Goal: Transaction & Acquisition: Book appointment/travel/reservation

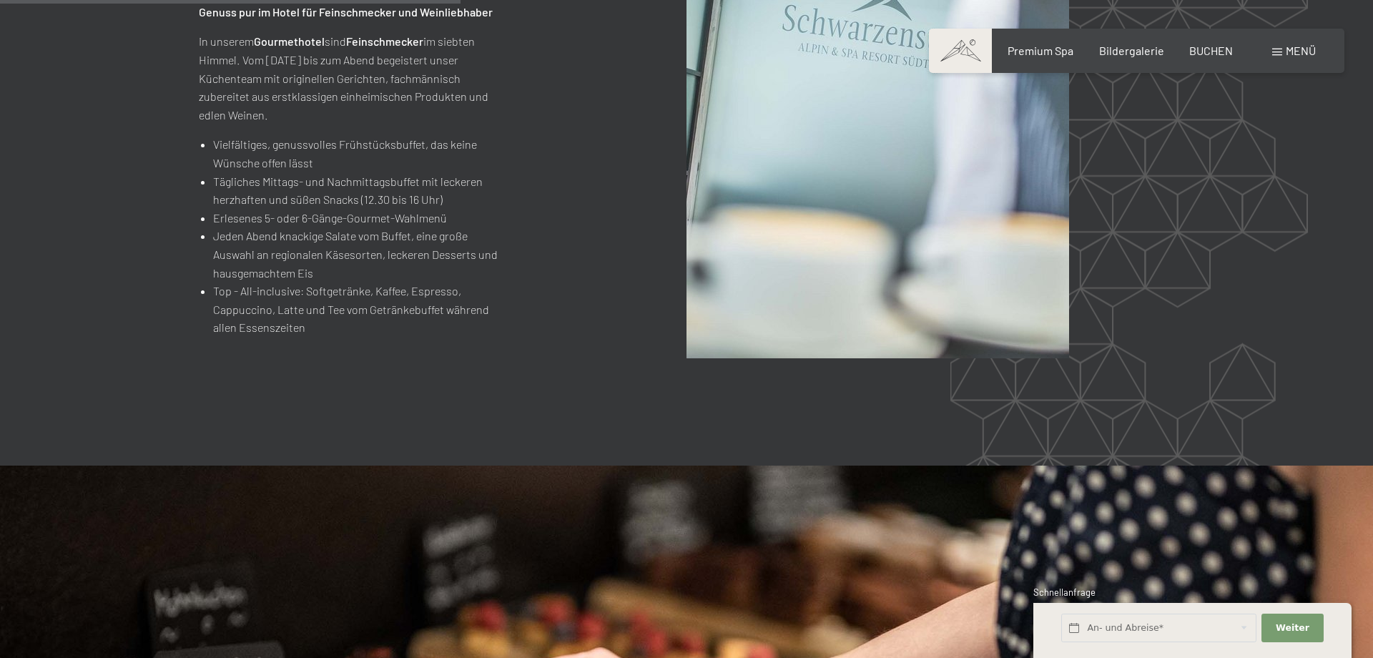
scroll to position [1854, 0]
click at [1211, 54] on span "BUCHEN" at bounding box center [1211, 48] width 44 height 14
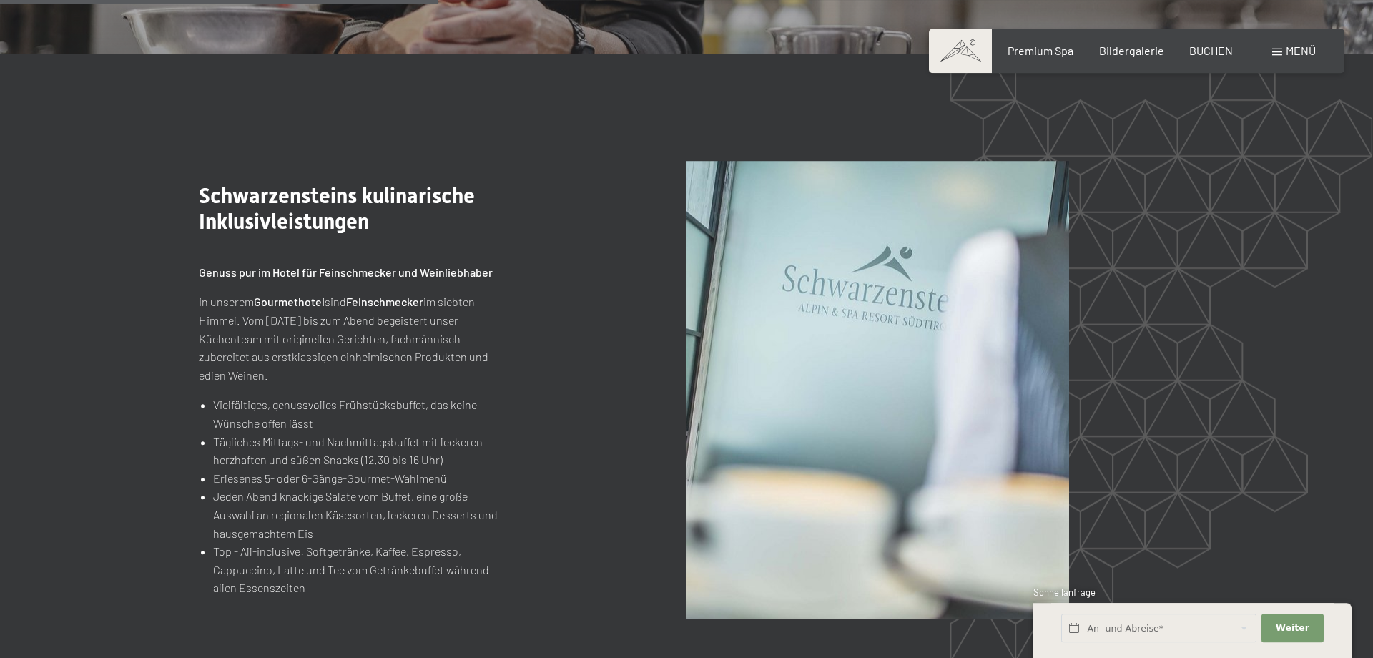
scroll to position [1390, 0]
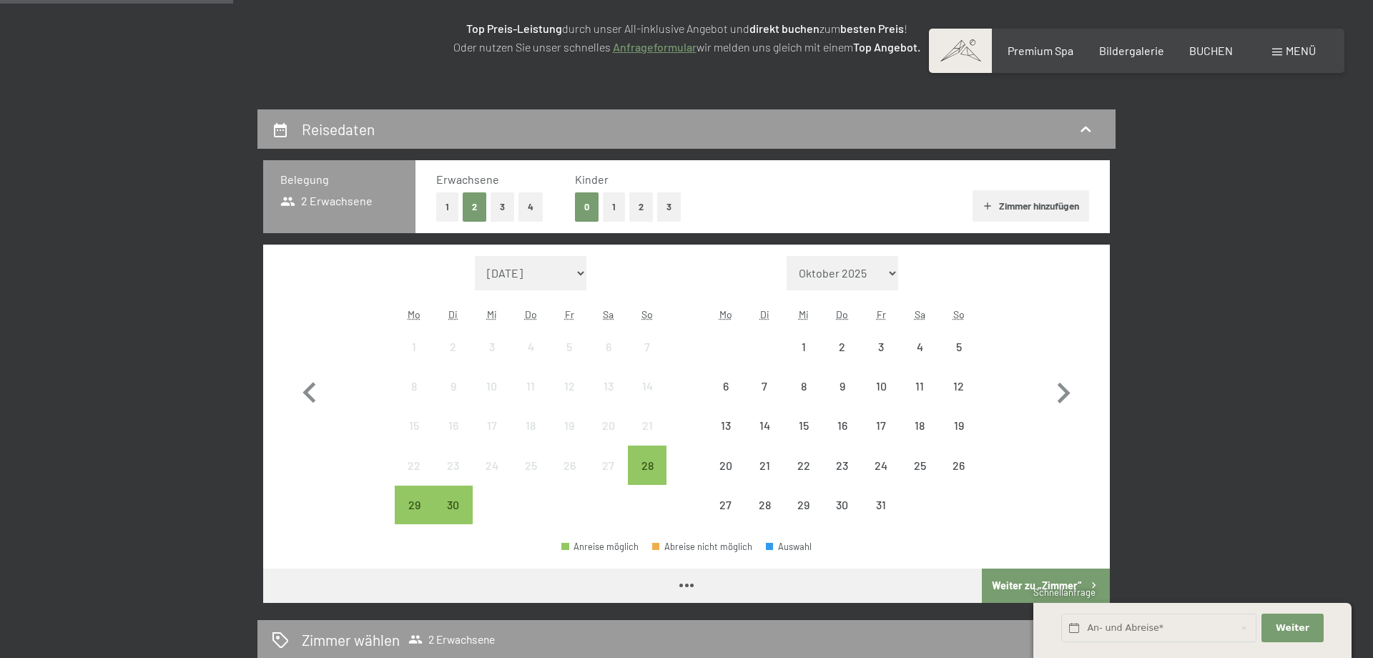
scroll to position [232, 0]
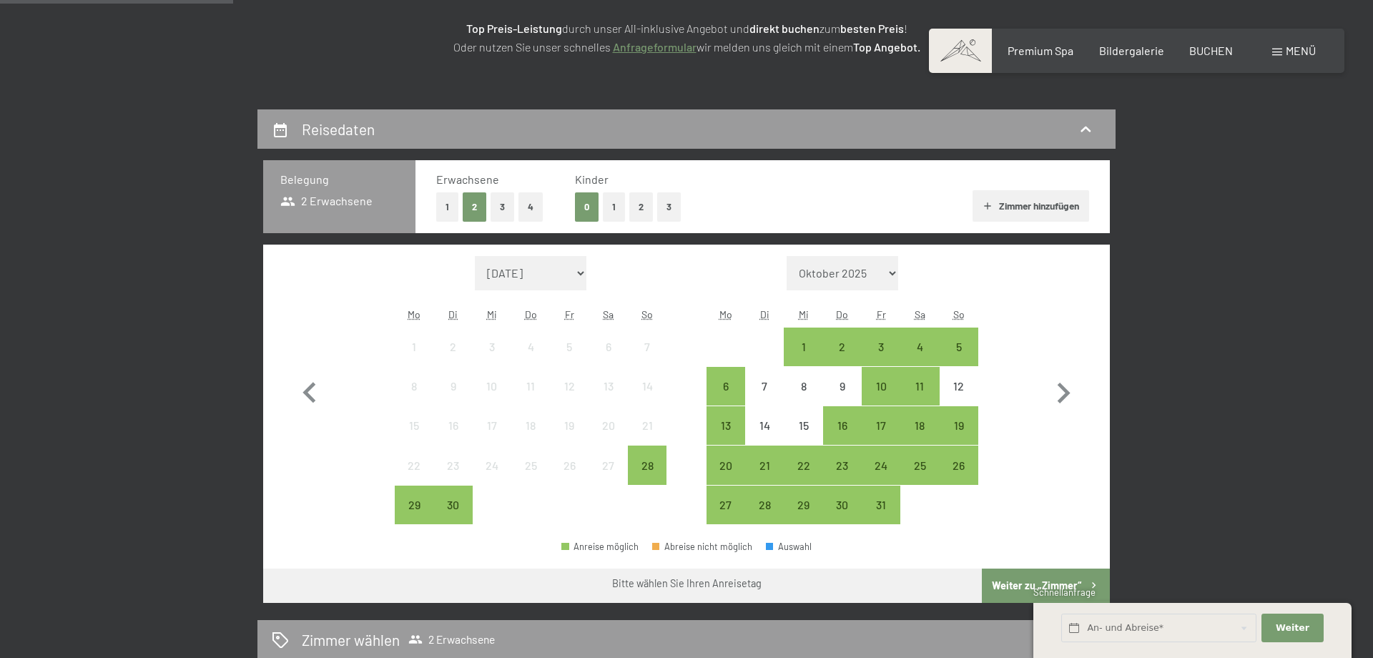
click at [504, 208] on button "3" at bounding box center [503, 206] width 24 height 29
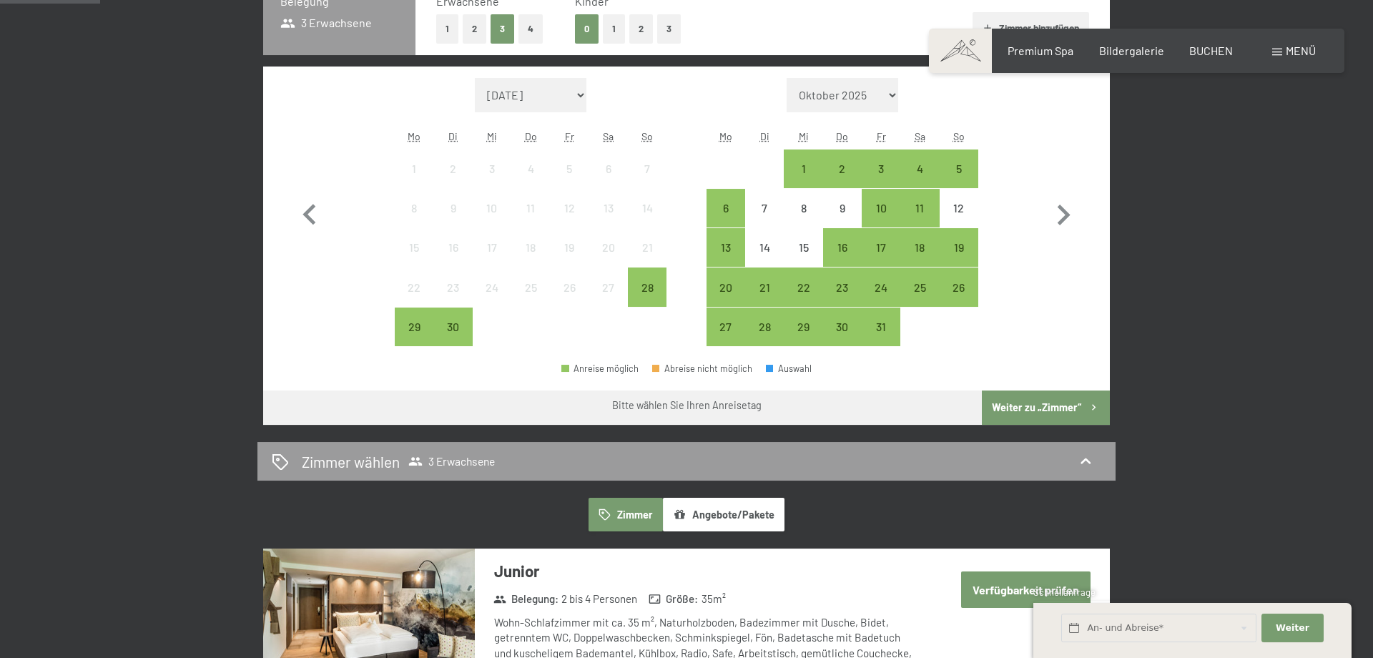
scroll to position [463, 0]
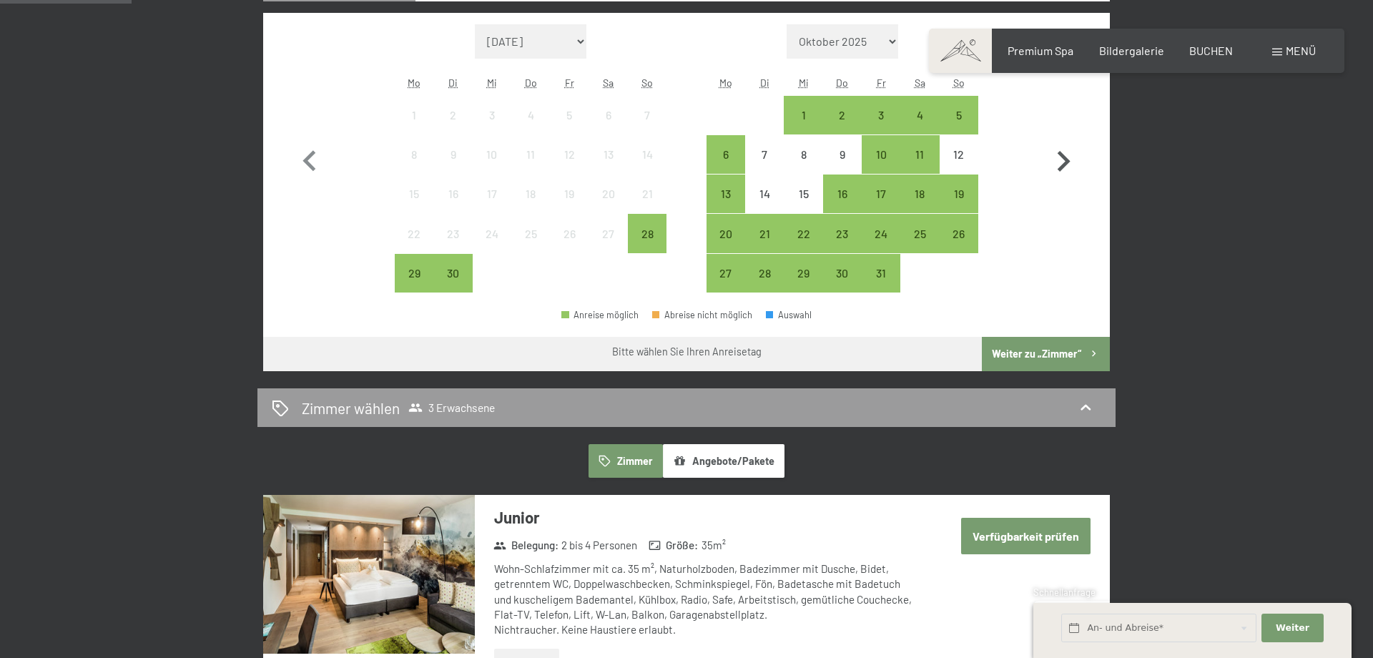
click at [1060, 165] on icon "button" at bounding box center [1063, 161] width 41 height 41
select select "[DATE]"
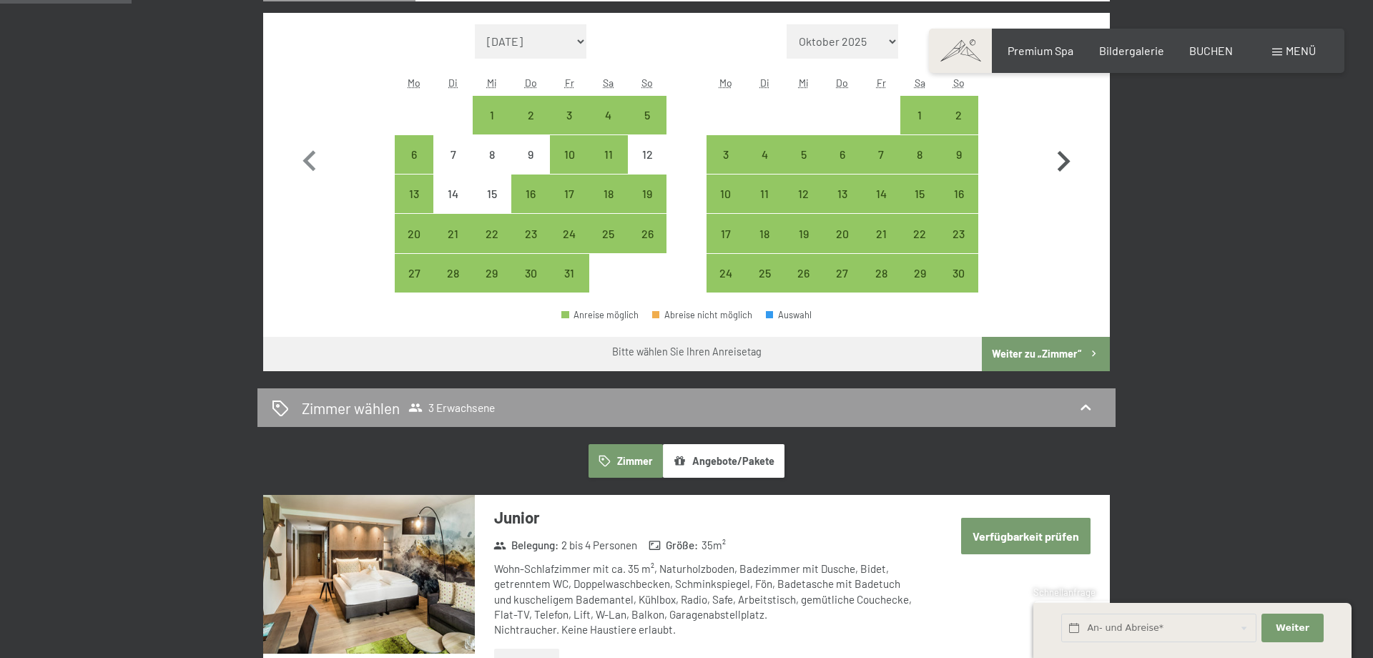
click at [1060, 165] on icon "button" at bounding box center [1063, 161] width 41 height 41
select select "[DATE]"
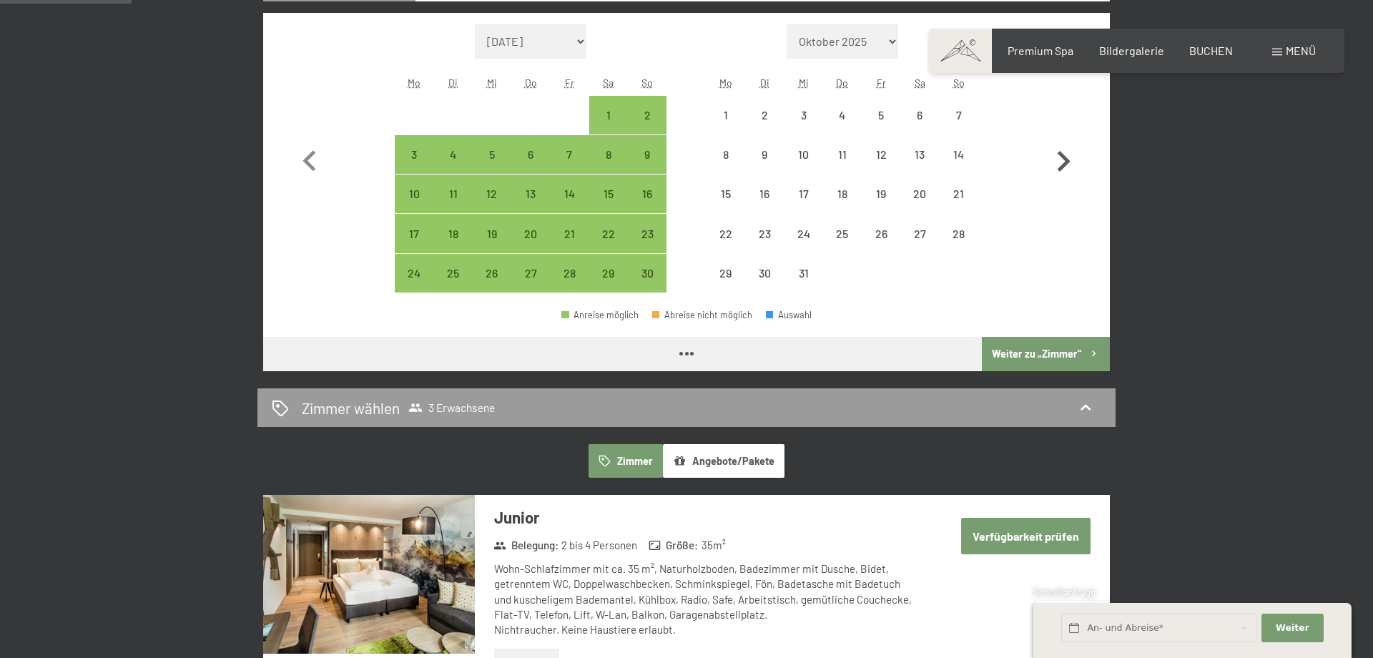
click at [1060, 165] on icon "button" at bounding box center [1063, 161] width 41 height 41
select select "[DATE]"
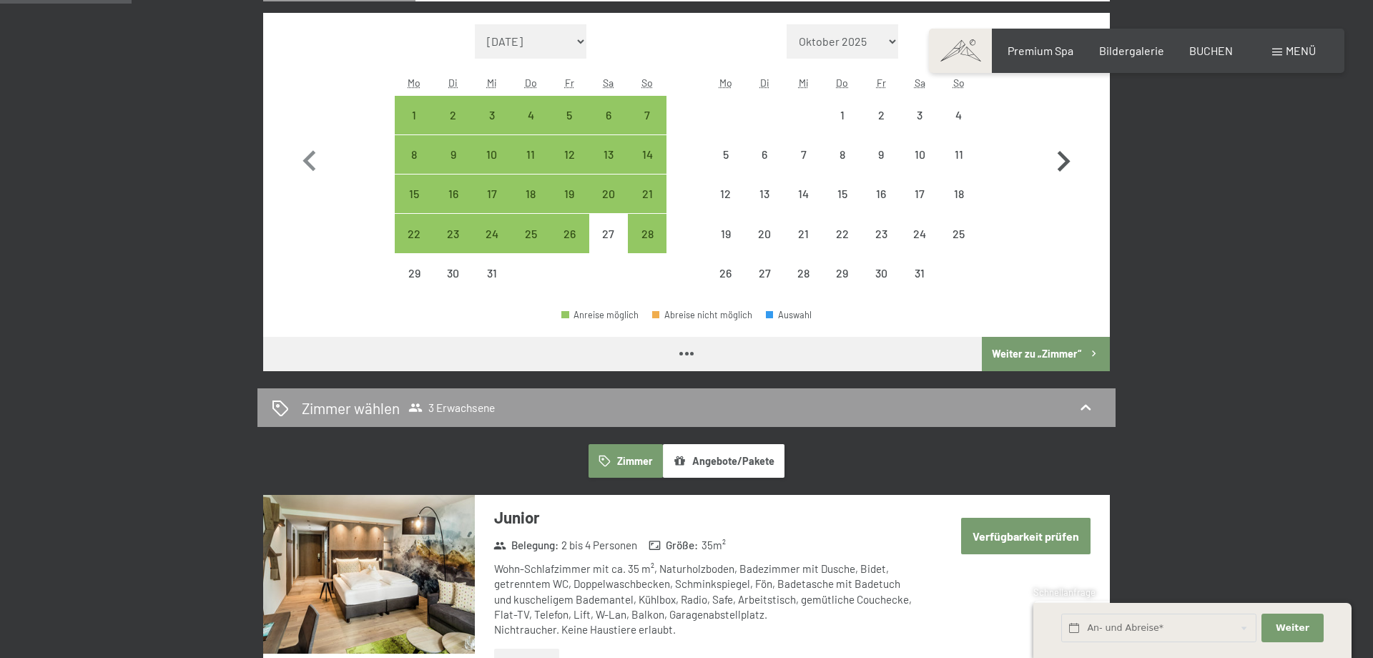
select select "[DATE]"
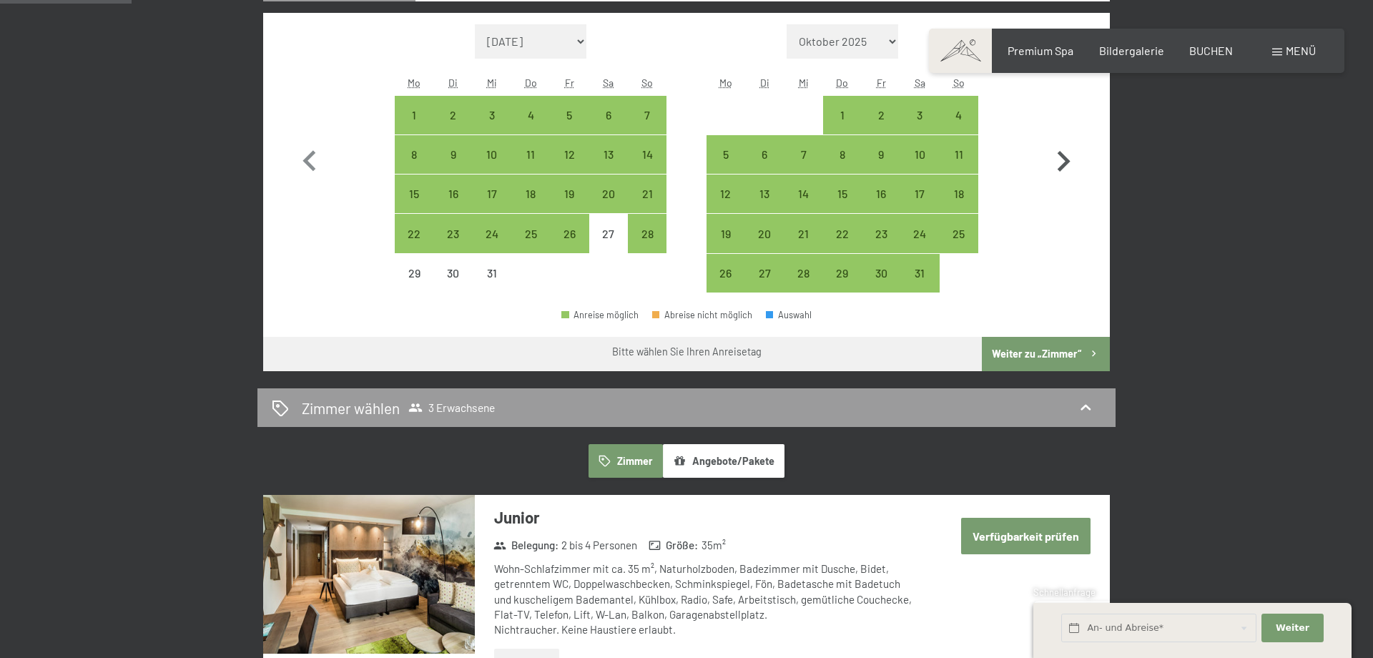
click at [1060, 165] on icon "button" at bounding box center [1063, 161] width 41 height 41
select select "[DATE]"
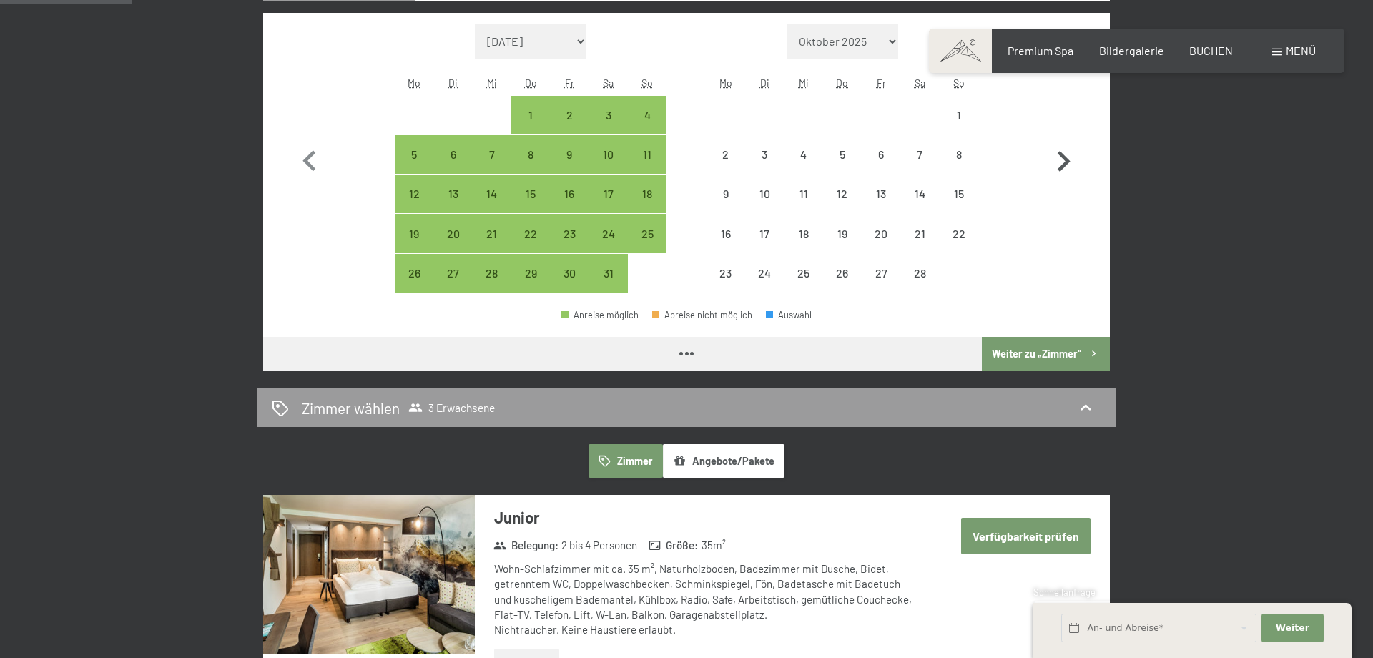
select select "[DATE]"
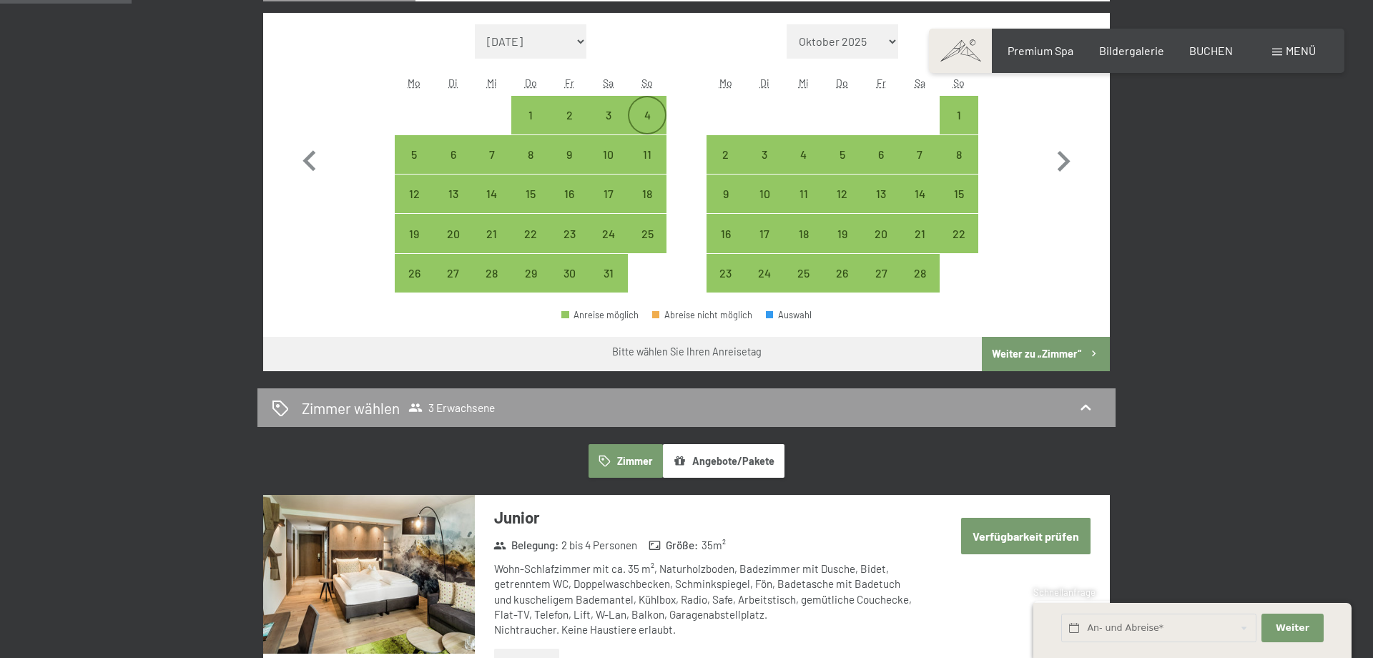
click at [645, 106] on div "4" at bounding box center [647, 115] width 36 height 36
select select "[DATE]"
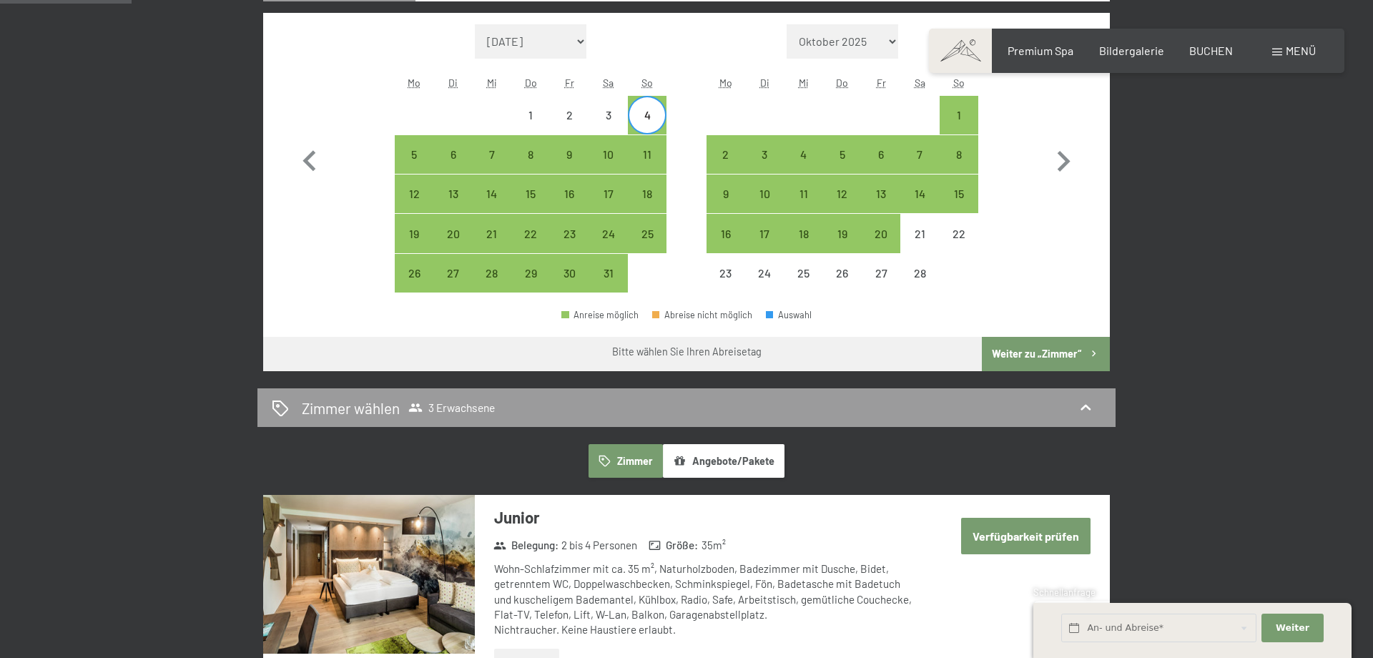
click at [709, 102] on div at bounding box center [726, 115] width 39 height 39
click at [335, 206] on div "Monat/Jahr September 2025 Oktober 2025 November 2025 Dezember 2025 Januar 2026 …" at bounding box center [687, 158] width 796 height 269
click at [651, 119] on div "4" at bounding box center [647, 127] width 36 height 36
select select "[DATE]"
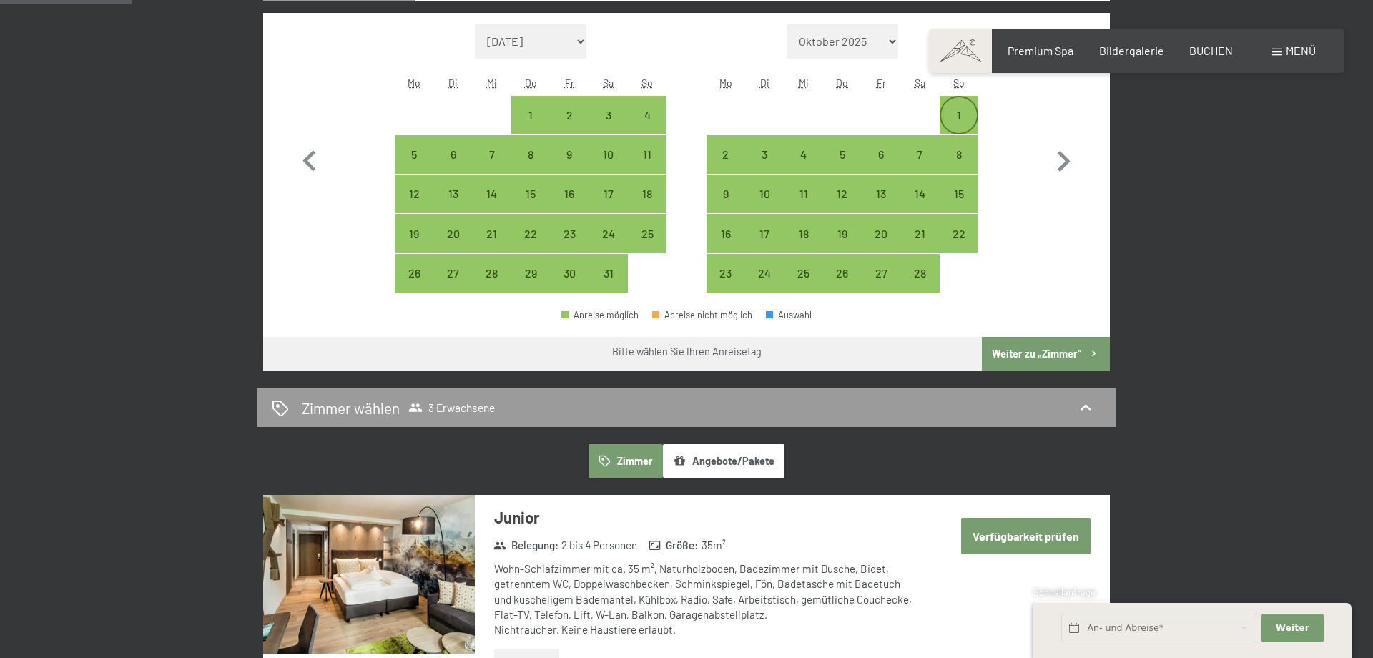
click at [958, 102] on div "1" at bounding box center [959, 115] width 36 height 36
select select "[DATE]"
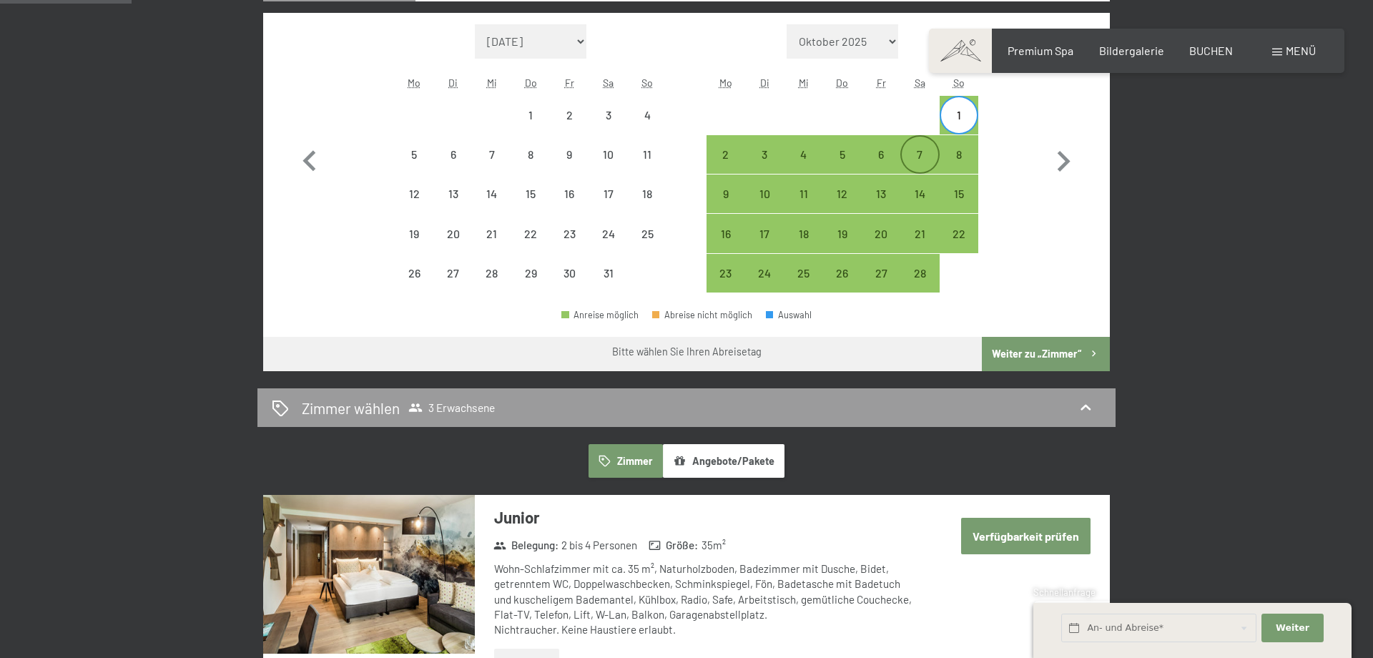
click at [924, 147] on div "7" at bounding box center [920, 155] width 36 height 36
select select "[DATE]"
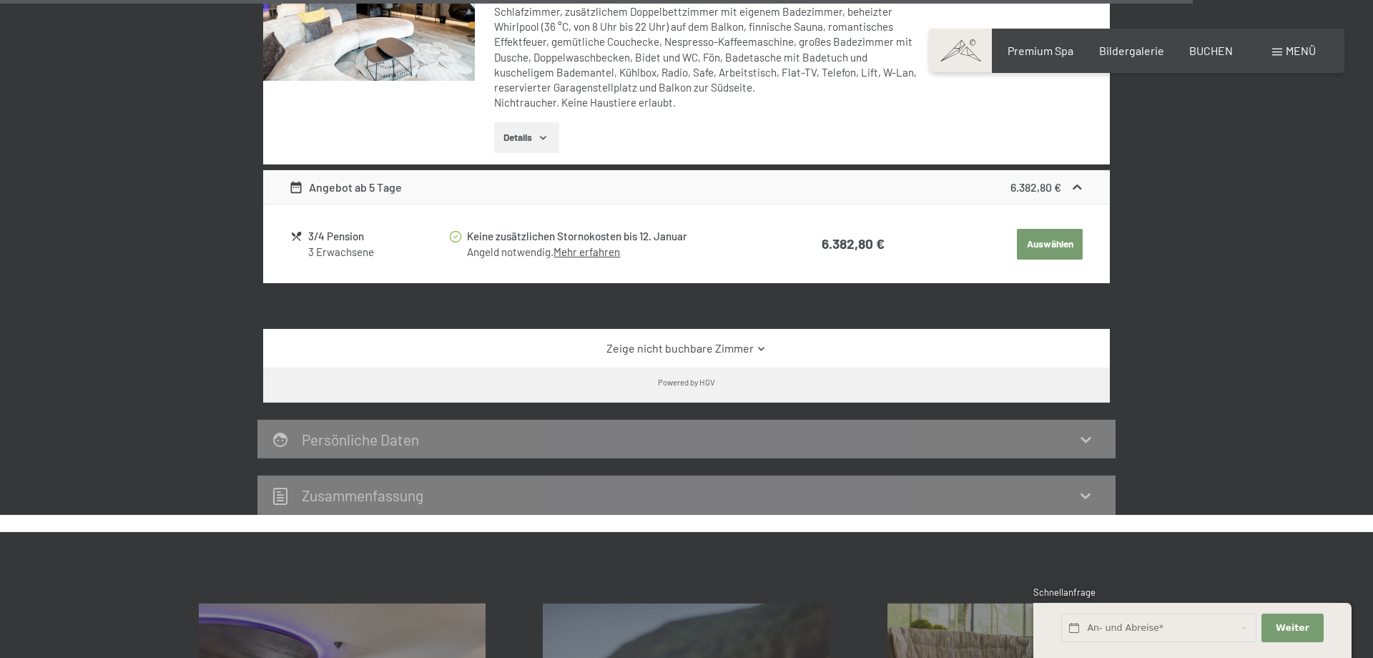
scroll to position [4171, 0]
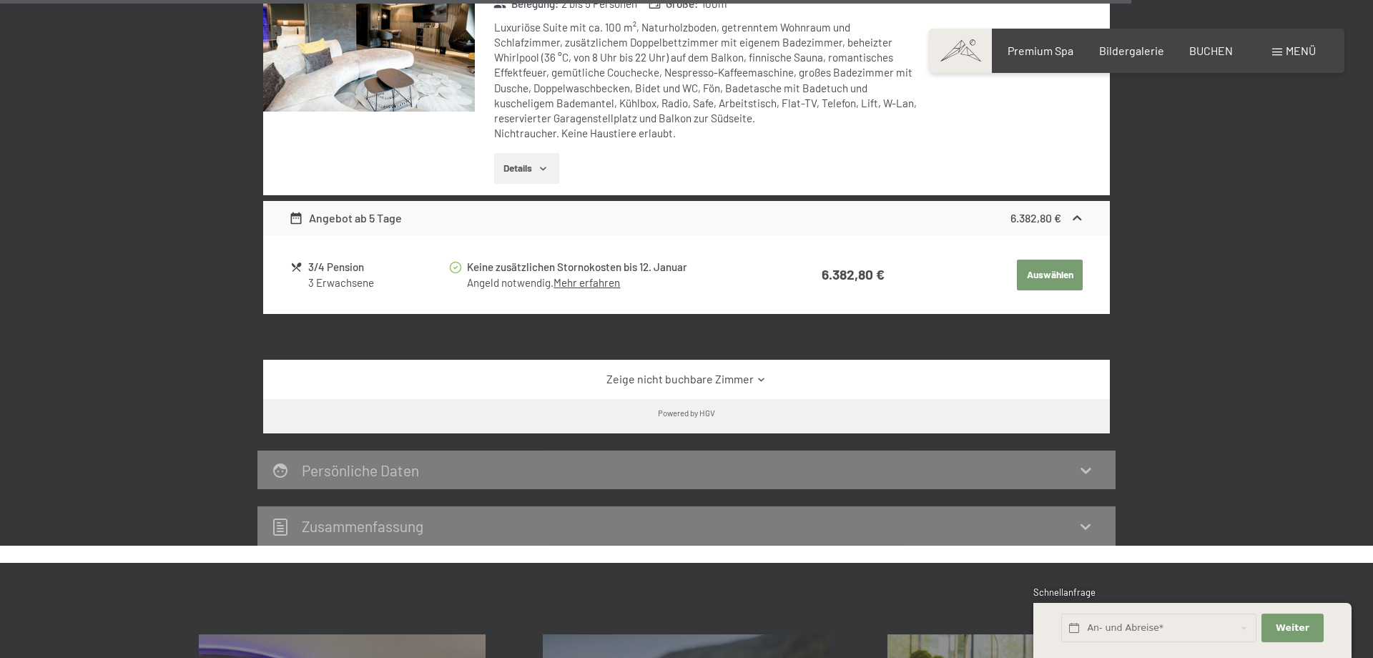
click at [758, 374] on icon at bounding box center [761, 379] width 11 height 11
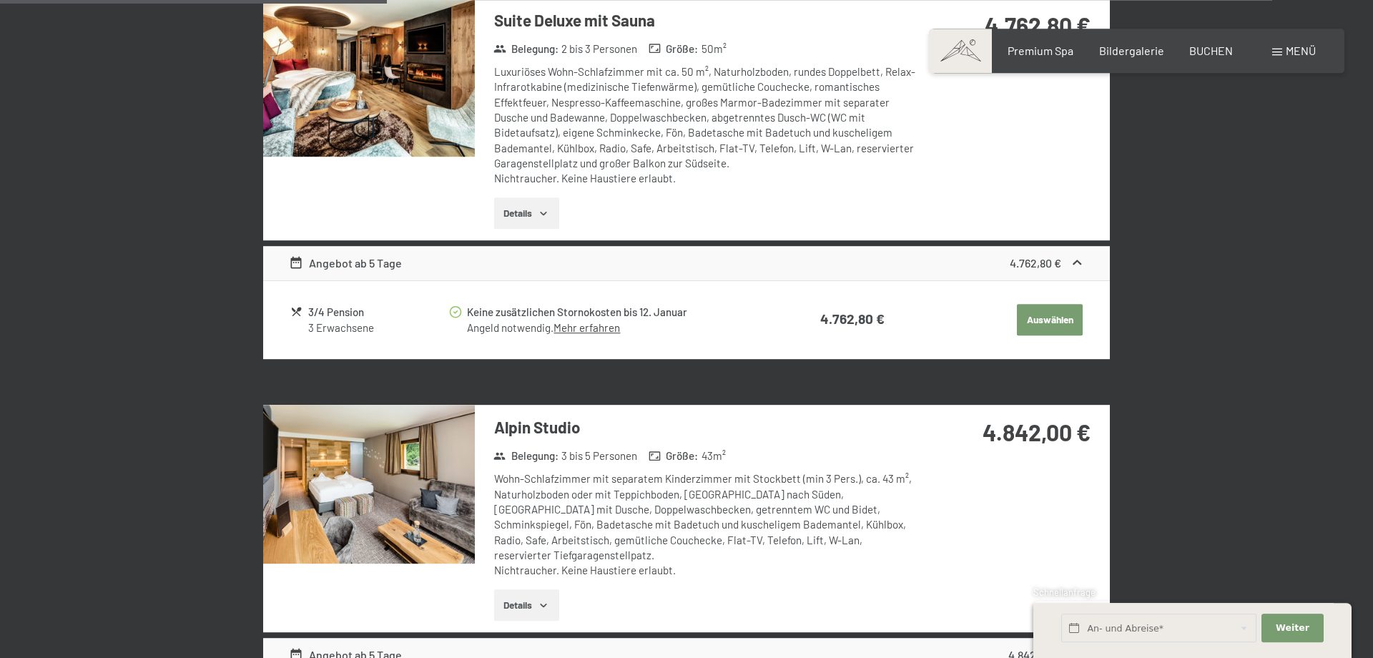
scroll to position [1699, 0]
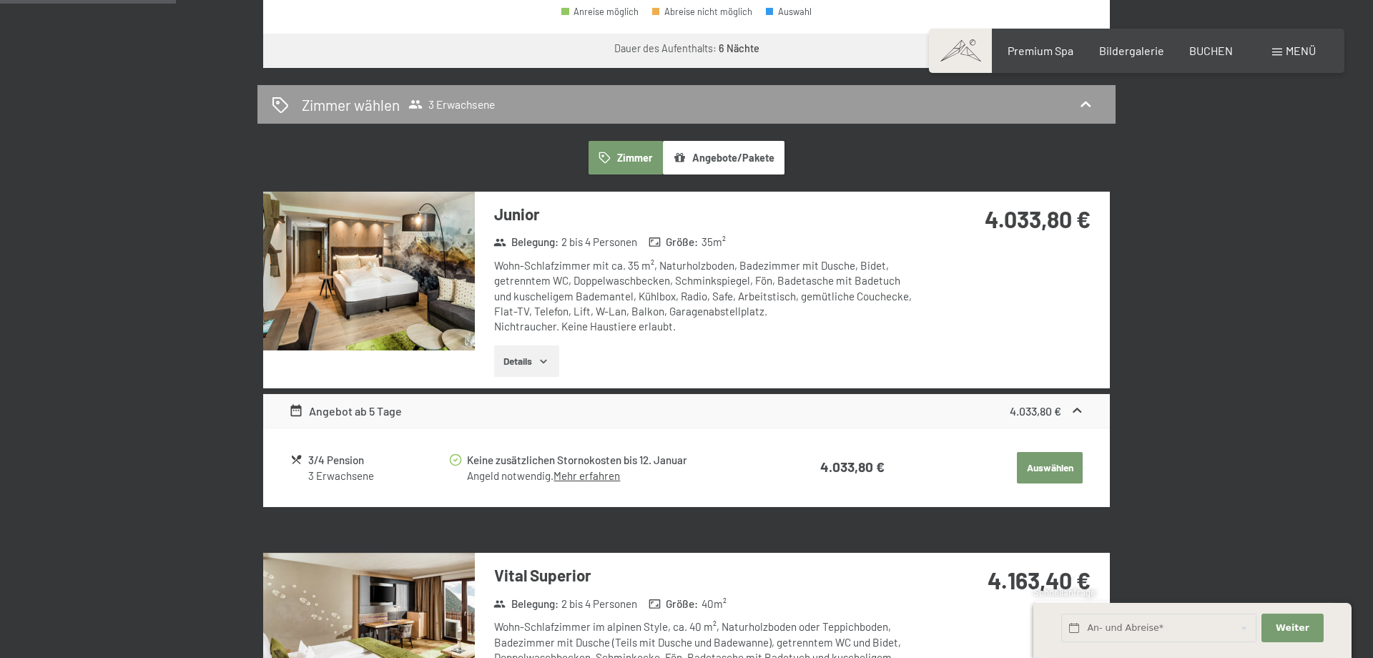
scroll to position [772, 0]
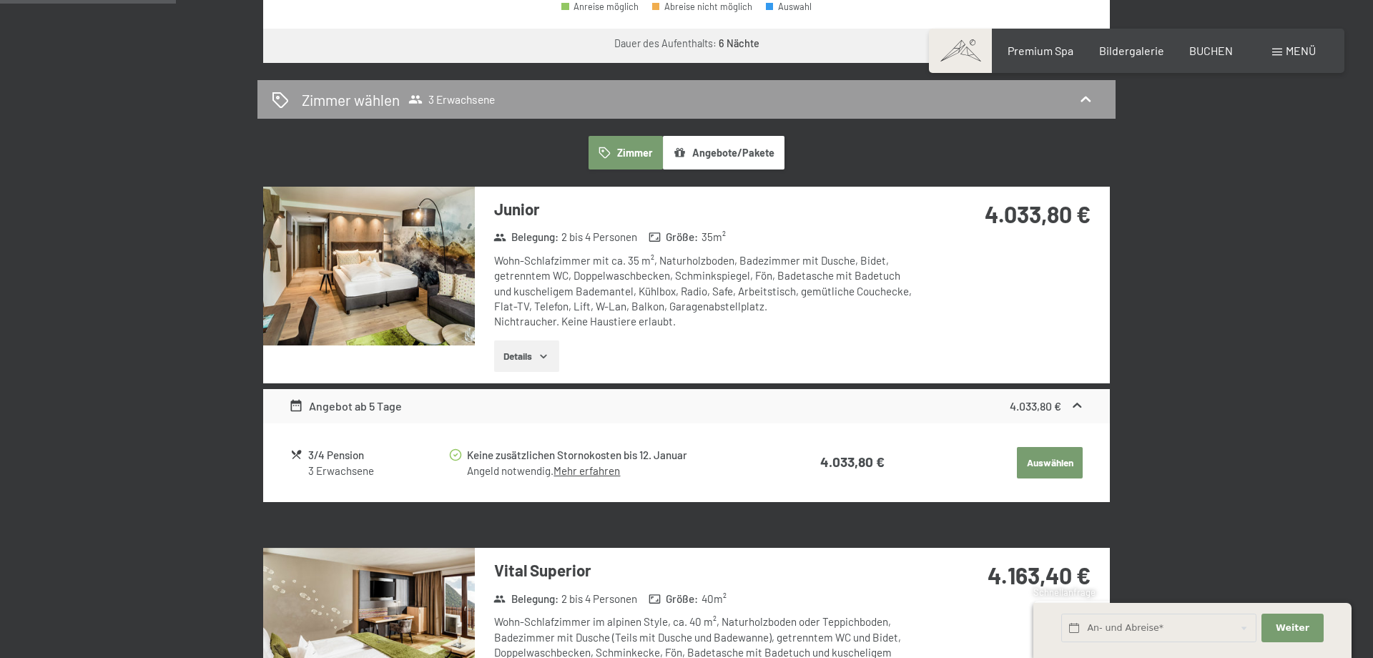
click at [548, 354] on icon "button" at bounding box center [543, 355] width 11 height 11
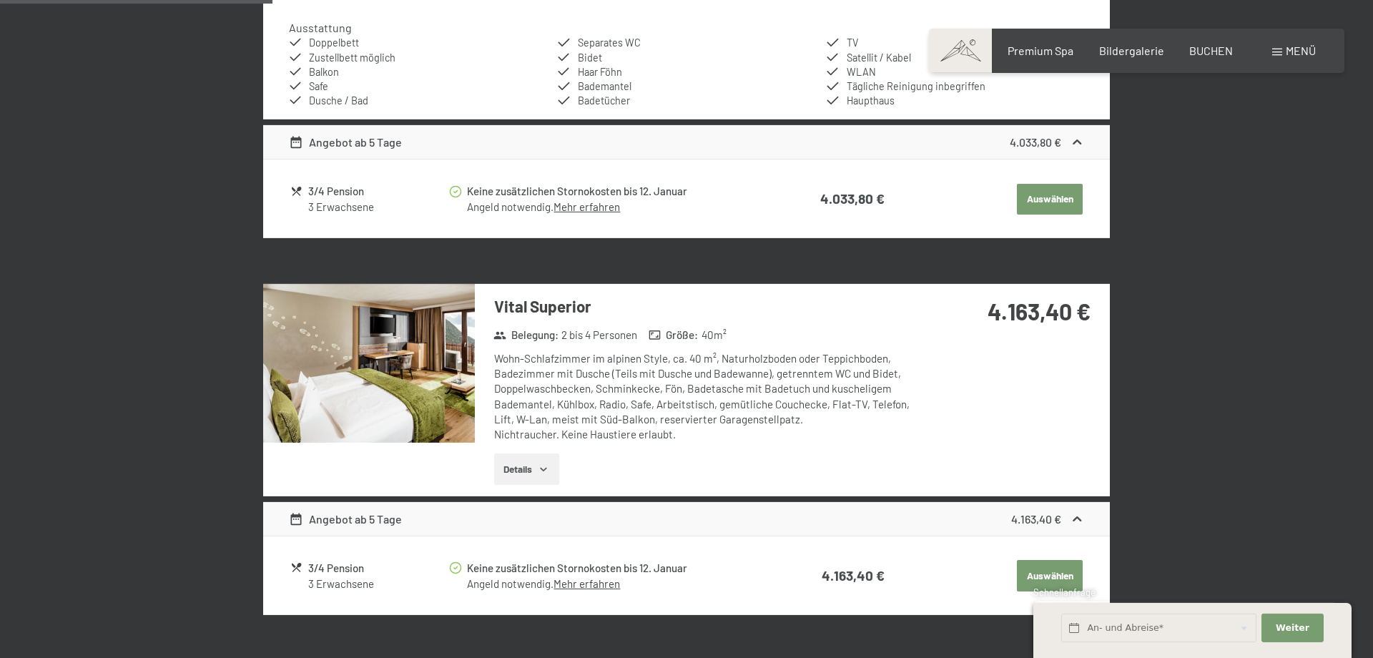
scroll to position [1235, 0]
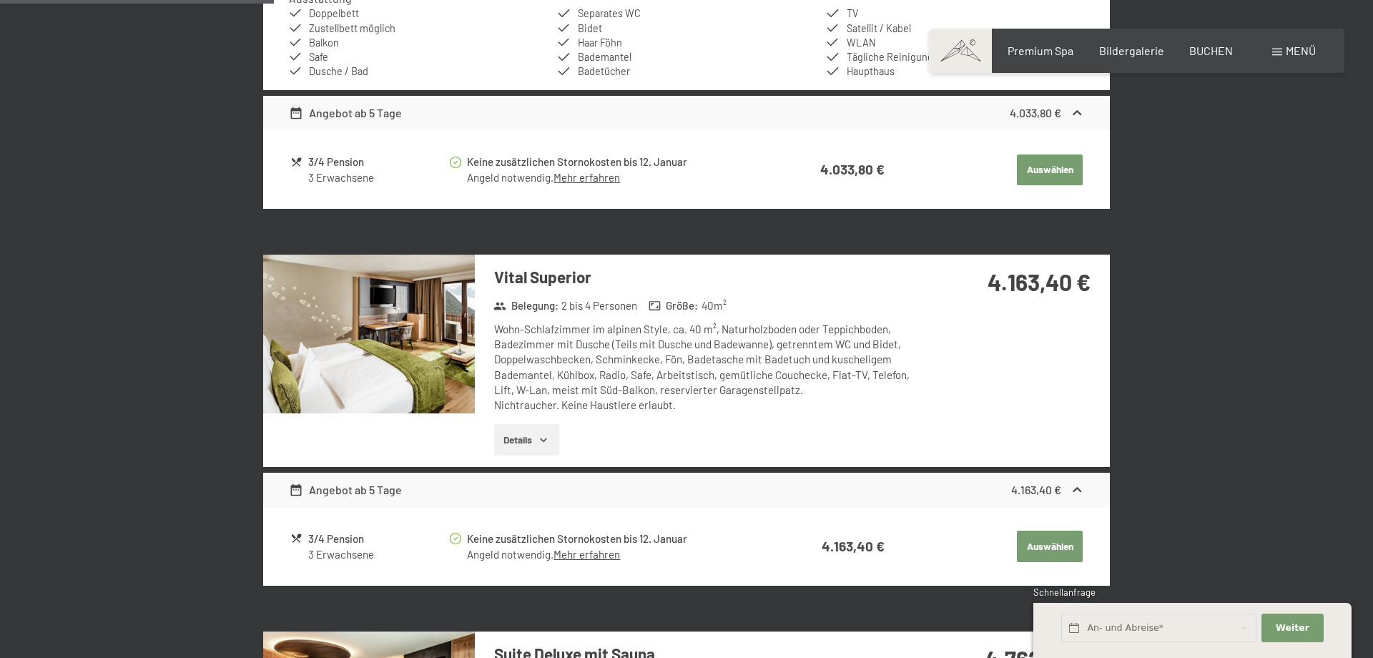
click at [545, 433] on button "Details" at bounding box center [526, 439] width 65 height 31
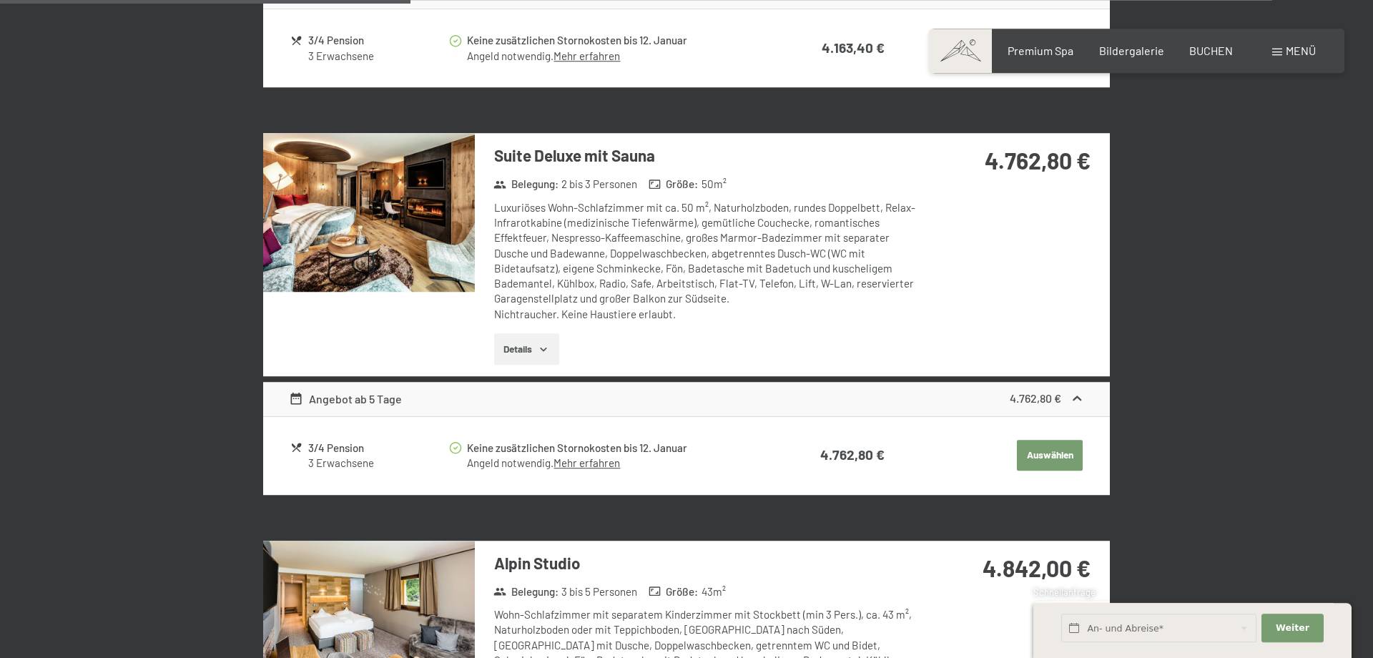
scroll to position [1930, 0]
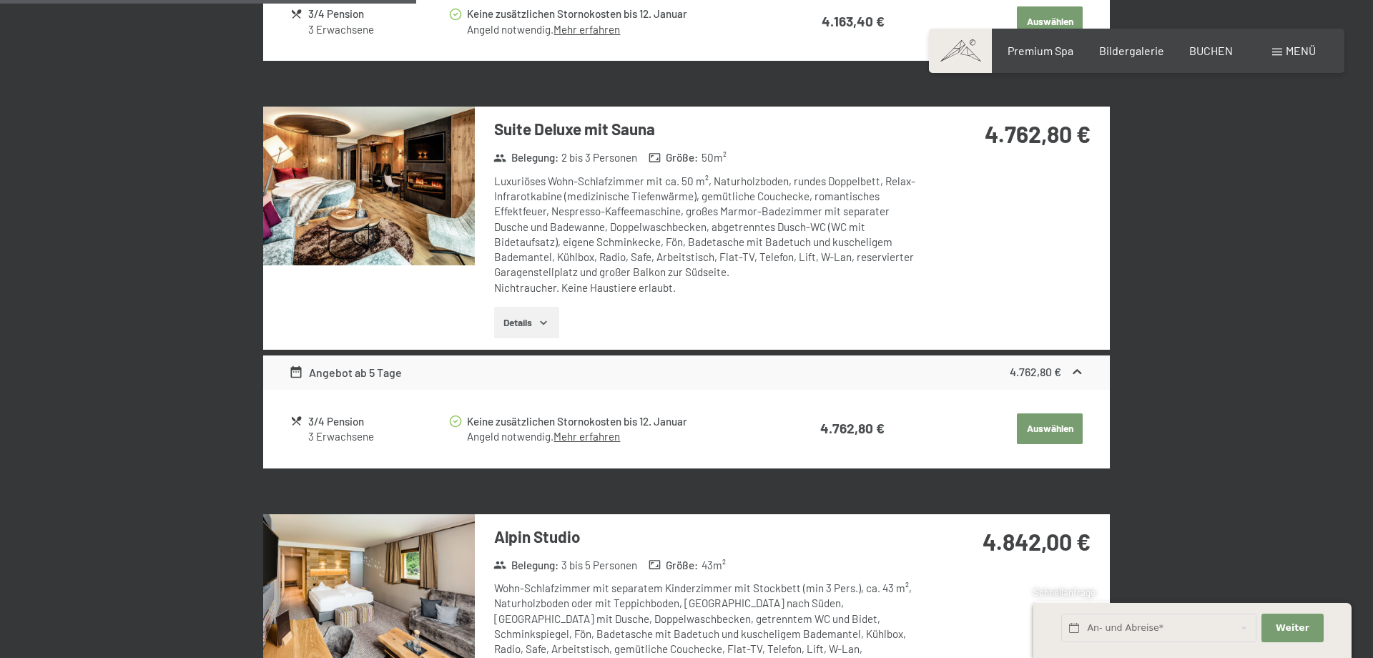
click at [549, 320] on icon "button" at bounding box center [543, 322] width 11 height 11
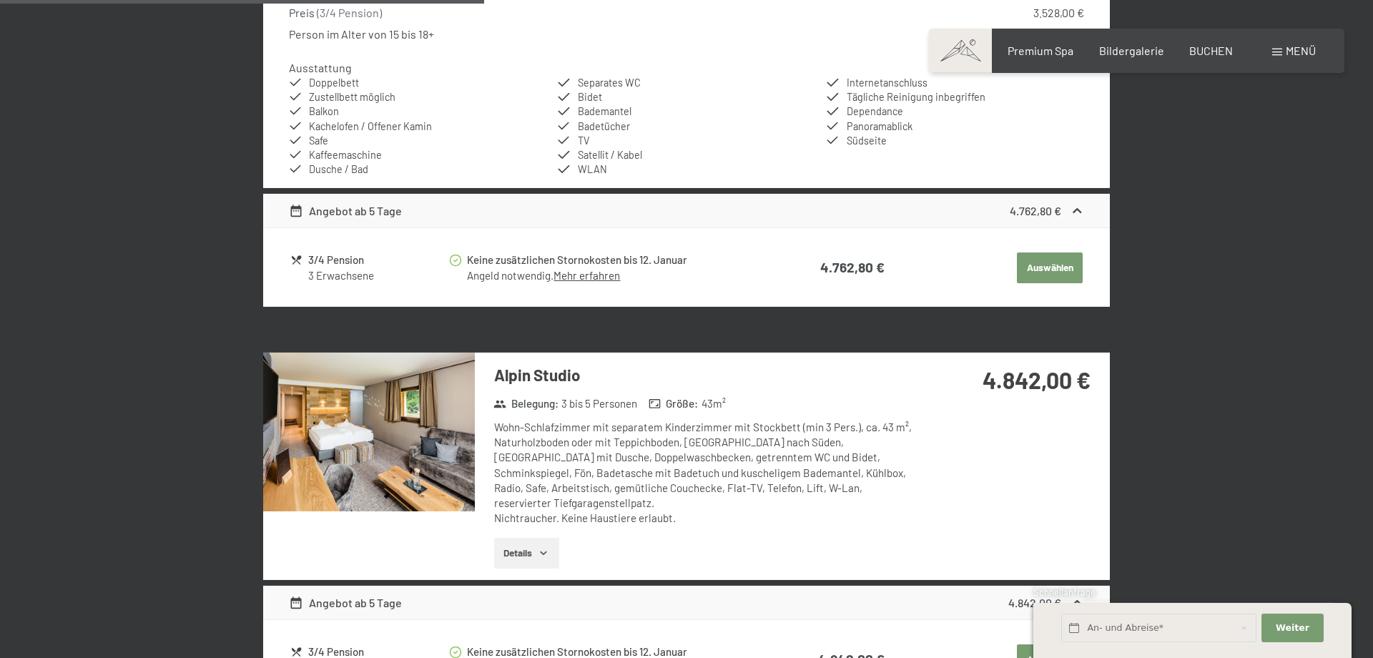
scroll to position [2317, 0]
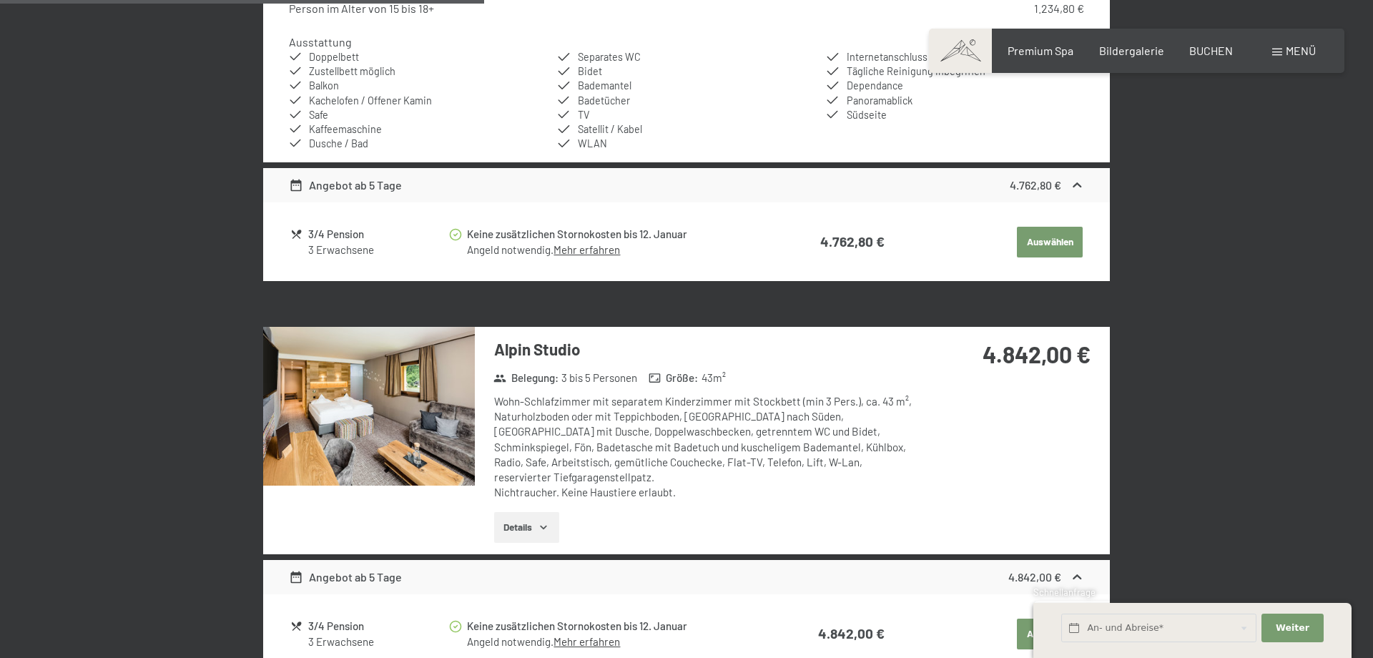
click at [548, 521] on icon "button" at bounding box center [543, 526] width 11 height 11
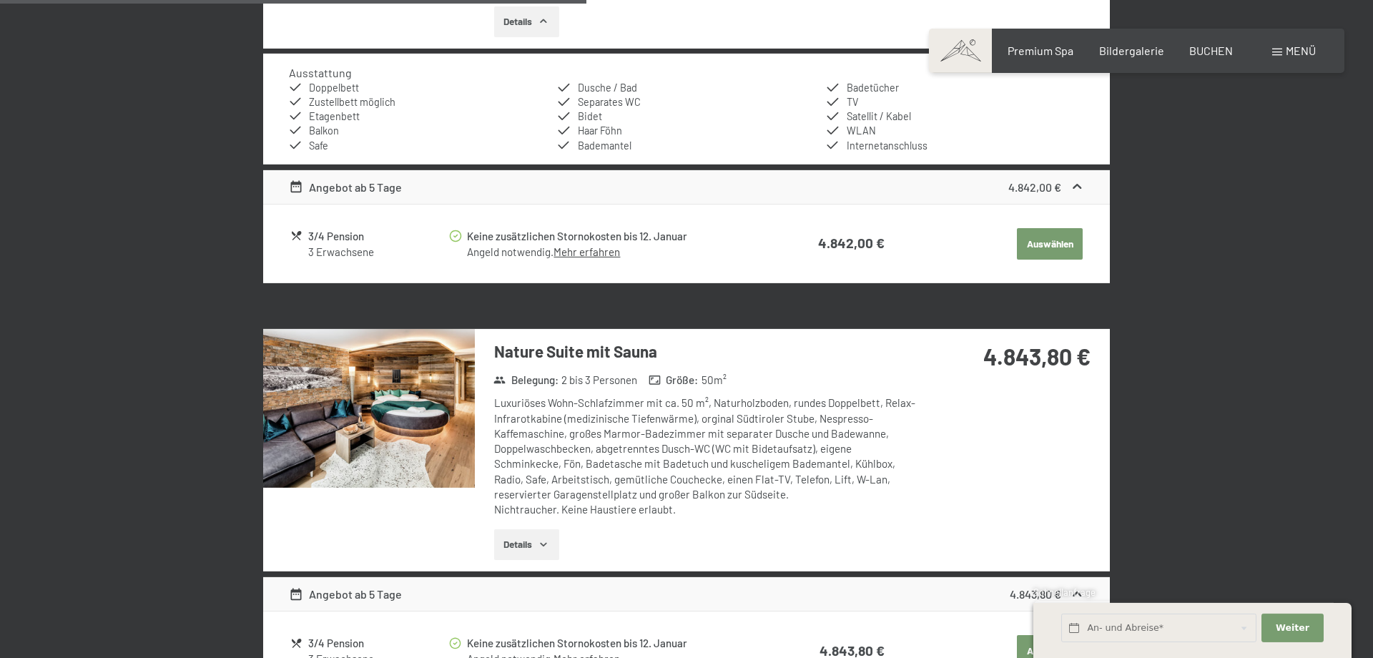
scroll to position [2857, 0]
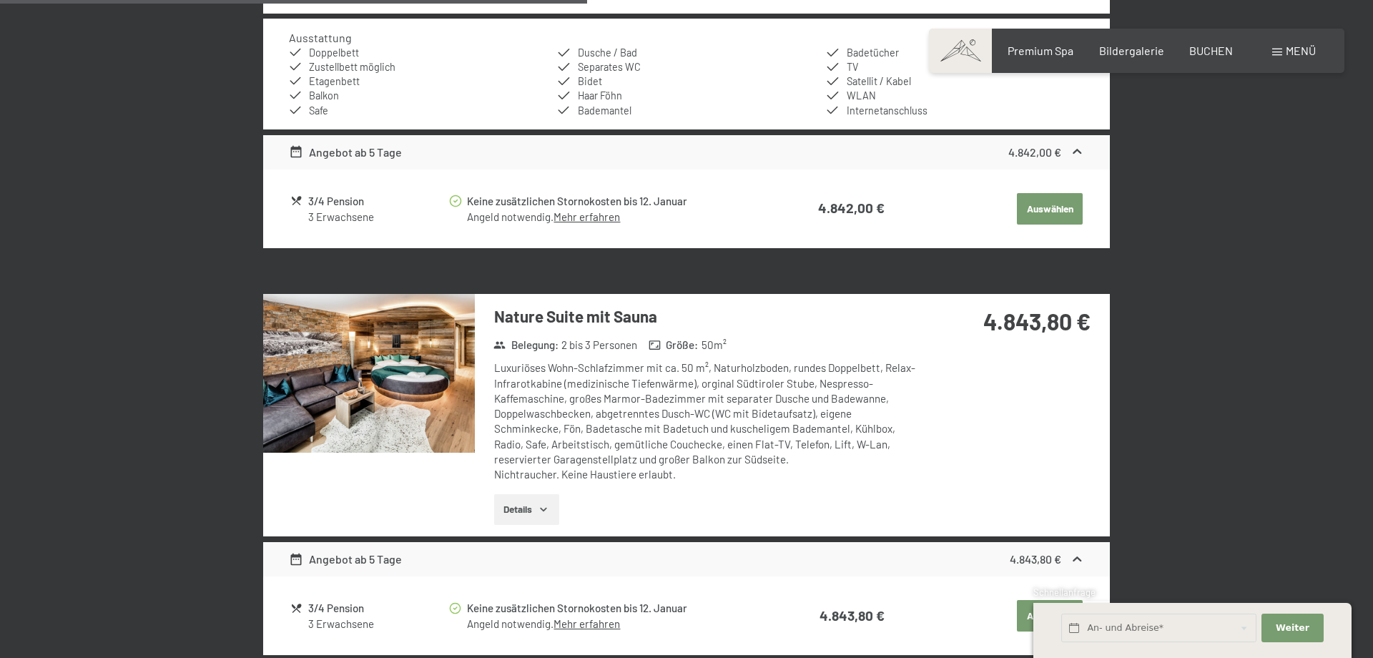
click at [532, 494] on button "Details" at bounding box center [526, 509] width 65 height 31
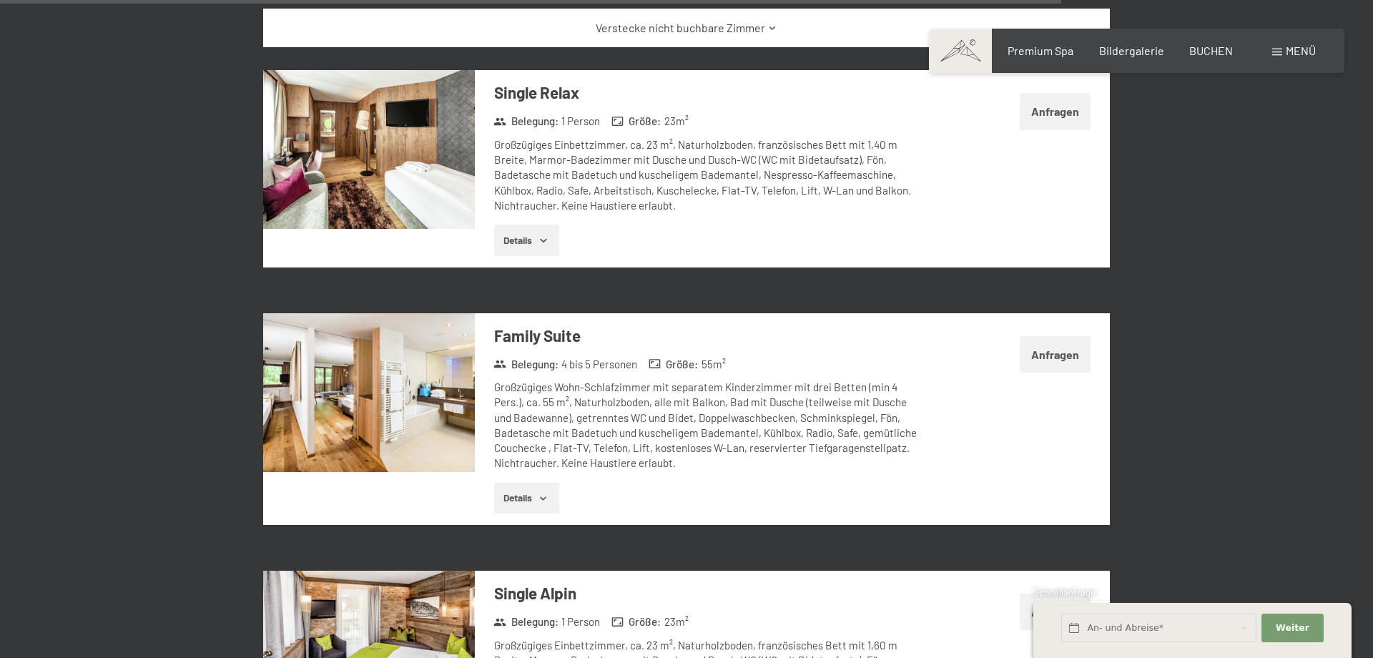
scroll to position [5406, 0]
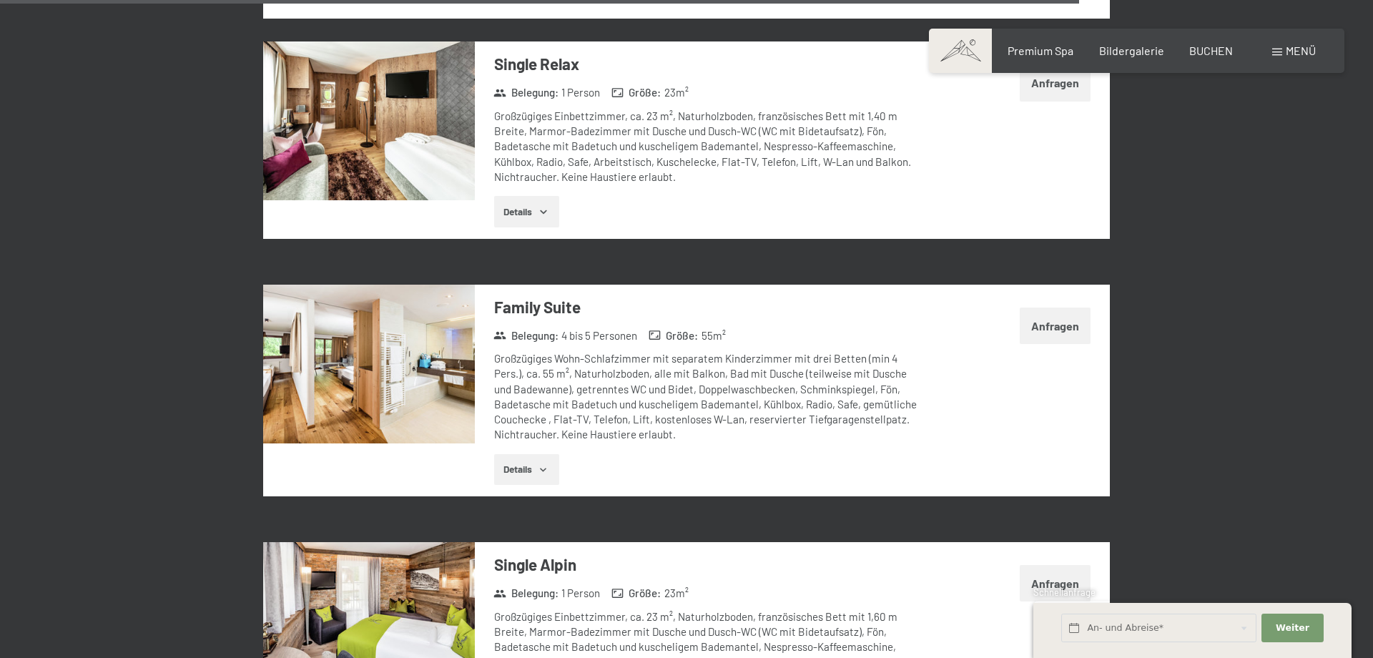
click at [546, 464] on icon "button" at bounding box center [543, 469] width 11 height 11
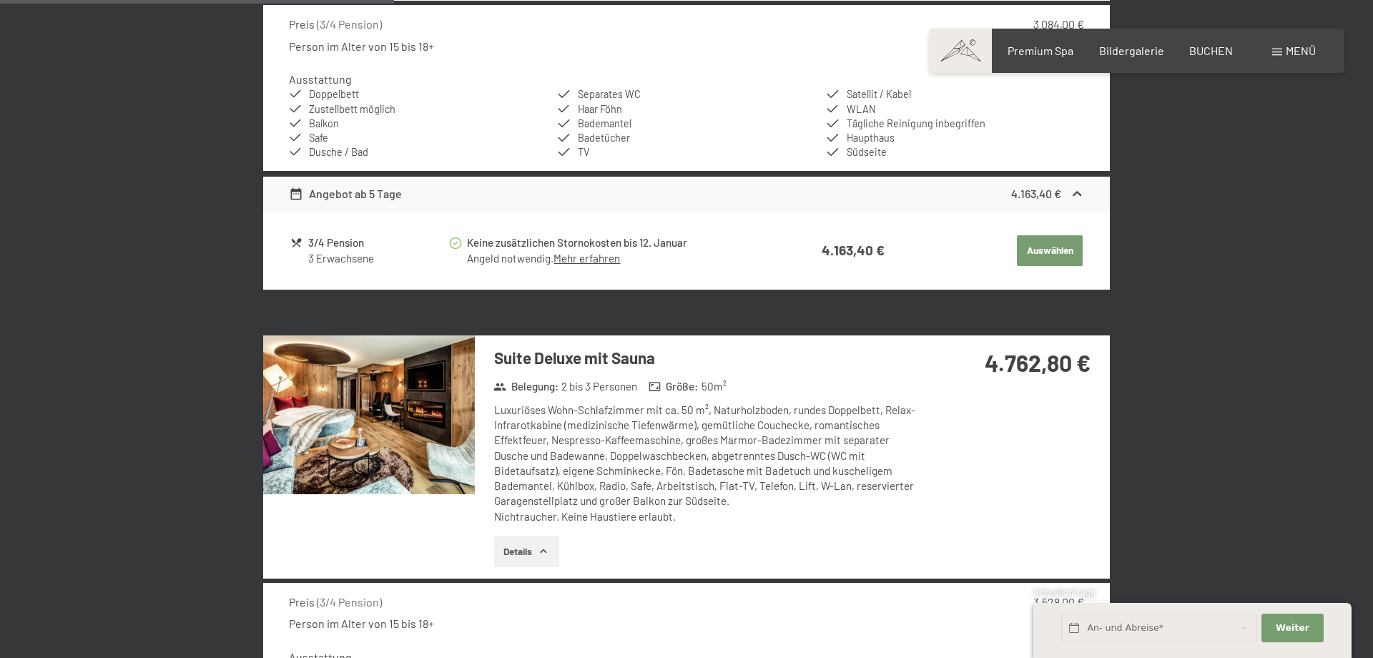
scroll to position [1467, 0]
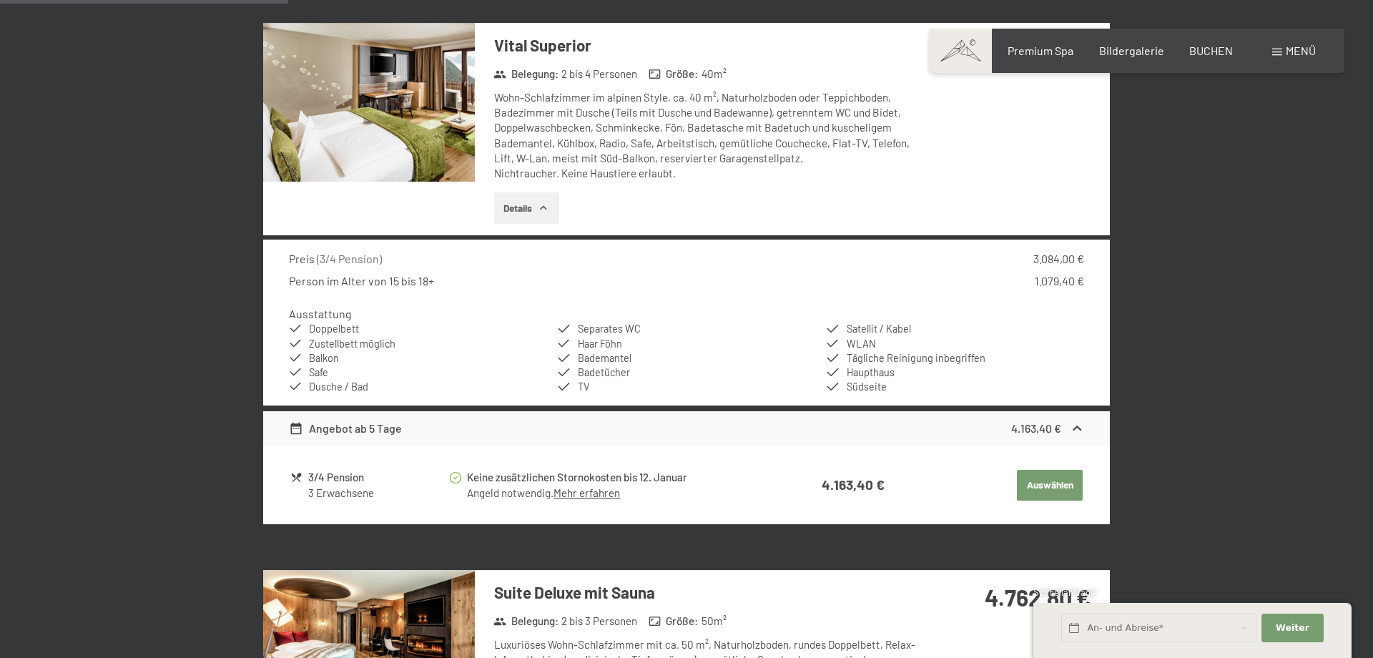
click at [546, 208] on icon "button" at bounding box center [543, 207] width 11 height 11
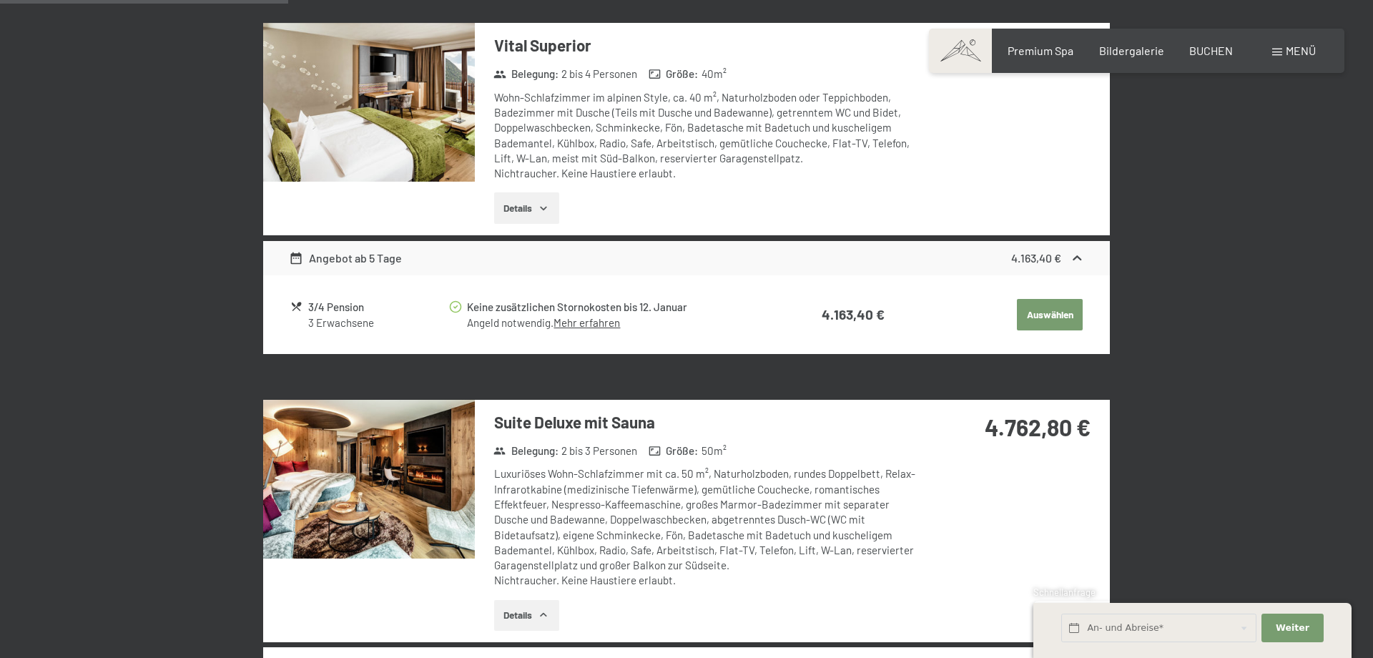
click at [546, 203] on icon "button" at bounding box center [543, 207] width 11 height 11
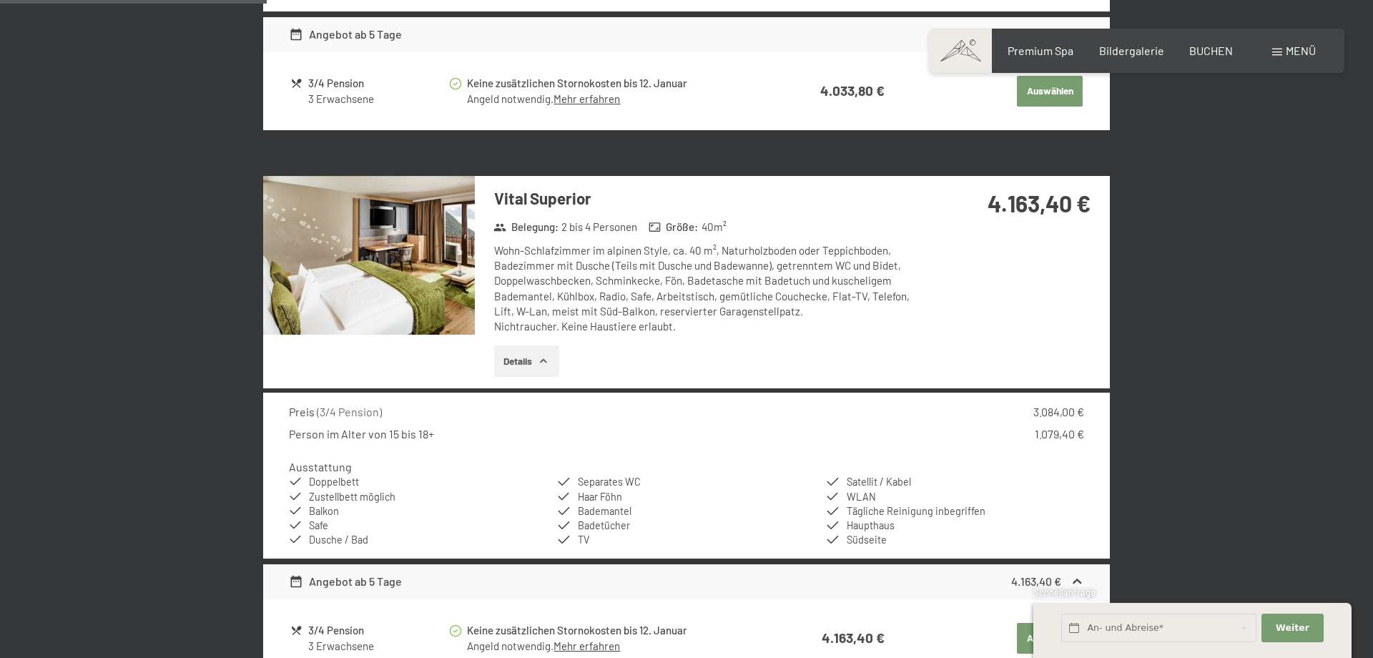
scroll to position [1312, 0]
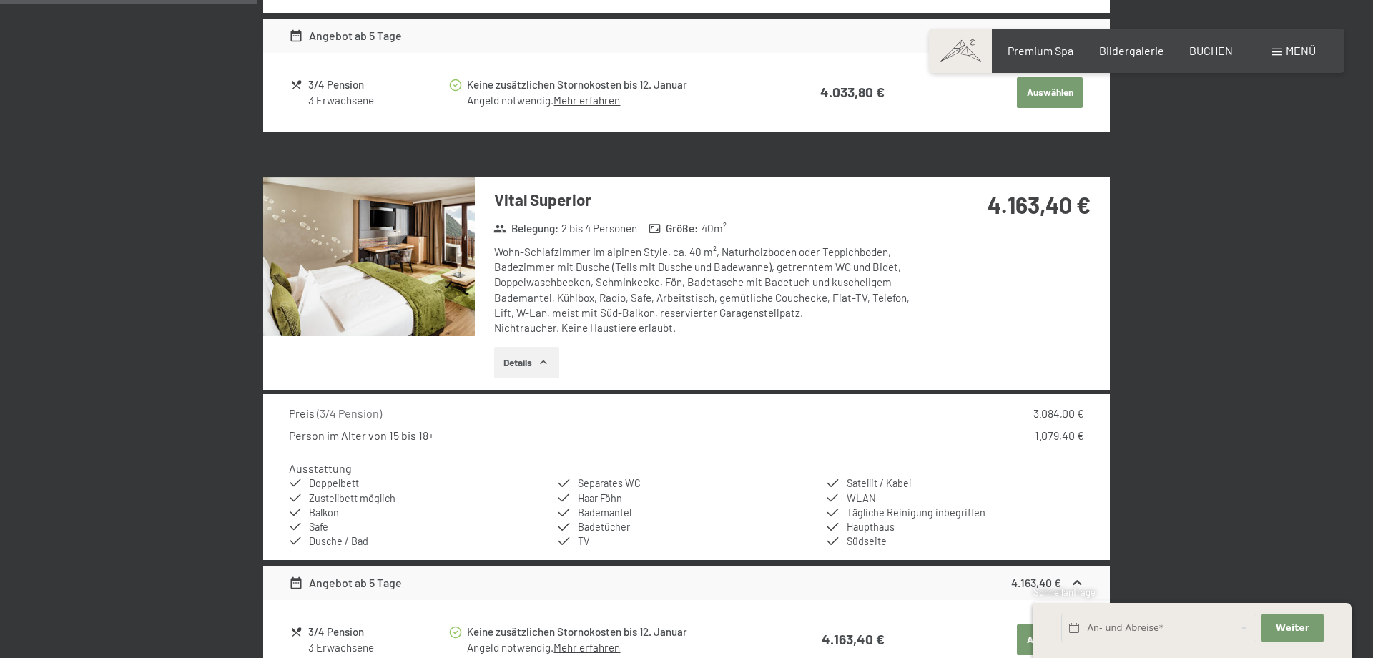
click at [434, 300] on img at bounding box center [369, 256] width 212 height 159
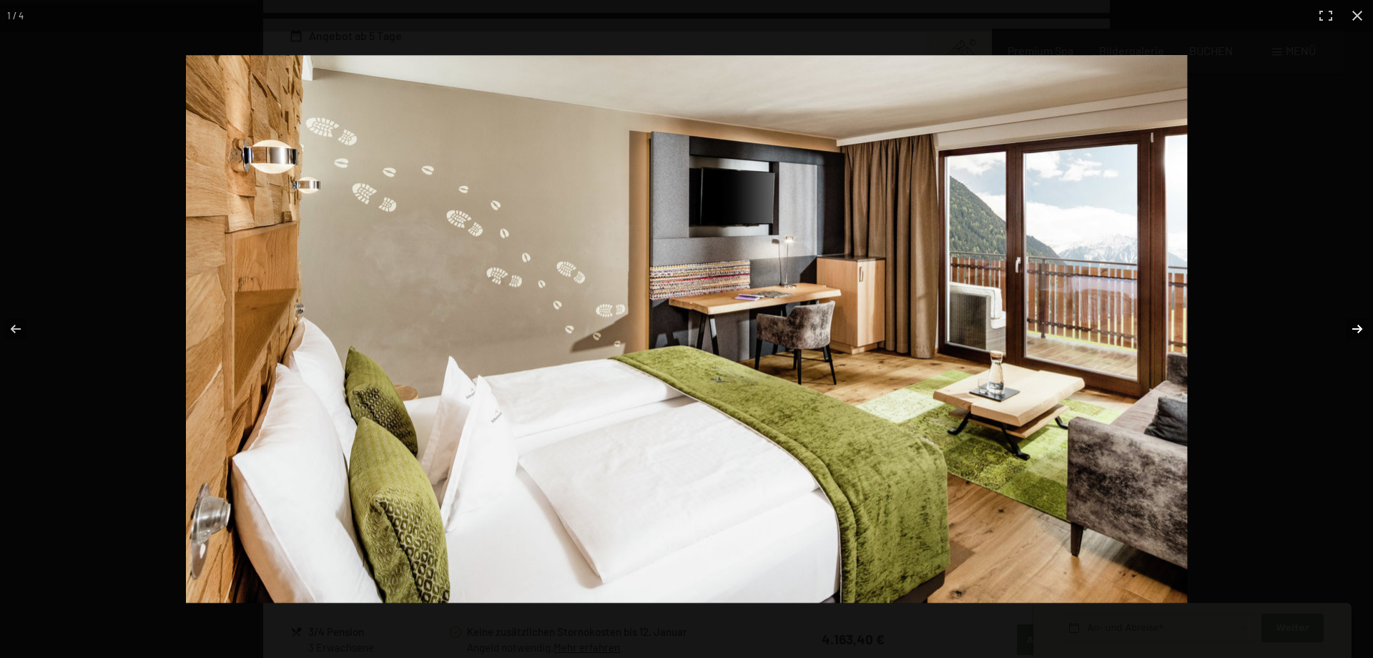
click at [1362, 327] on button "button" at bounding box center [1348, 329] width 50 height 72
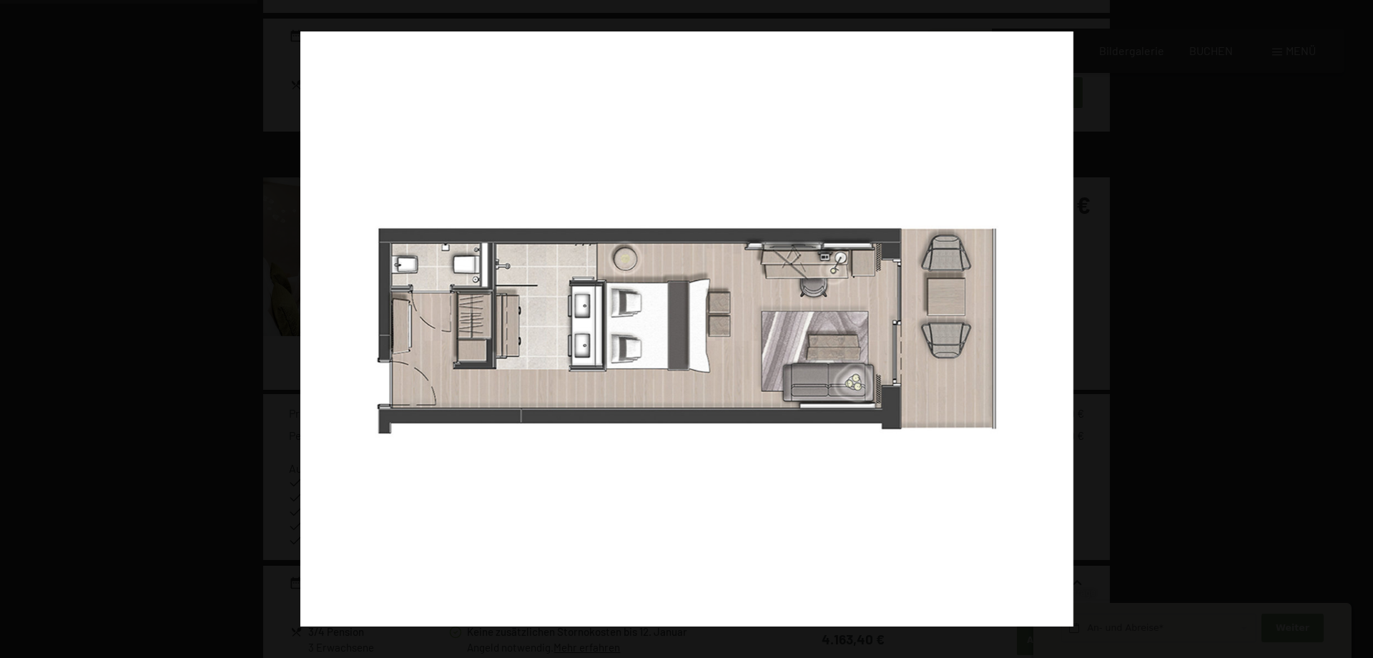
click at [1362, 327] on button "button" at bounding box center [1348, 329] width 50 height 72
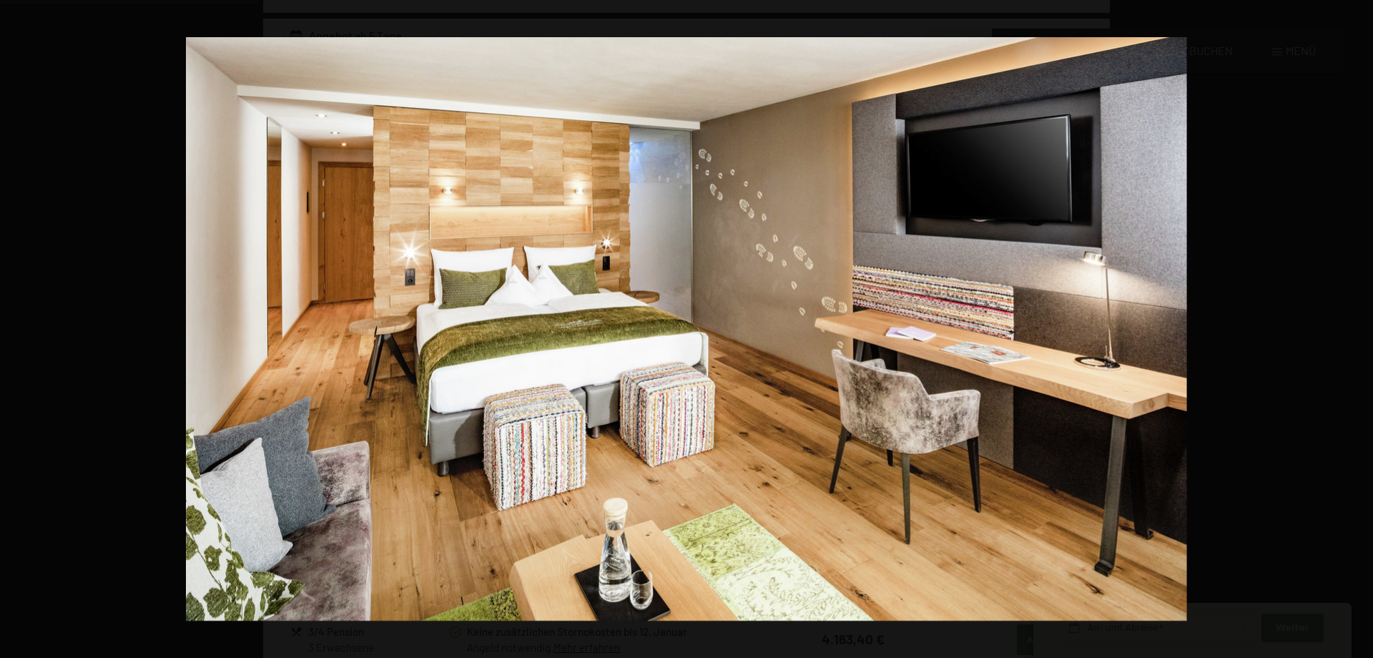
click at [1362, 327] on button "button" at bounding box center [1348, 329] width 50 height 72
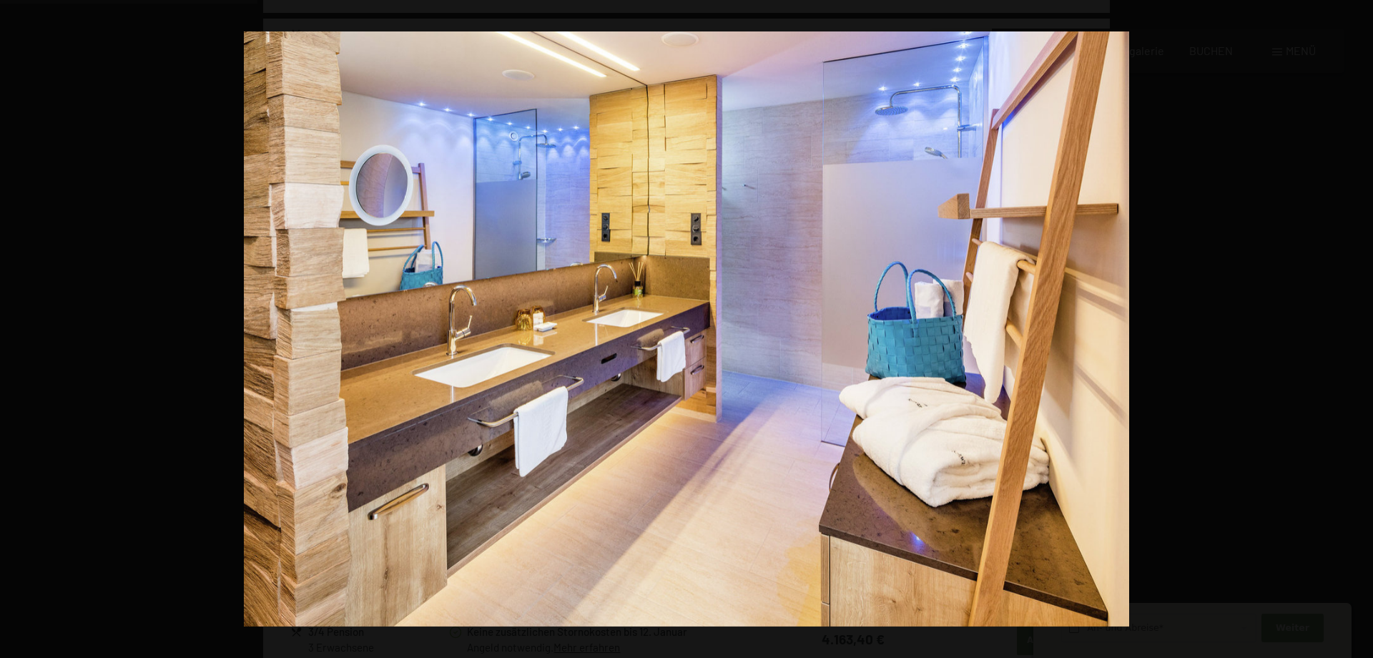
click at [1362, 327] on button "button" at bounding box center [1348, 329] width 50 height 72
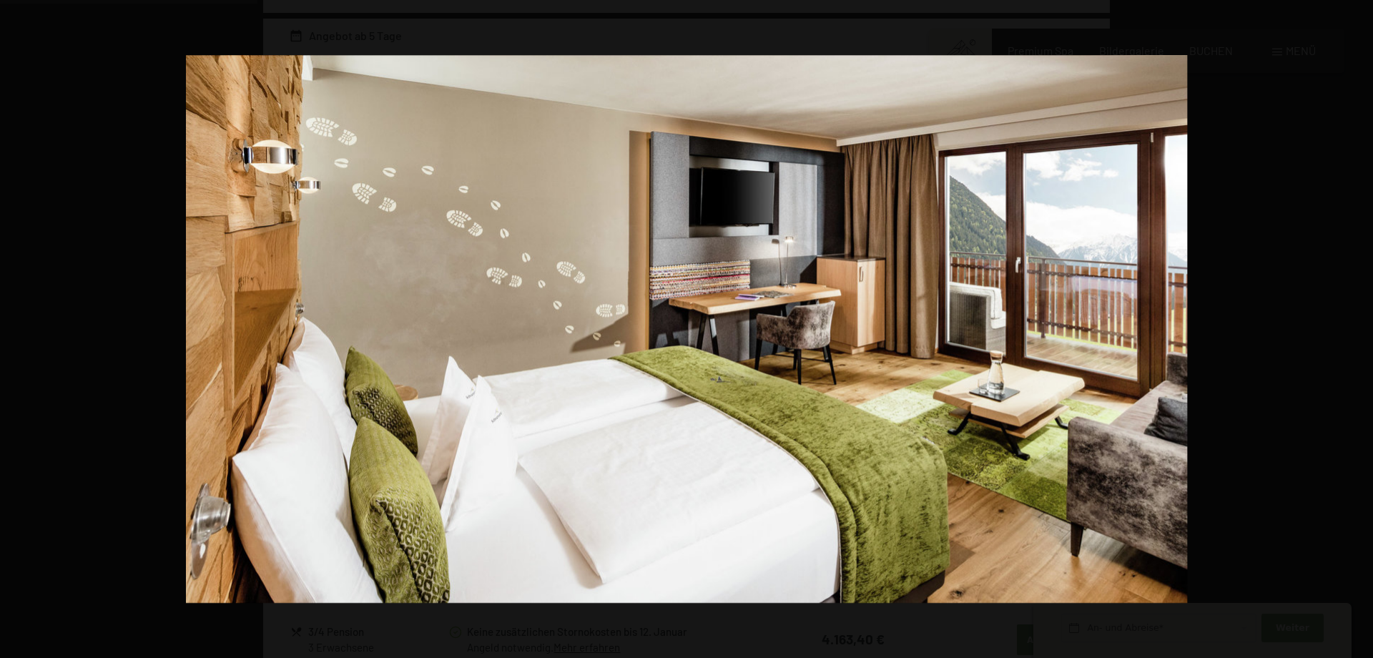
click at [1362, 327] on button "button" at bounding box center [1348, 329] width 50 height 72
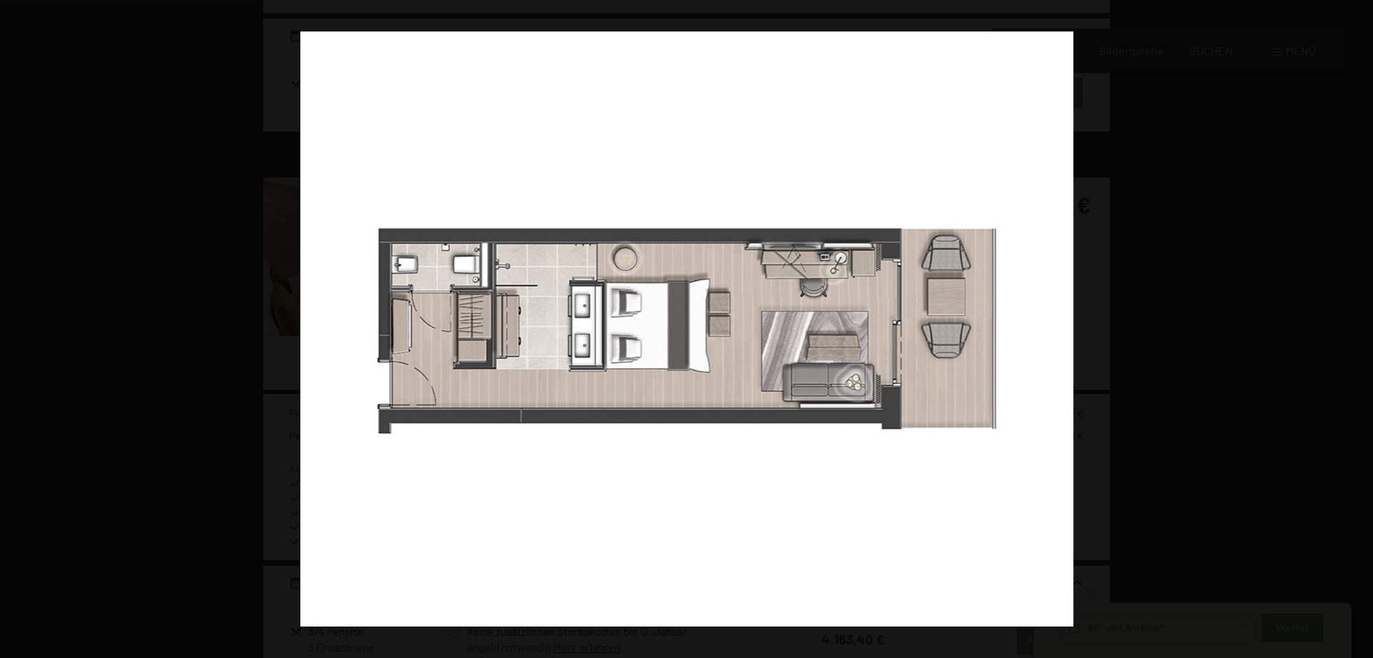
click at [1362, 327] on button "button" at bounding box center [1348, 329] width 50 height 72
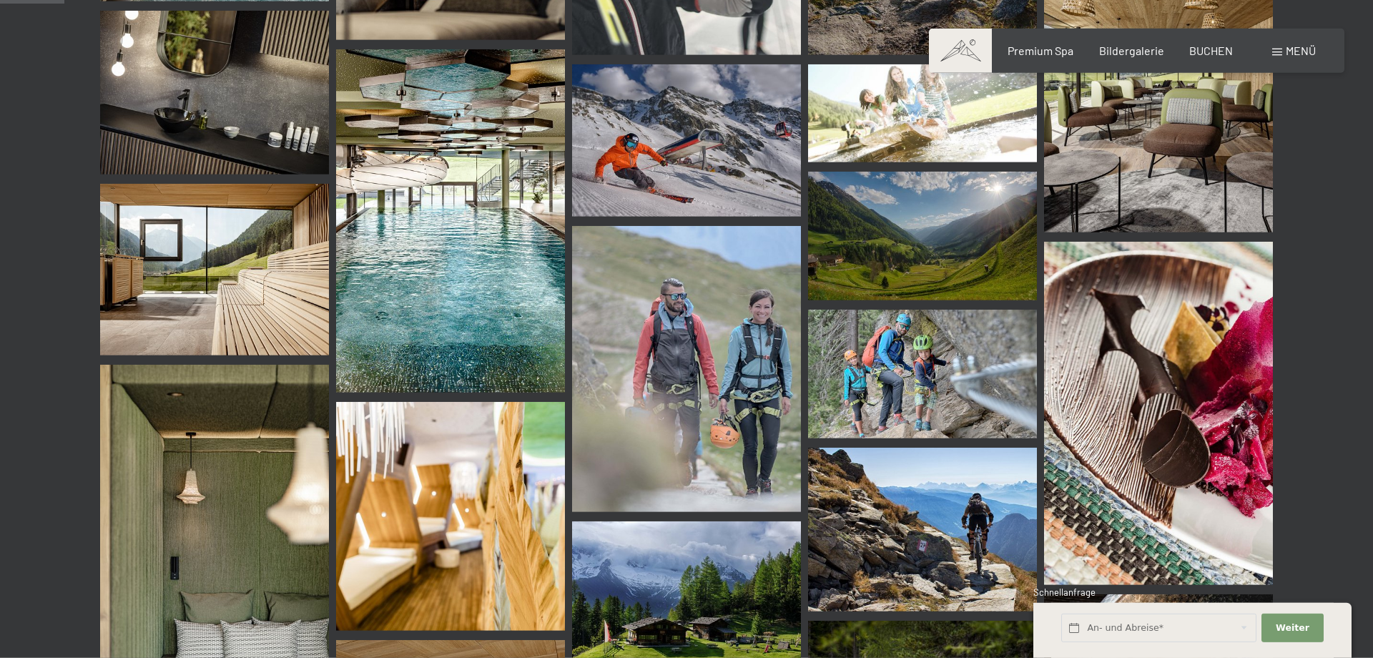
scroll to position [850, 0]
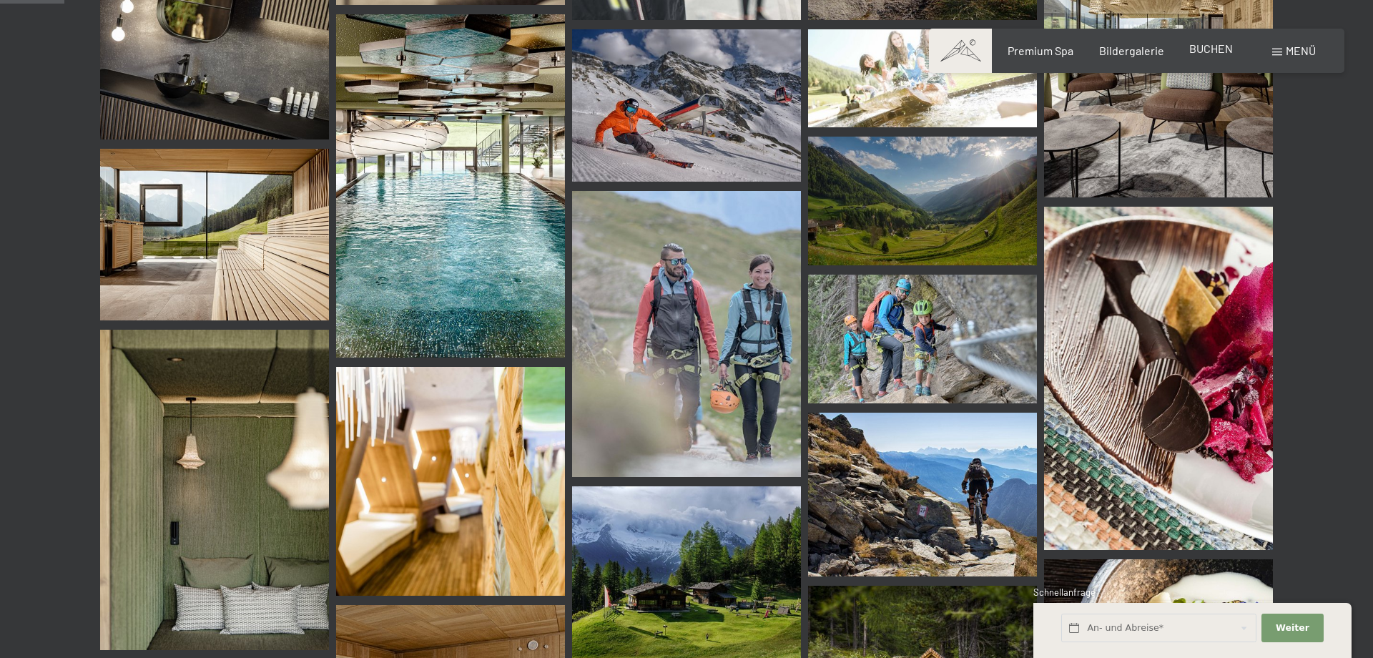
click at [1203, 51] on span "BUCHEN" at bounding box center [1211, 48] width 44 height 14
click at [1295, 54] on span "Menü" at bounding box center [1301, 51] width 30 height 14
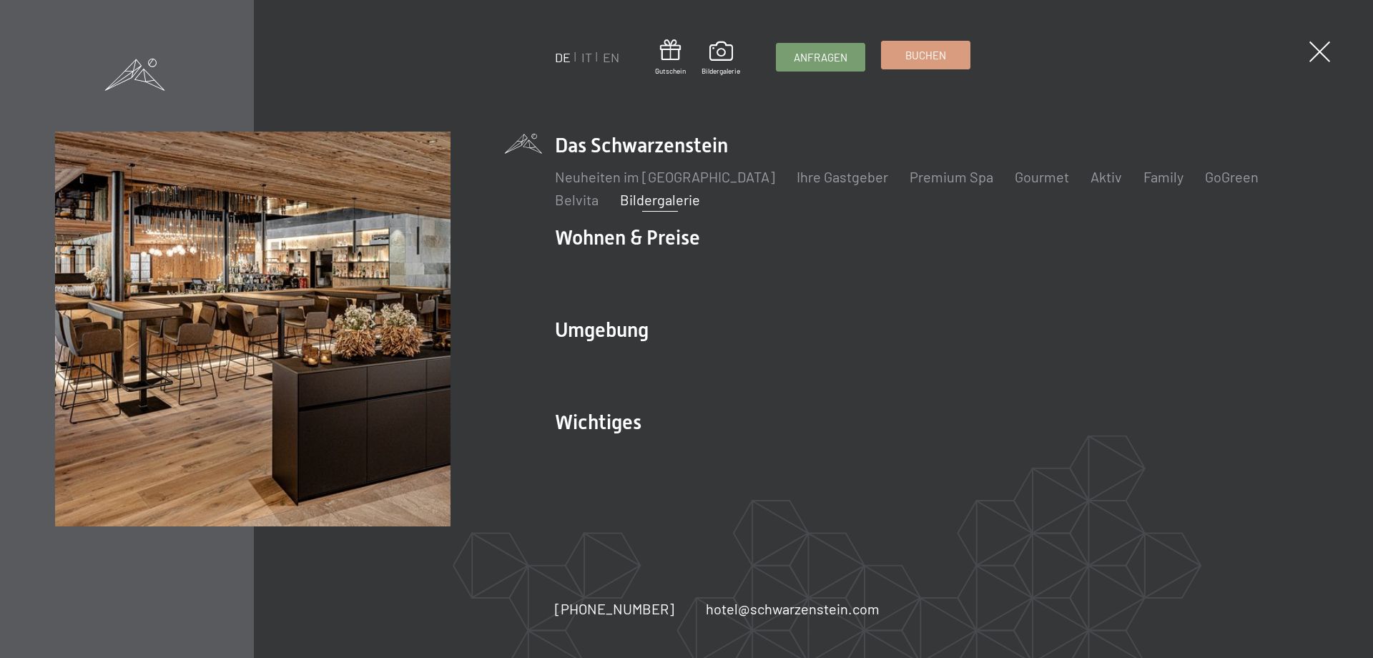
click at [925, 54] on span "Buchen" at bounding box center [925, 55] width 41 height 15
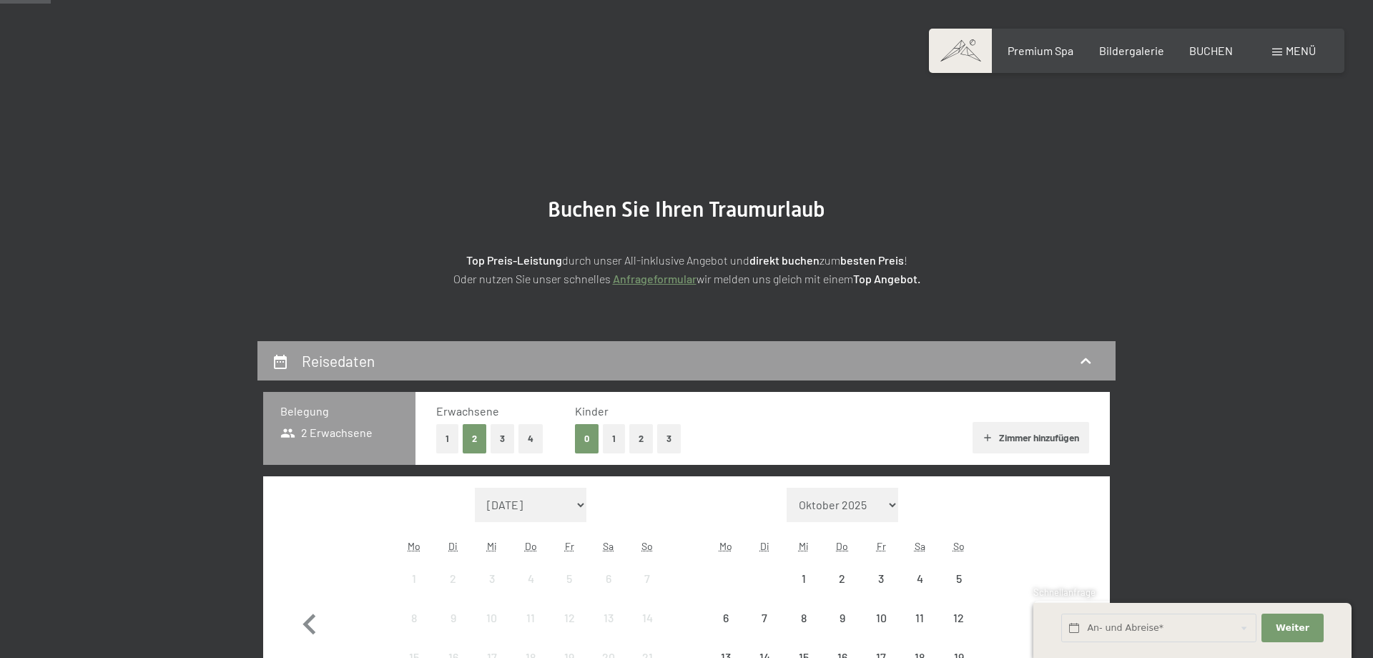
scroll to position [309, 0]
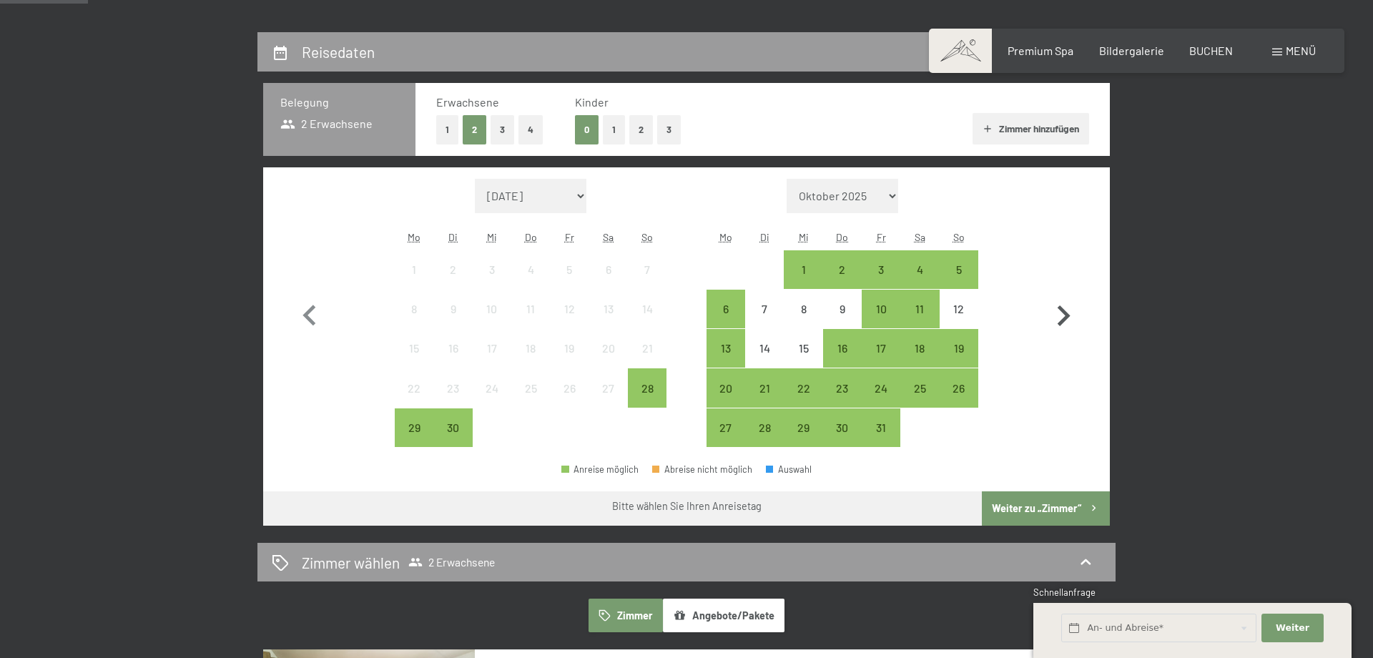
click at [1068, 313] on icon "button" at bounding box center [1064, 315] width 13 height 21
select select "[DATE]"
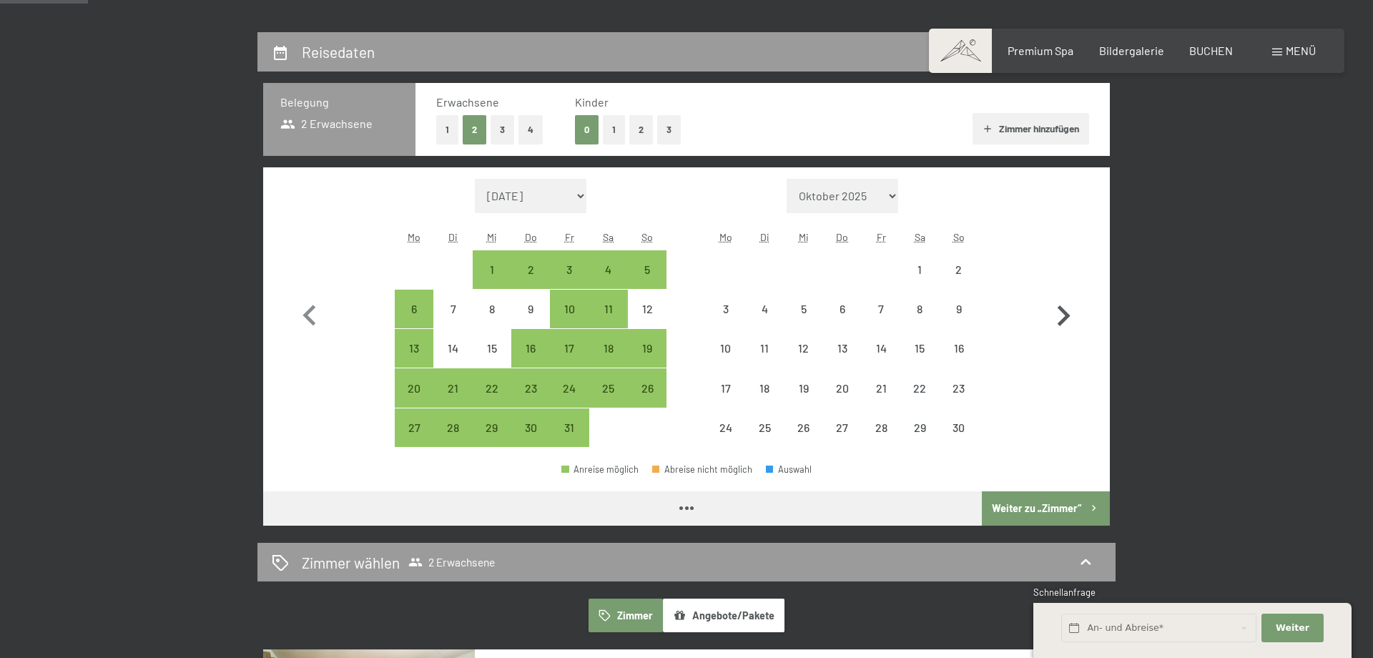
click at [1068, 313] on icon "button" at bounding box center [1064, 315] width 13 height 21
select select "[DATE]"
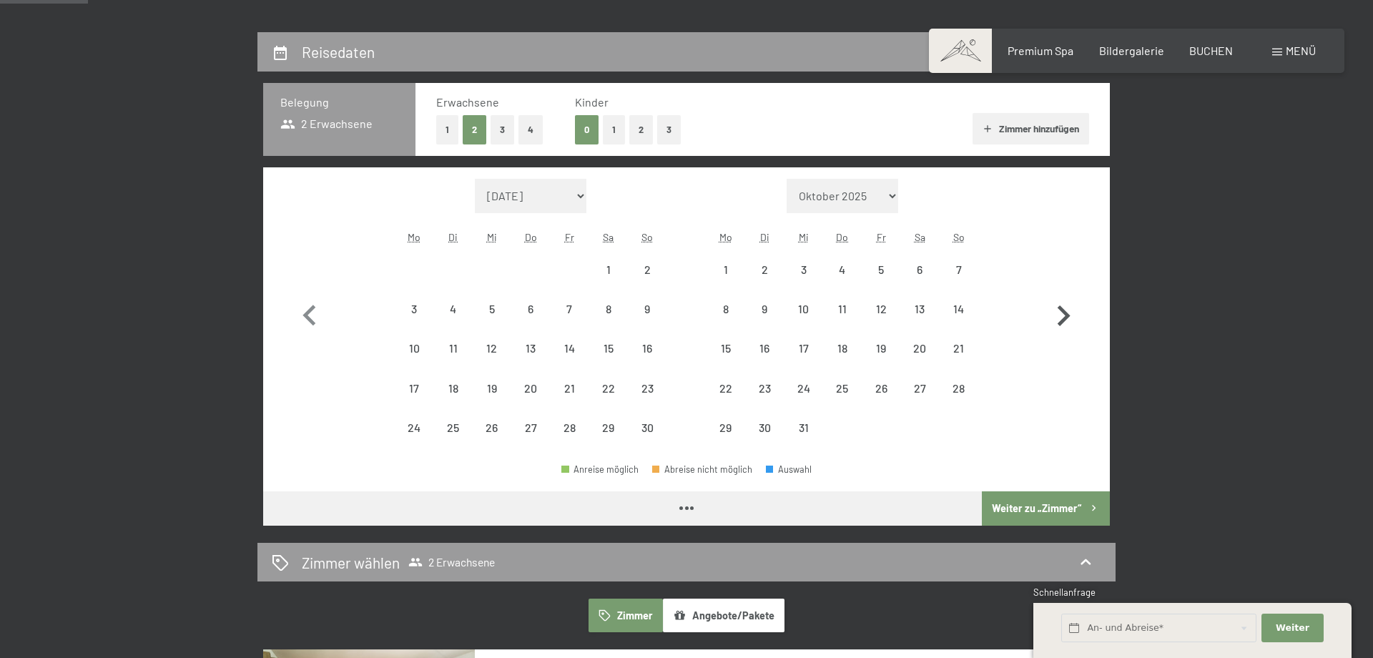
select select "[DATE]"
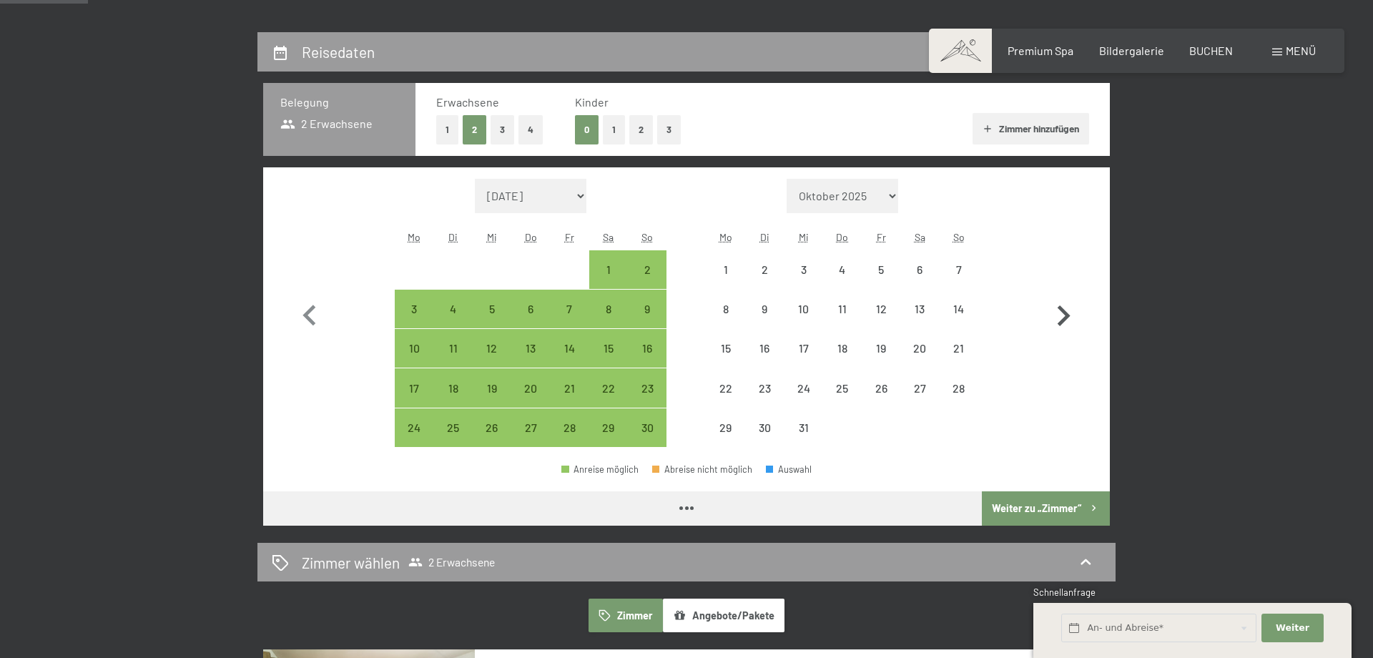
click at [1068, 313] on icon "button" at bounding box center [1064, 315] width 13 height 21
select select "[DATE]"
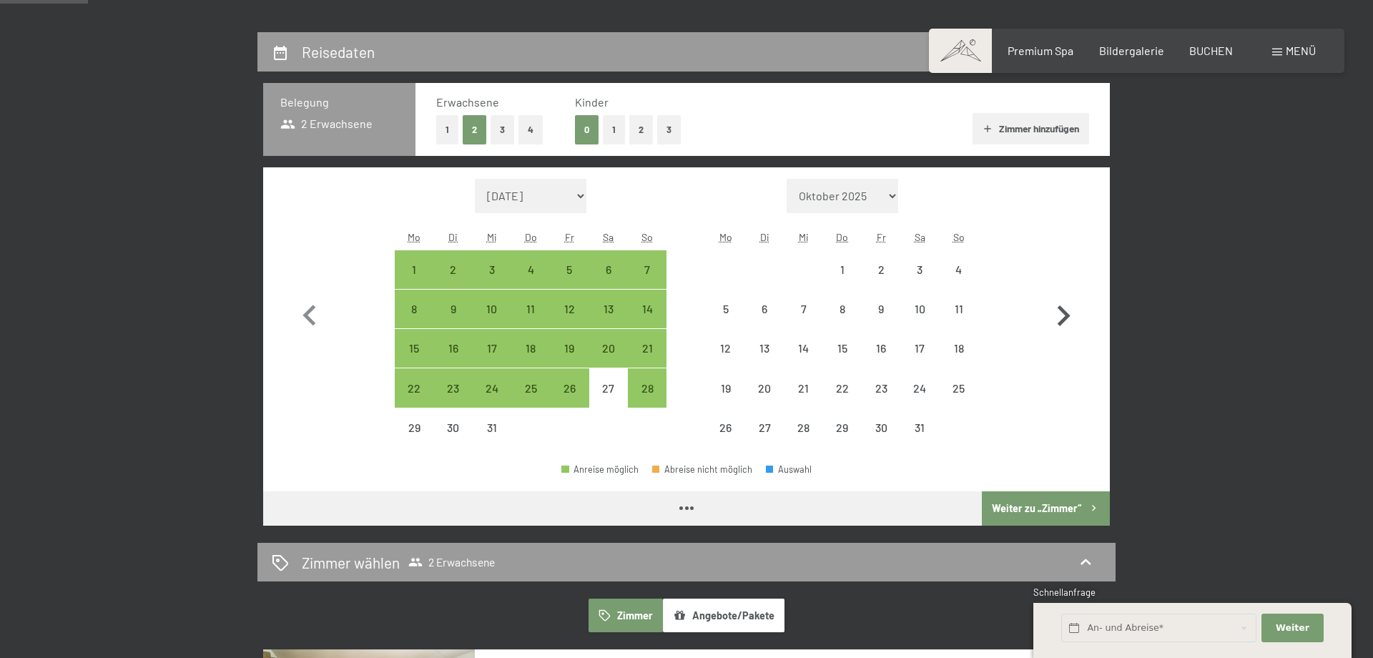
click at [1068, 313] on icon "button" at bounding box center [1064, 315] width 13 height 21
select select "[DATE]"
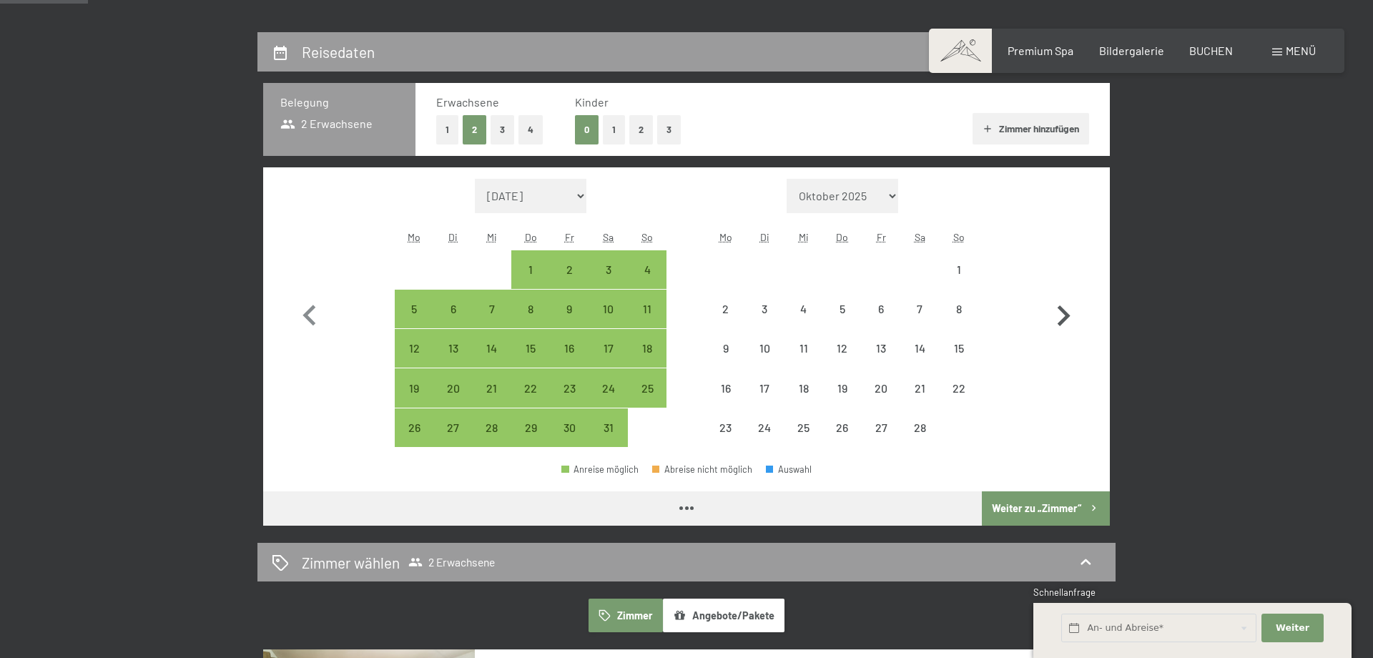
select select "[DATE]"
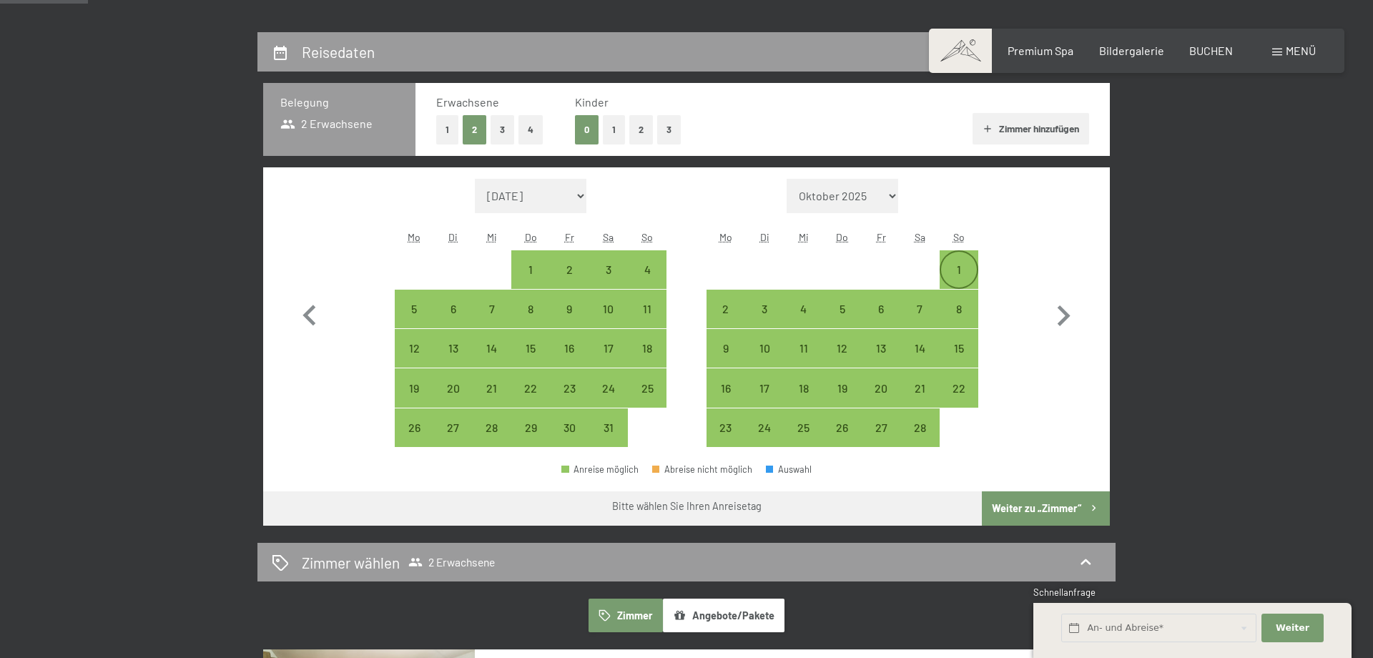
click at [960, 270] on div "1" at bounding box center [959, 282] width 36 height 36
select select "[DATE]"
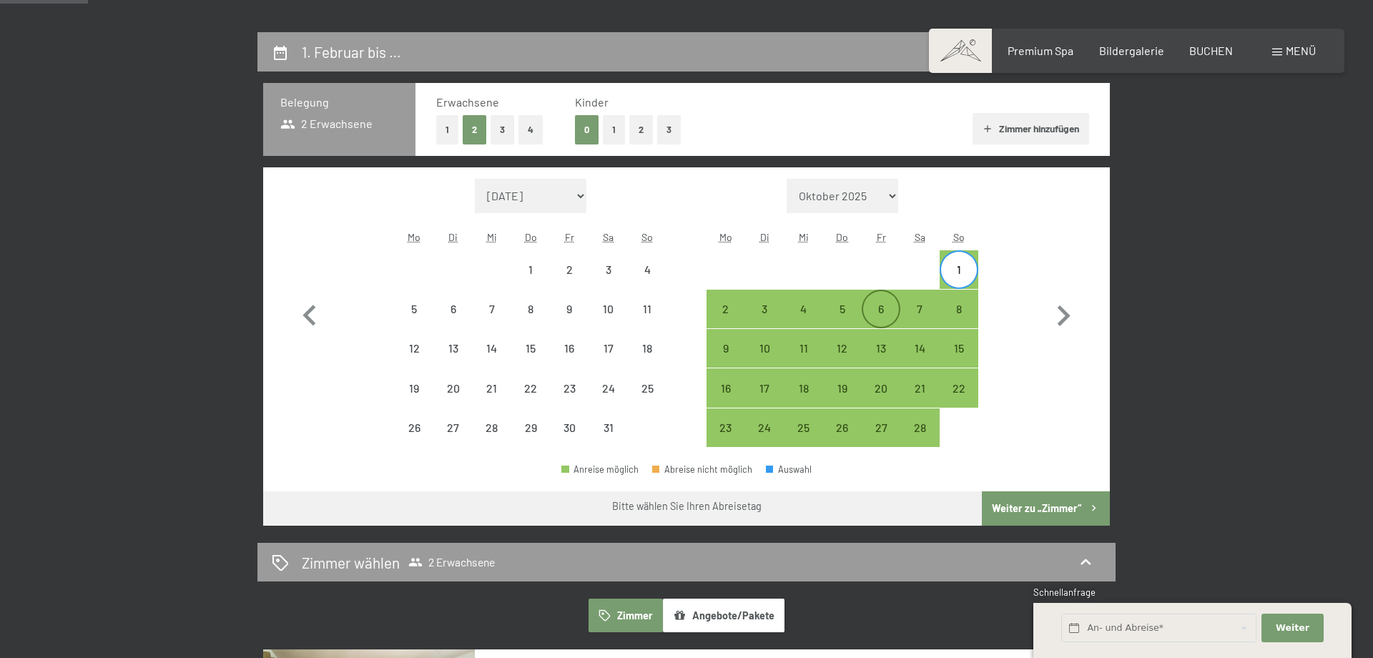
click at [885, 301] on div "6" at bounding box center [881, 309] width 36 height 36
select select "[DATE]"
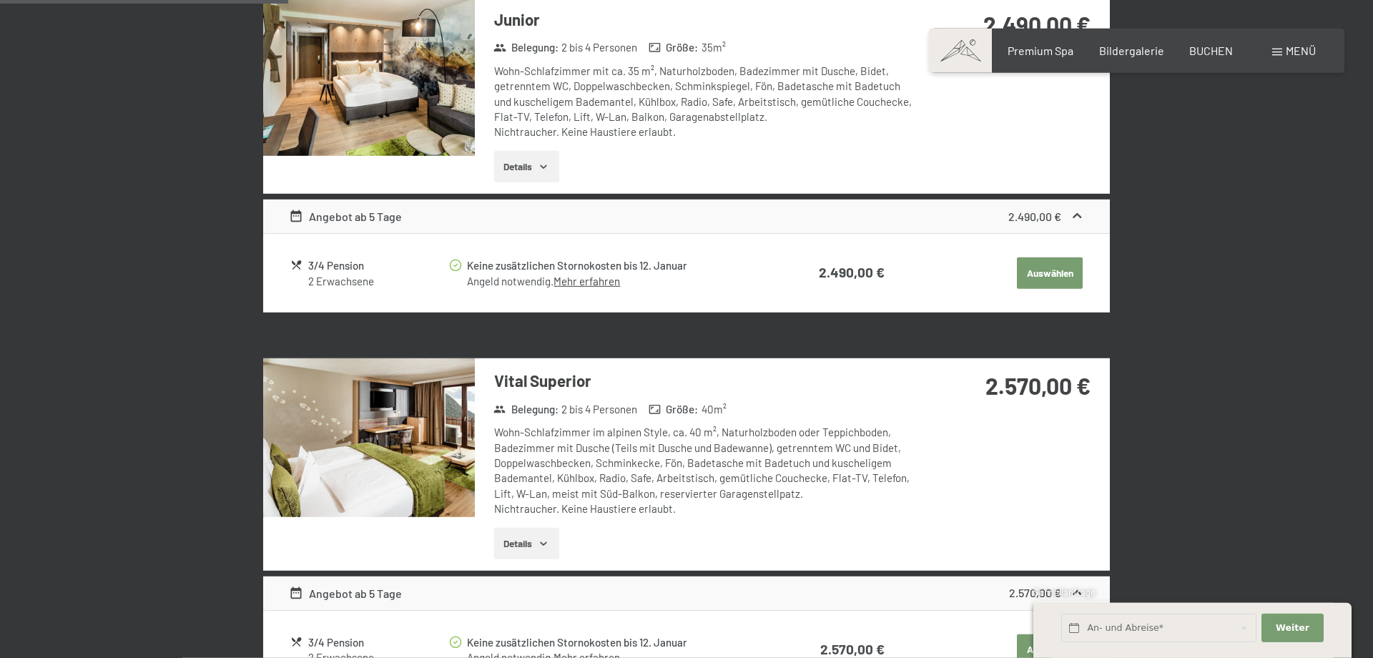
scroll to position [927, 0]
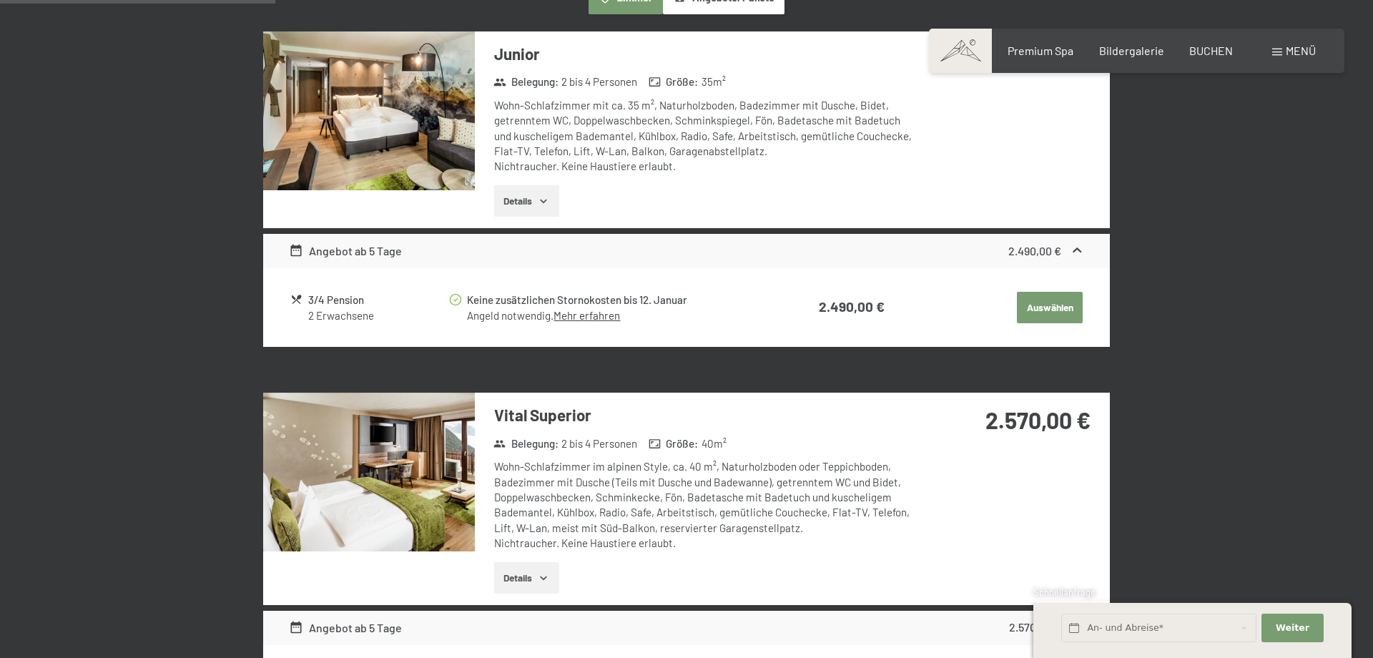
click at [546, 198] on icon "button" at bounding box center [543, 200] width 11 height 11
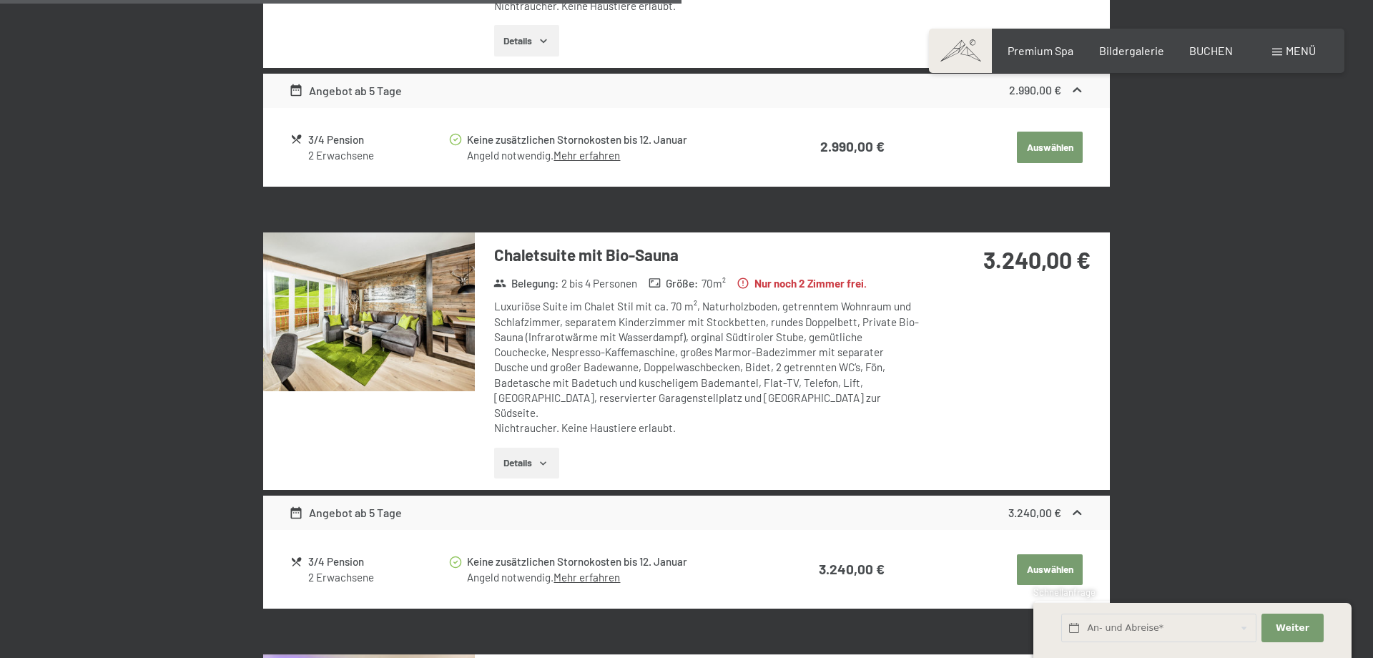
scroll to position [2395, 0]
click at [541, 457] on icon "button" at bounding box center [543, 462] width 11 height 11
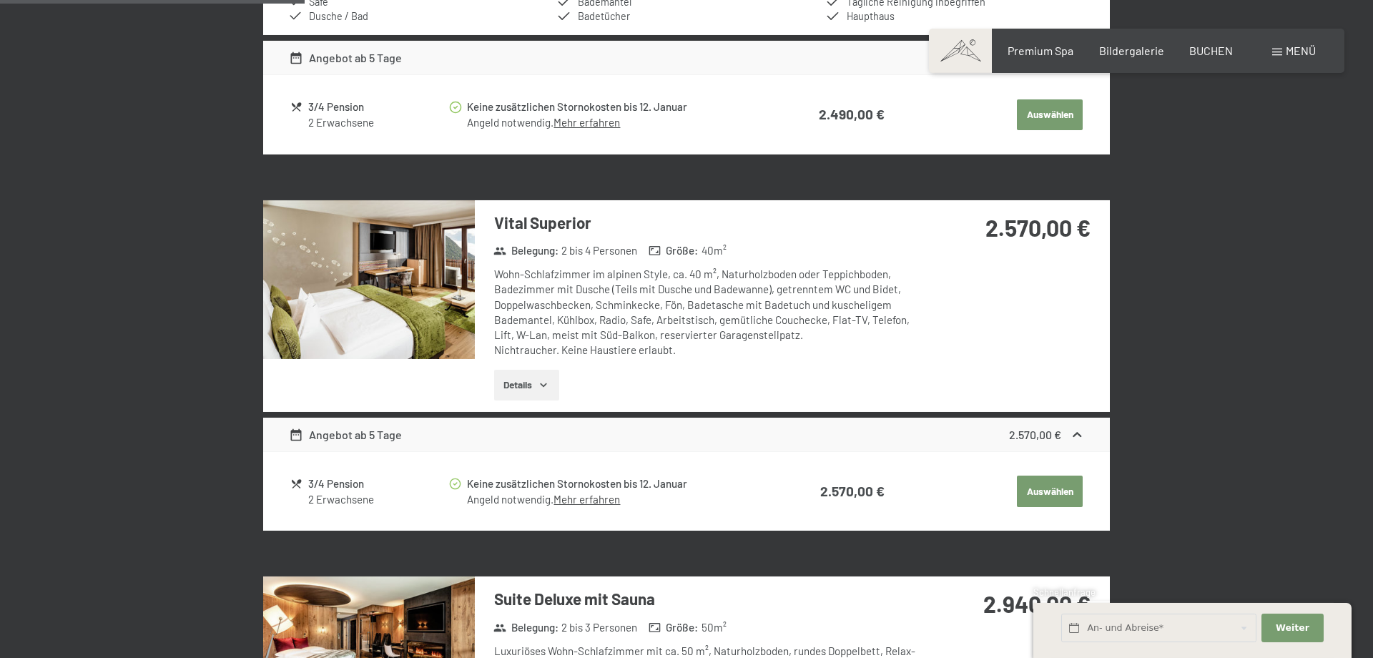
scroll to position [1236, 0]
click at [541, 383] on icon "button" at bounding box center [543, 383] width 11 height 11
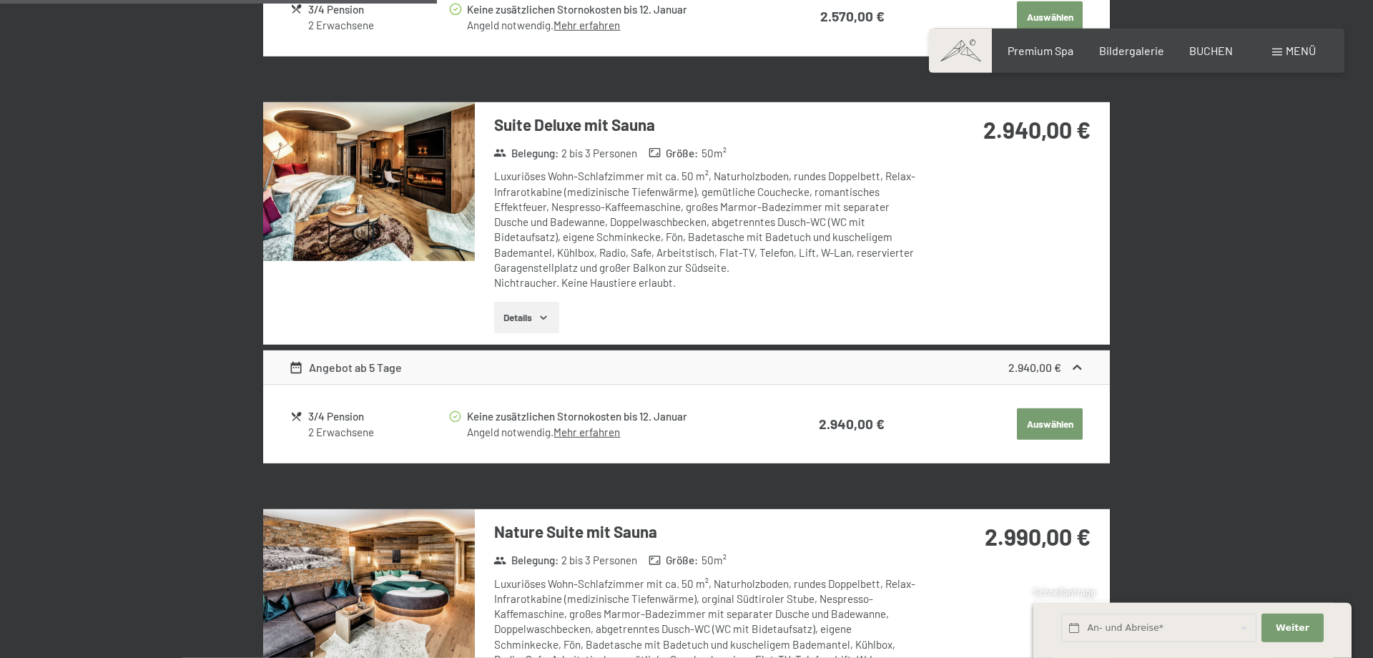
scroll to position [1854, 0]
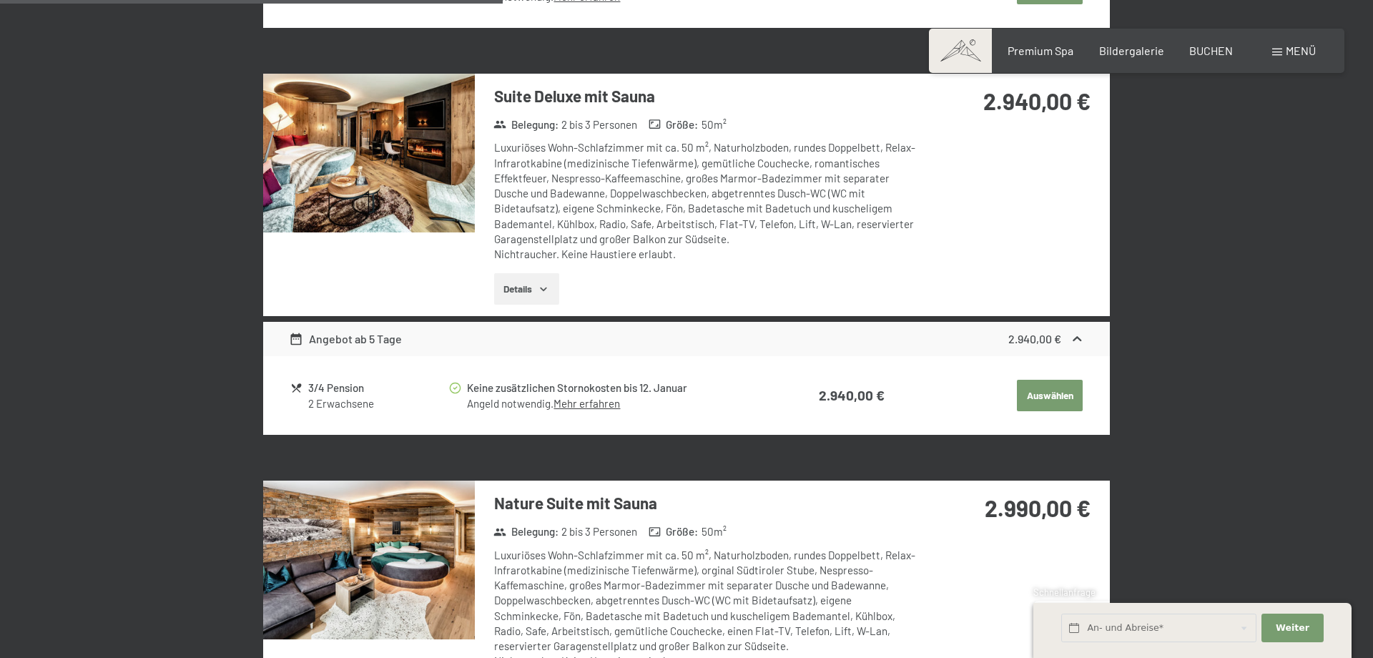
click at [539, 286] on button "Details" at bounding box center [526, 288] width 65 height 31
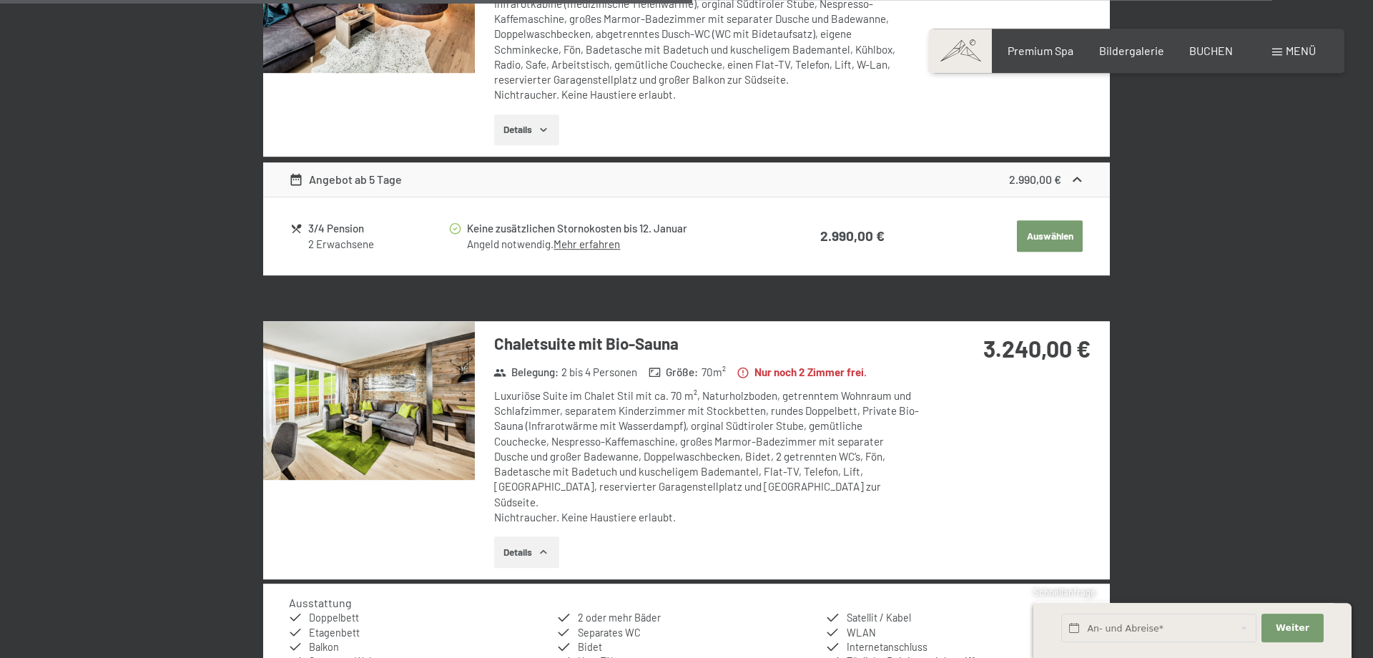
scroll to position [2626, 0]
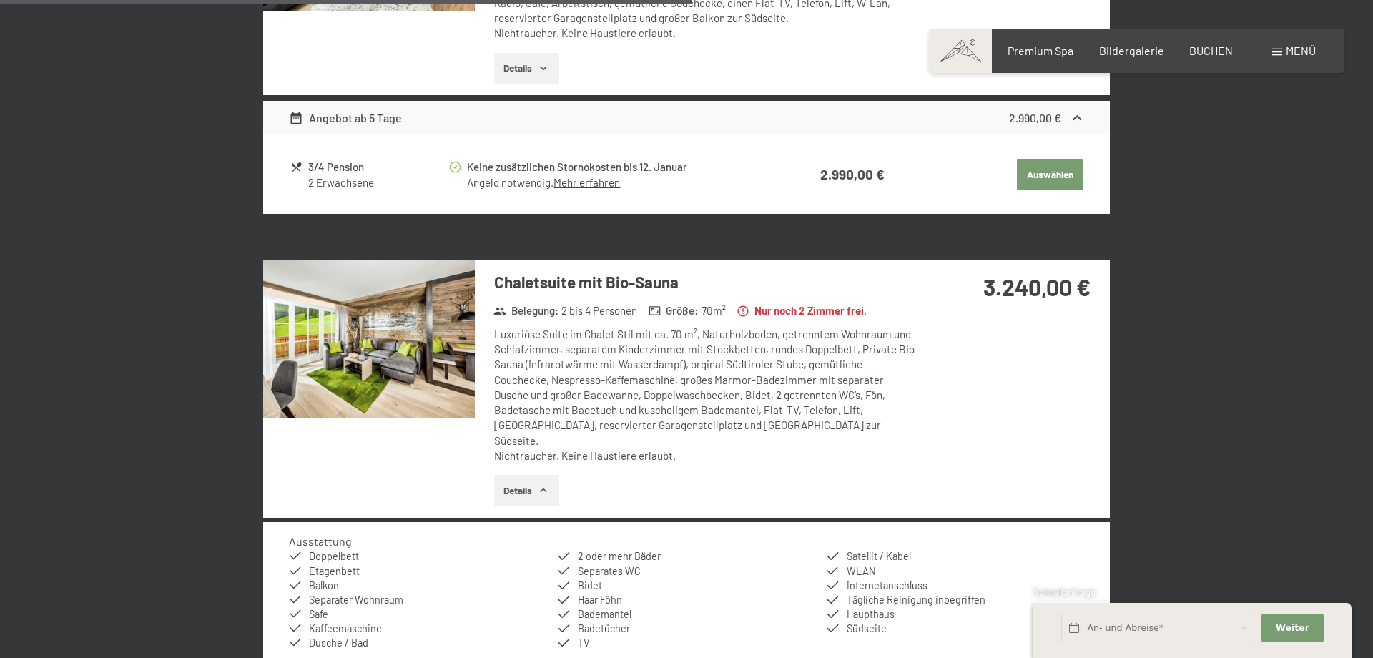
click at [549, 485] on icon "button" at bounding box center [543, 490] width 11 height 11
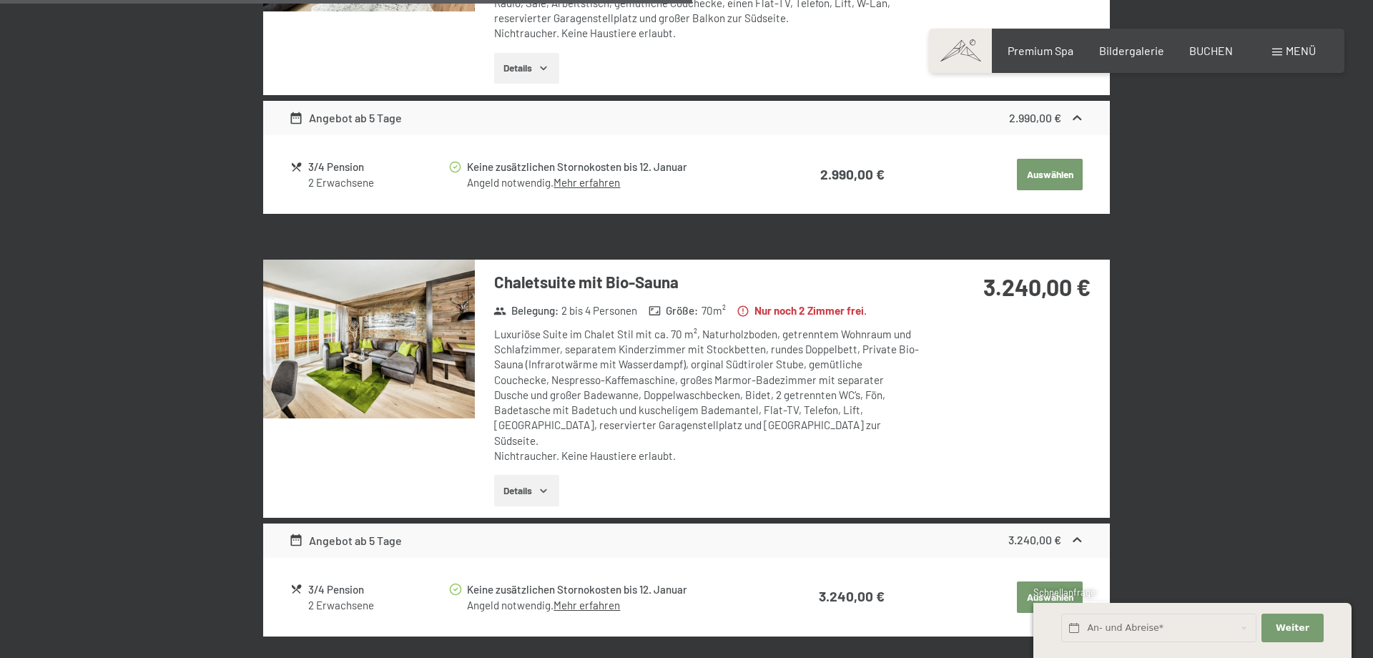
click at [545, 485] on icon "button" at bounding box center [543, 490] width 11 height 11
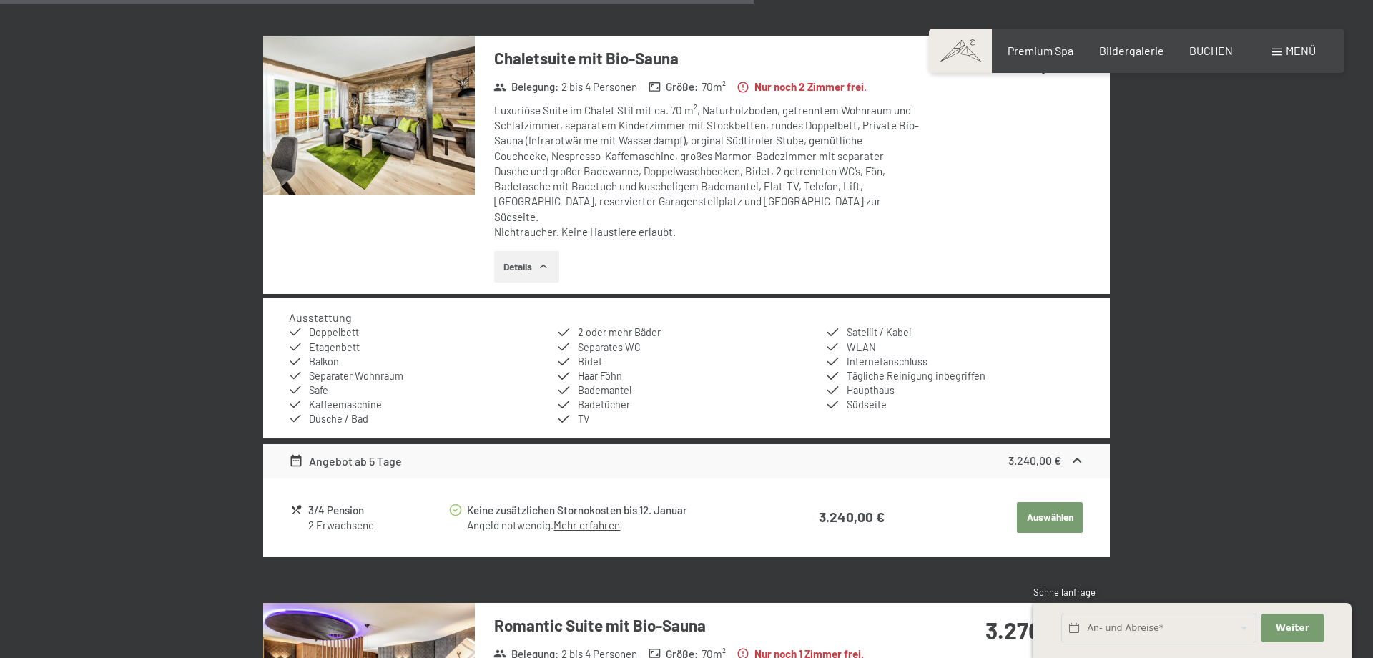
scroll to position [2858, 0]
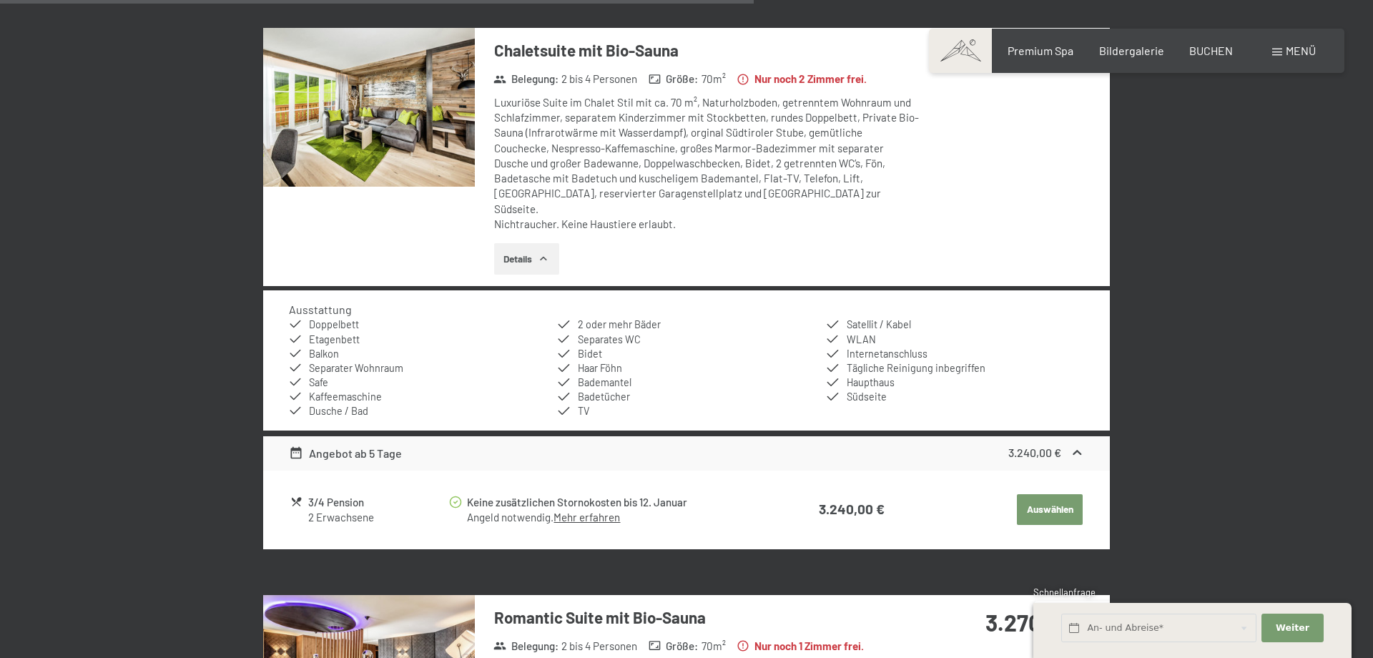
click at [1059, 494] on button "Auswählen" at bounding box center [1050, 509] width 66 height 31
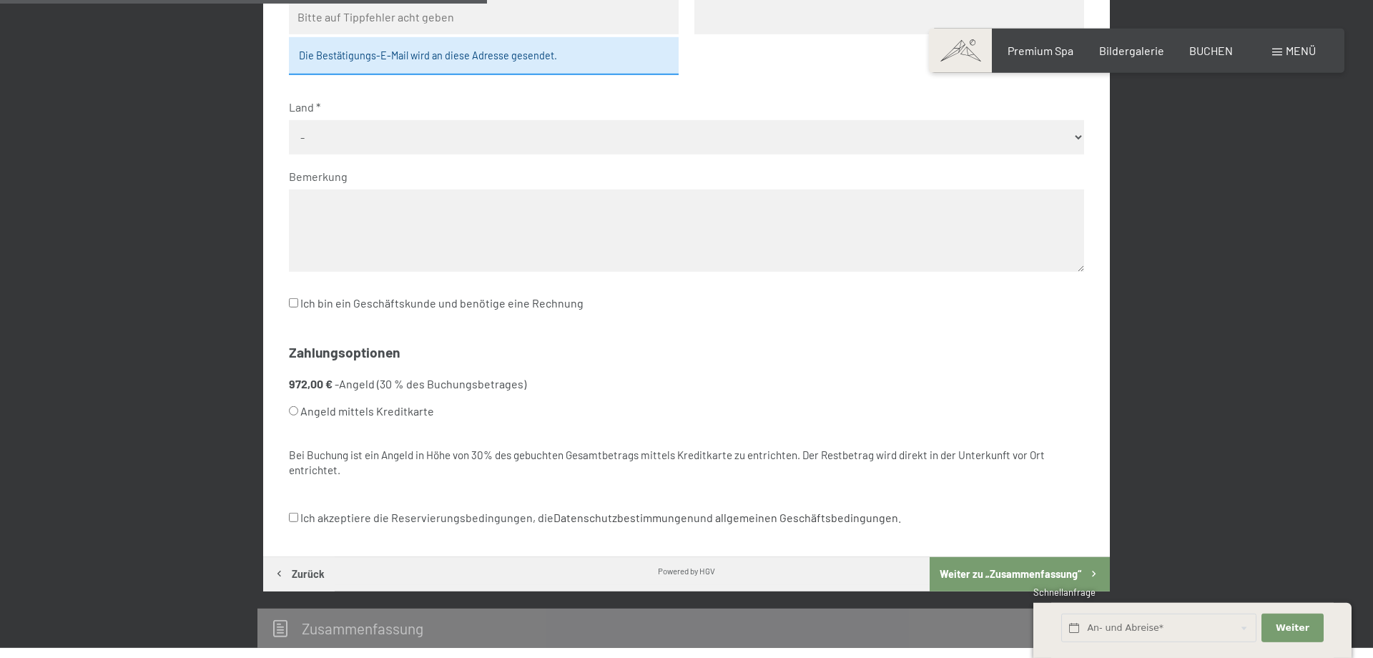
scroll to position [341, 0]
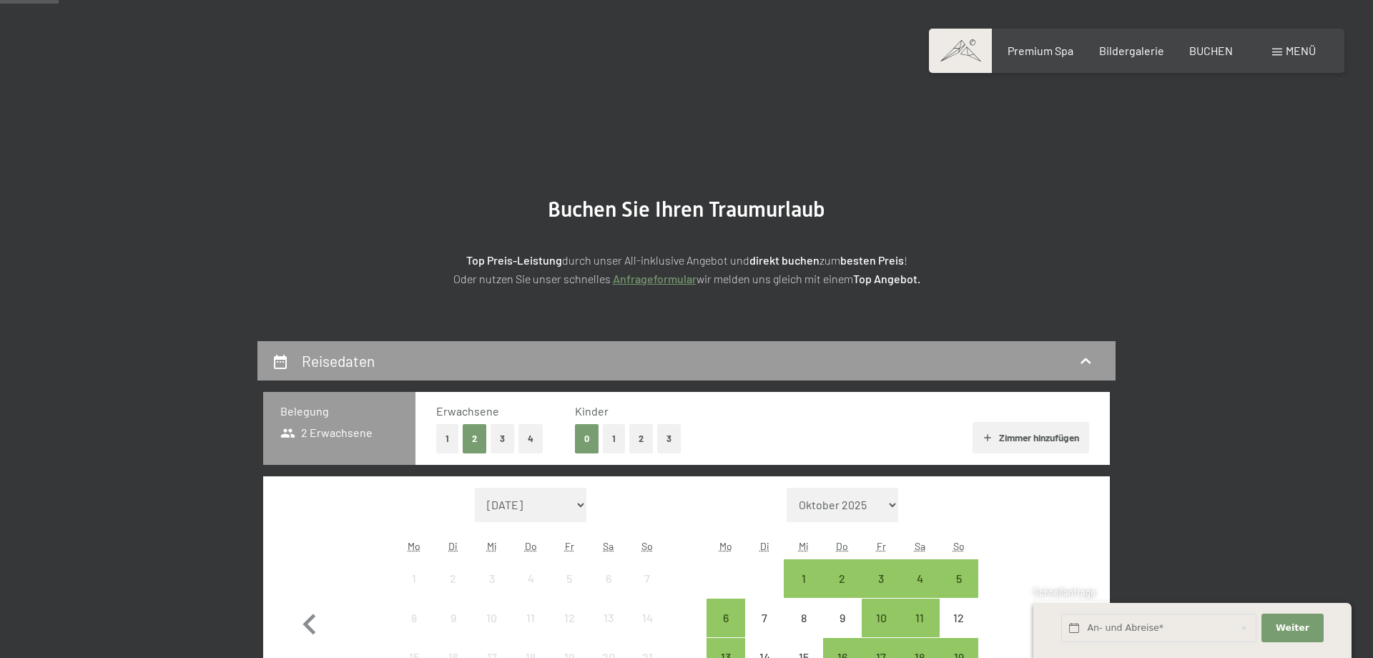
scroll to position [386, 0]
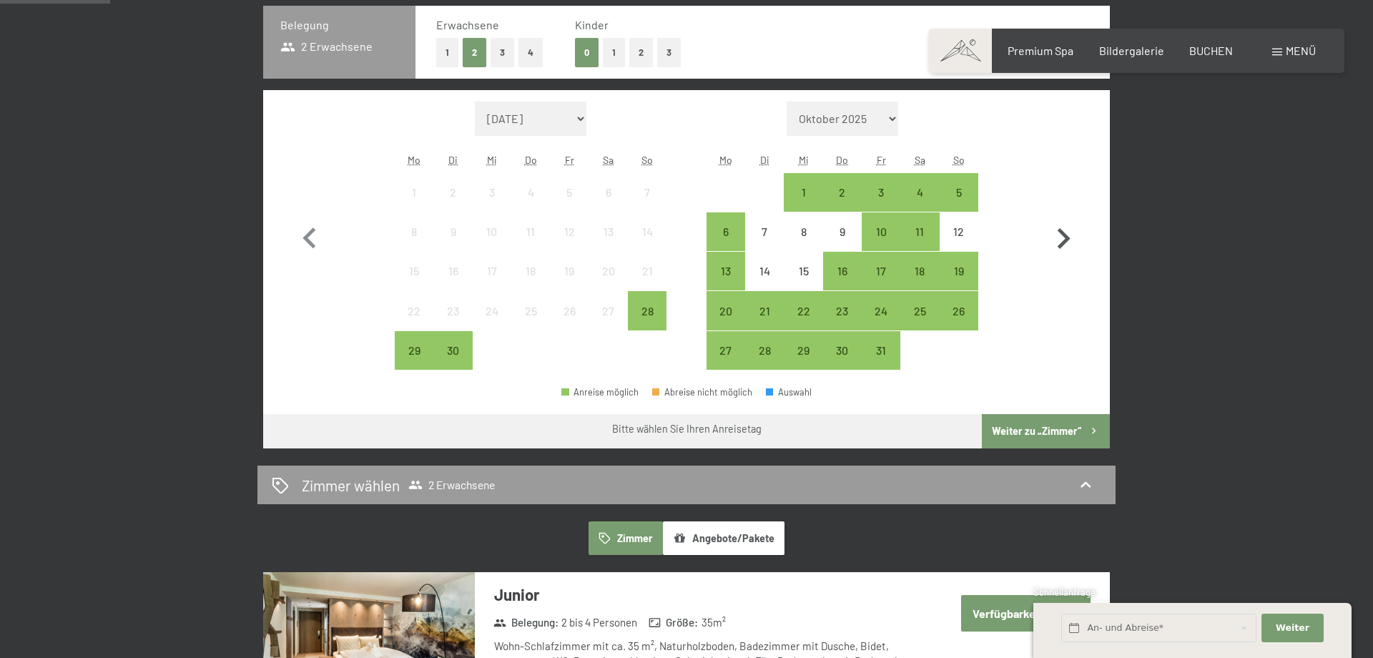
click at [1067, 233] on icon "button" at bounding box center [1063, 238] width 41 height 41
select select "[DATE]"
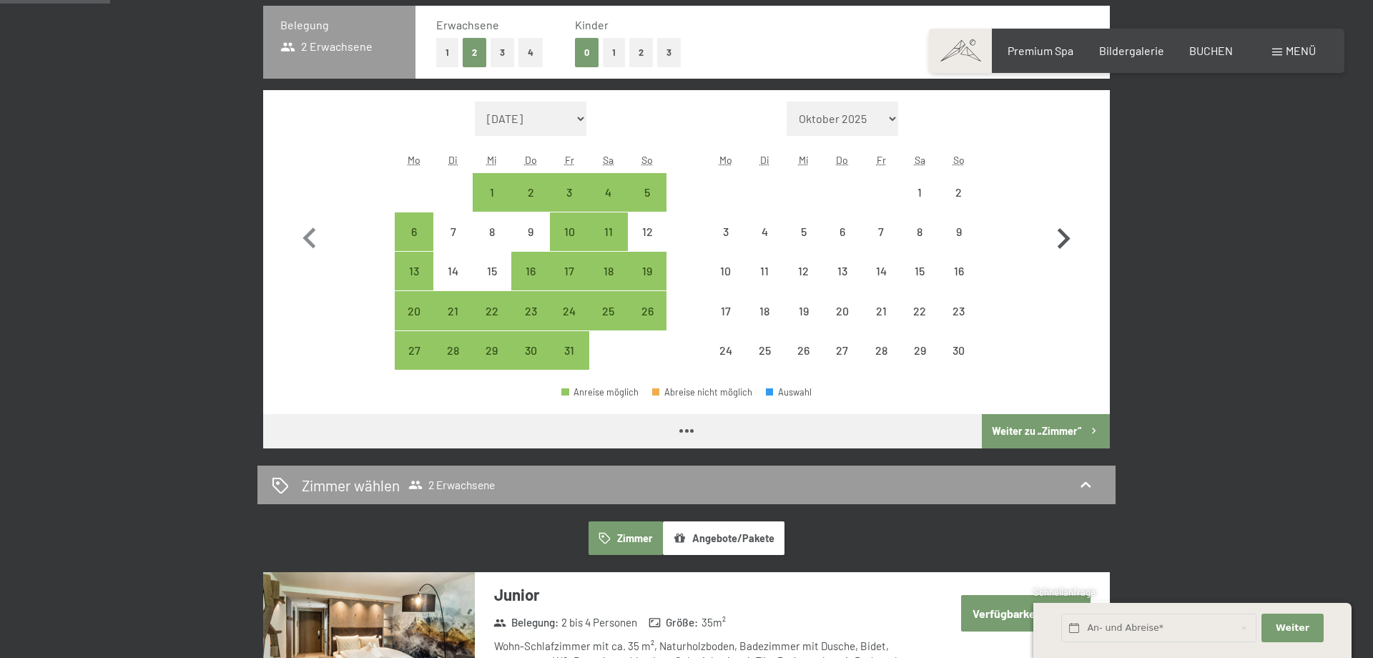
click at [1067, 233] on icon "button" at bounding box center [1063, 238] width 41 height 41
select select "[DATE]"
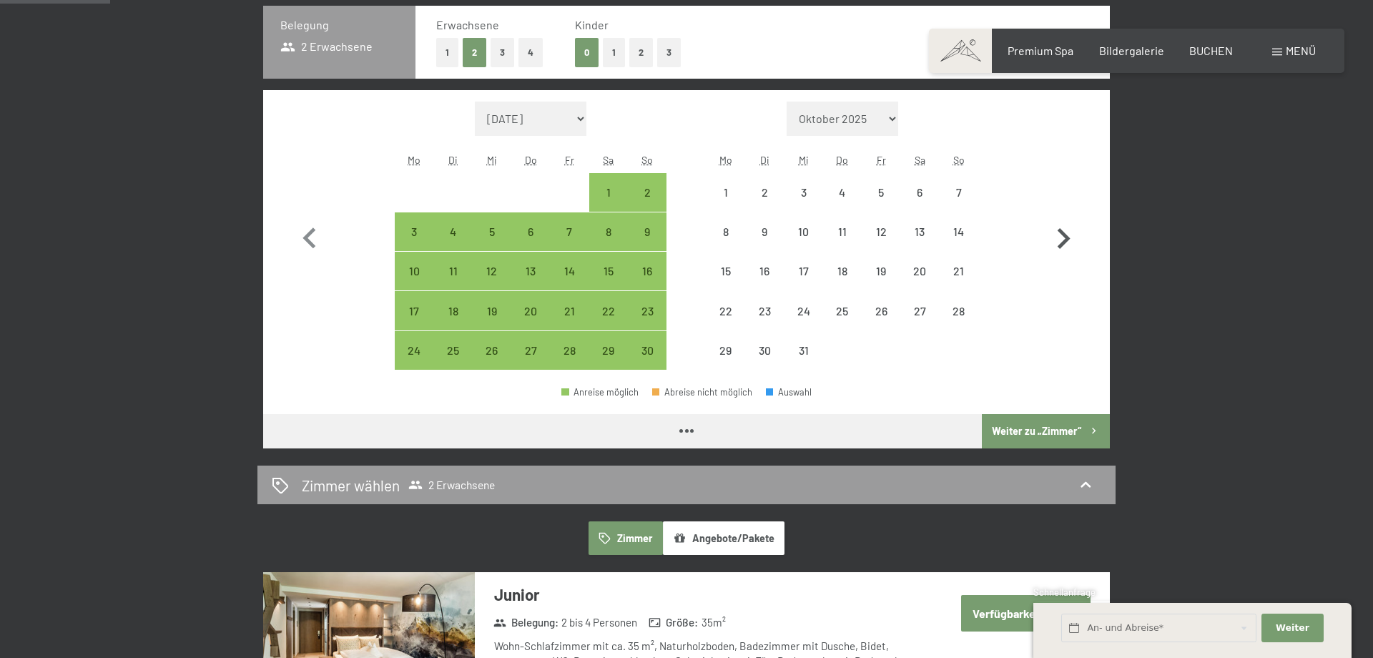
click at [1067, 233] on icon "button" at bounding box center [1063, 238] width 41 height 41
select select "[DATE]"
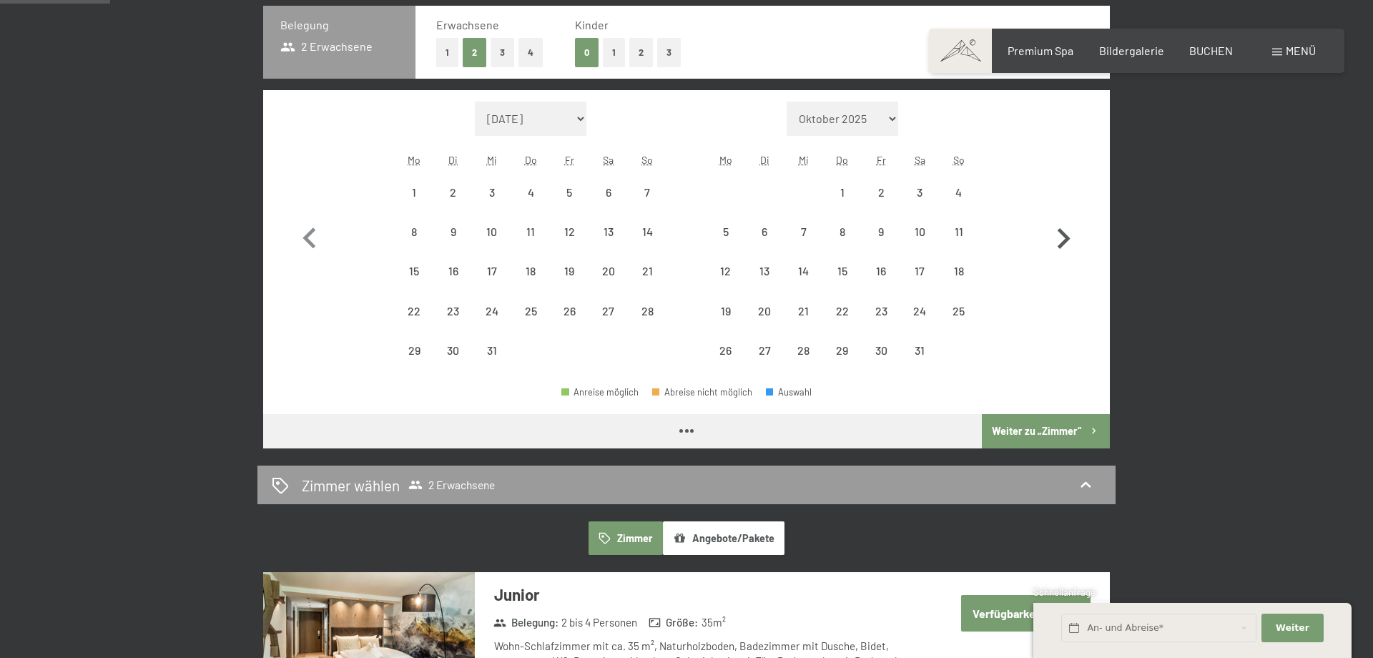
select select "[DATE]"
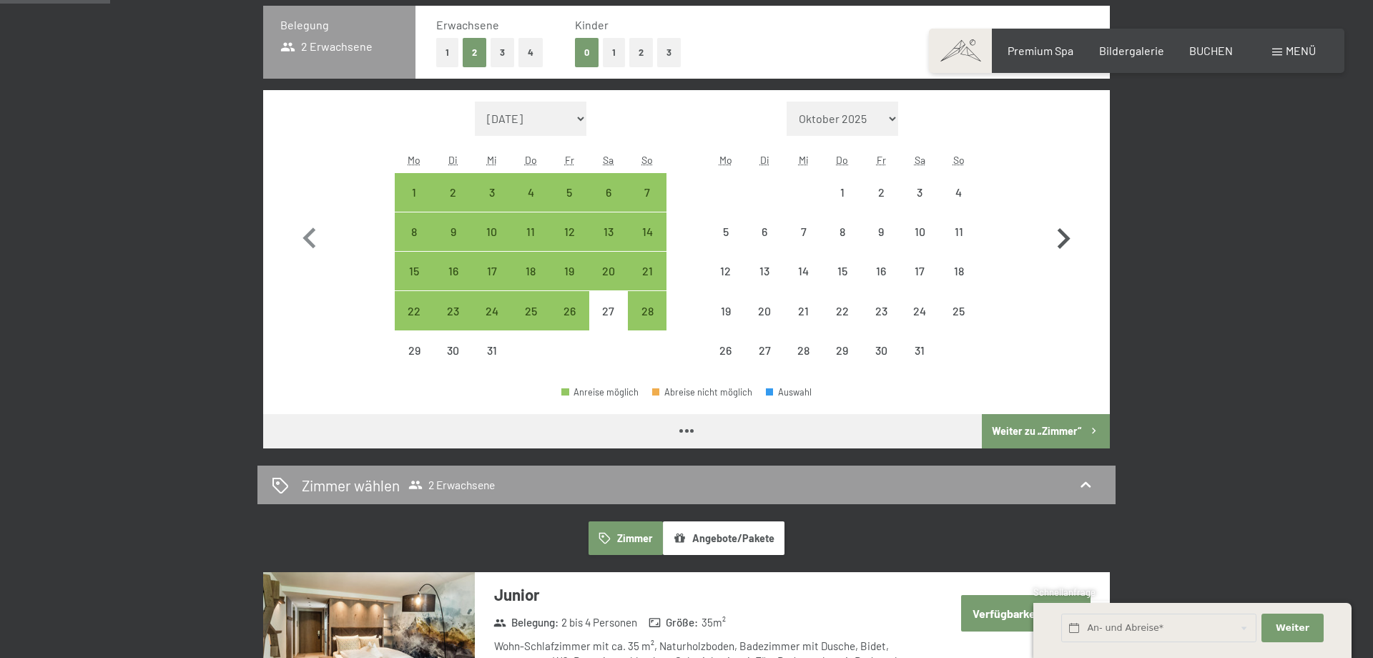
click at [1067, 233] on icon "button" at bounding box center [1063, 238] width 41 height 41
select select "[DATE]"
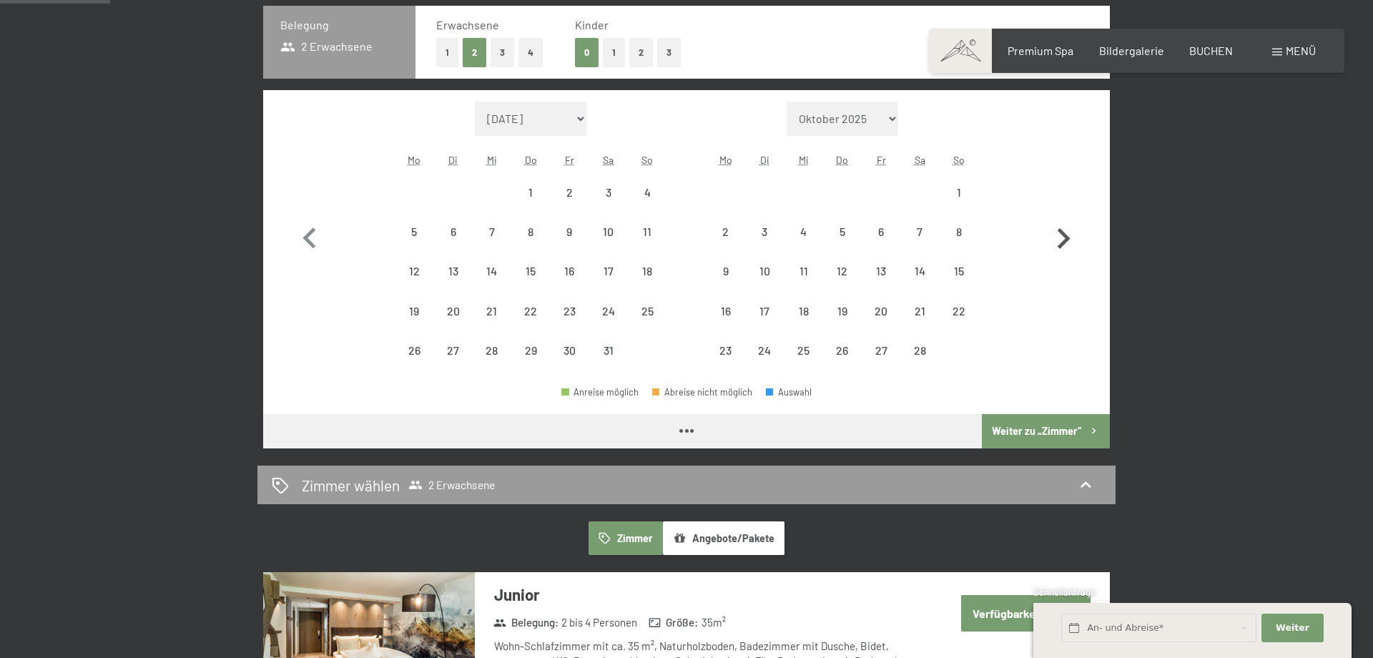
select select "[DATE]"
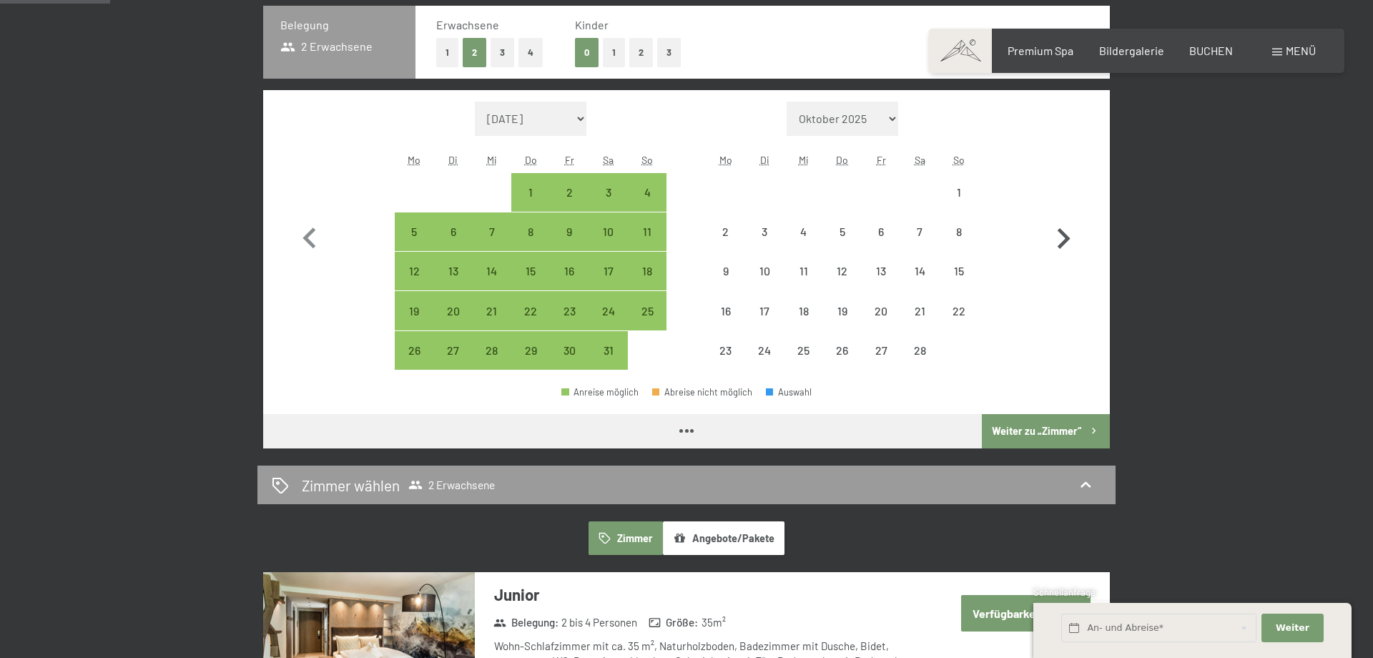
select select "[DATE]"
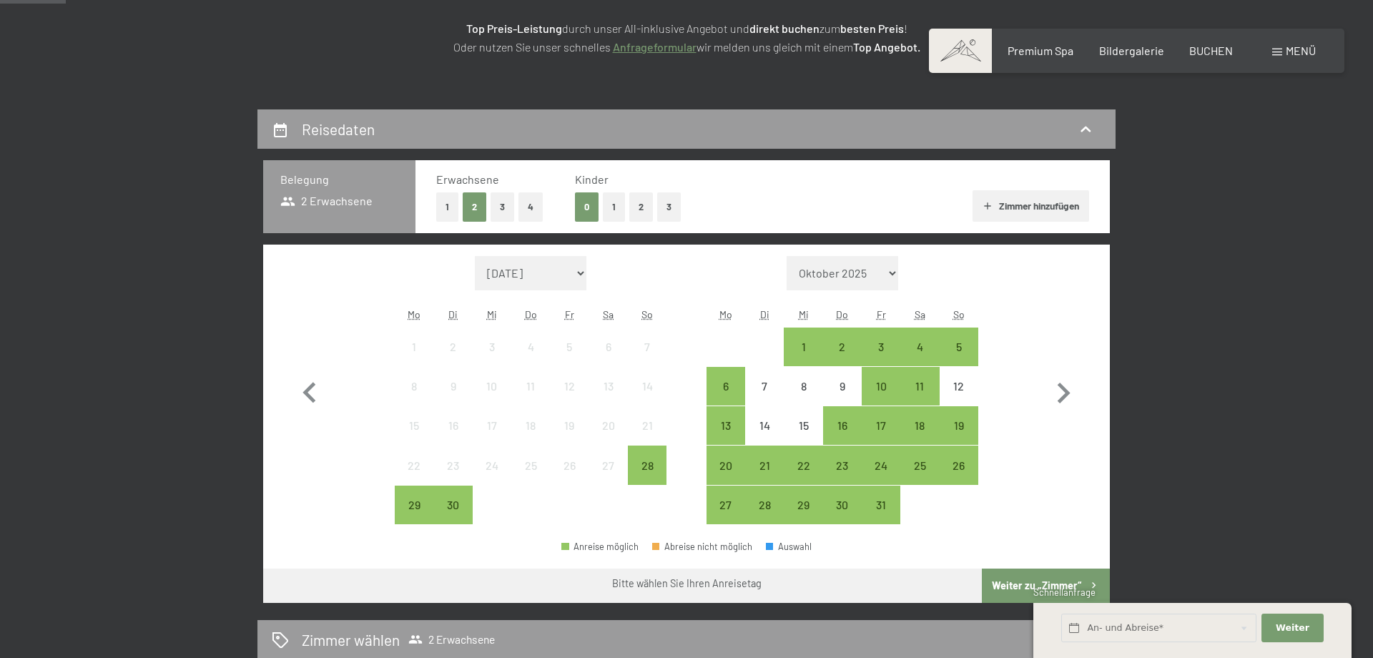
scroll to position [232, 0]
click at [1066, 391] on icon "button" at bounding box center [1064, 393] width 13 height 21
select select "[DATE]"
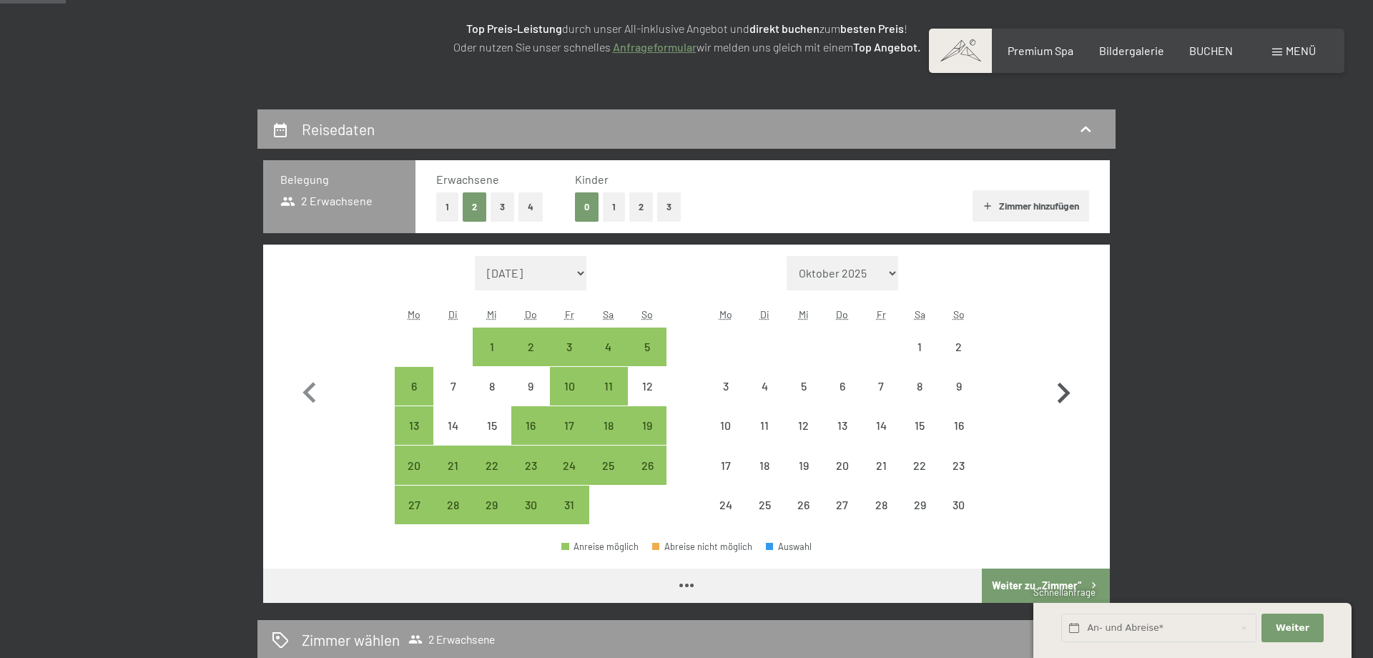
click at [1066, 391] on icon "button" at bounding box center [1064, 393] width 13 height 21
select select "[DATE]"
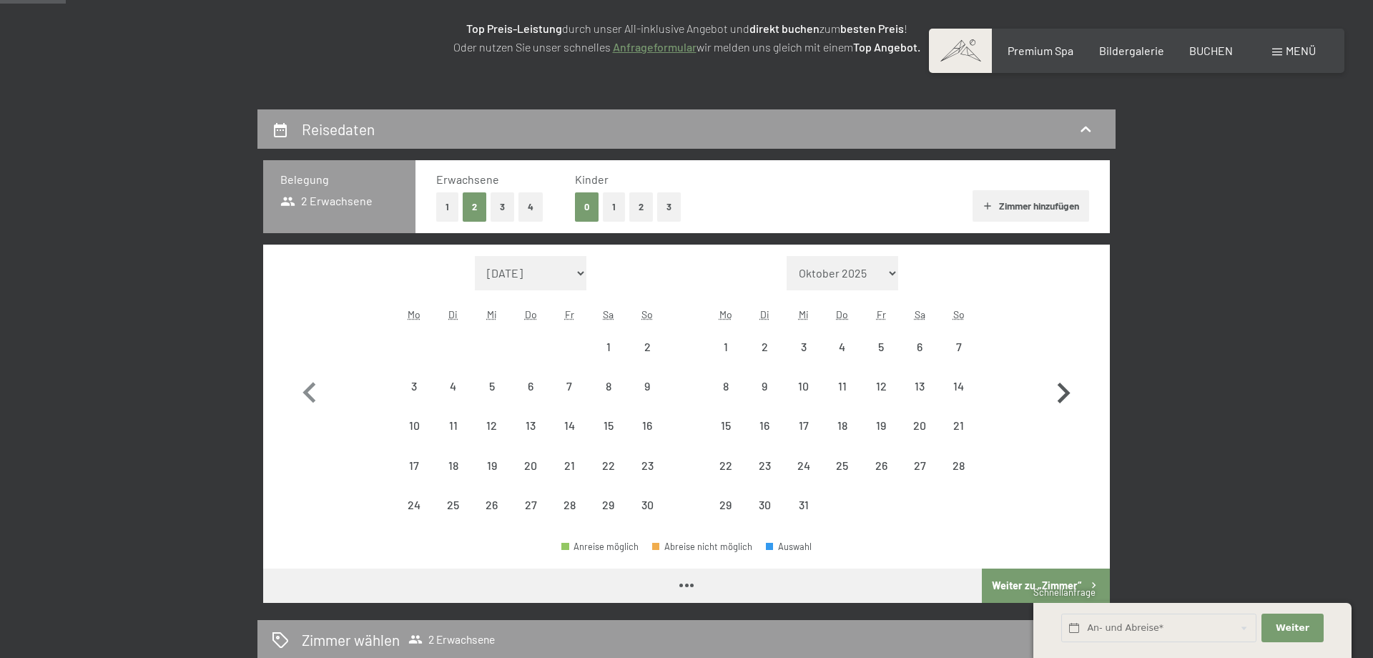
select select "[DATE]"
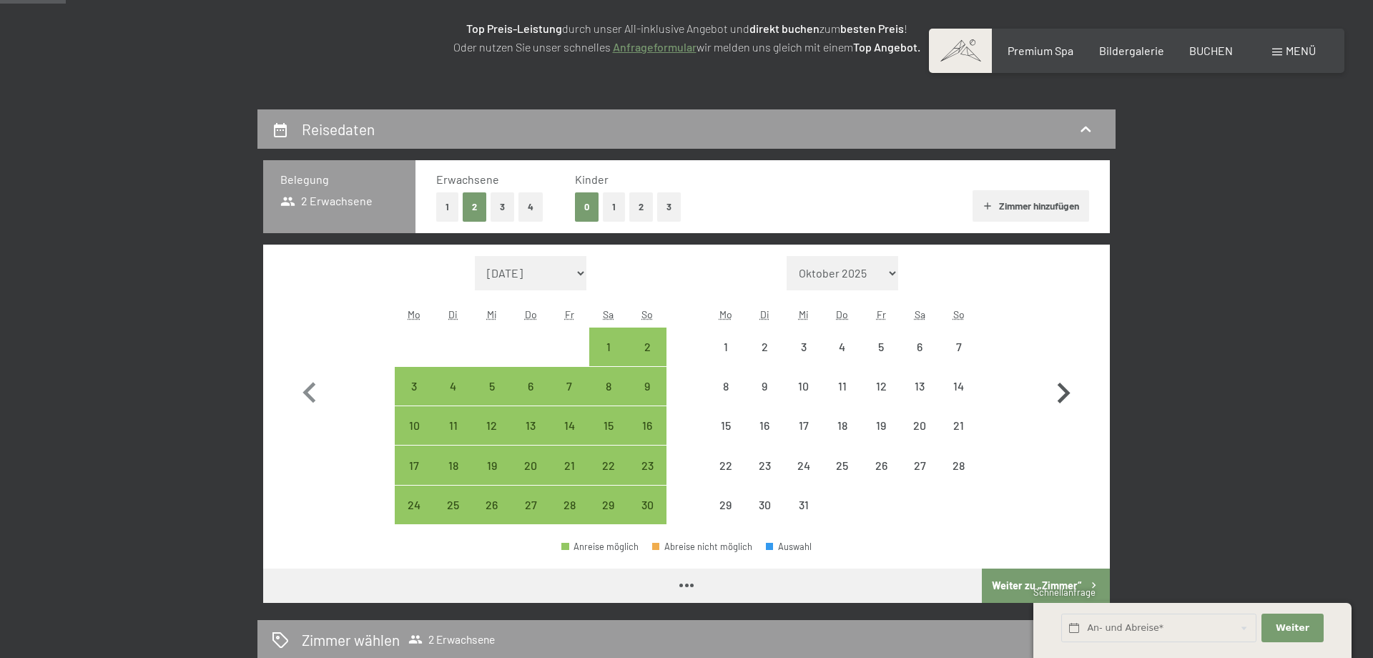
click at [1066, 391] on icon "button" at bounding box center [1064, 393] width 13 height 21
select select "[DATE]"
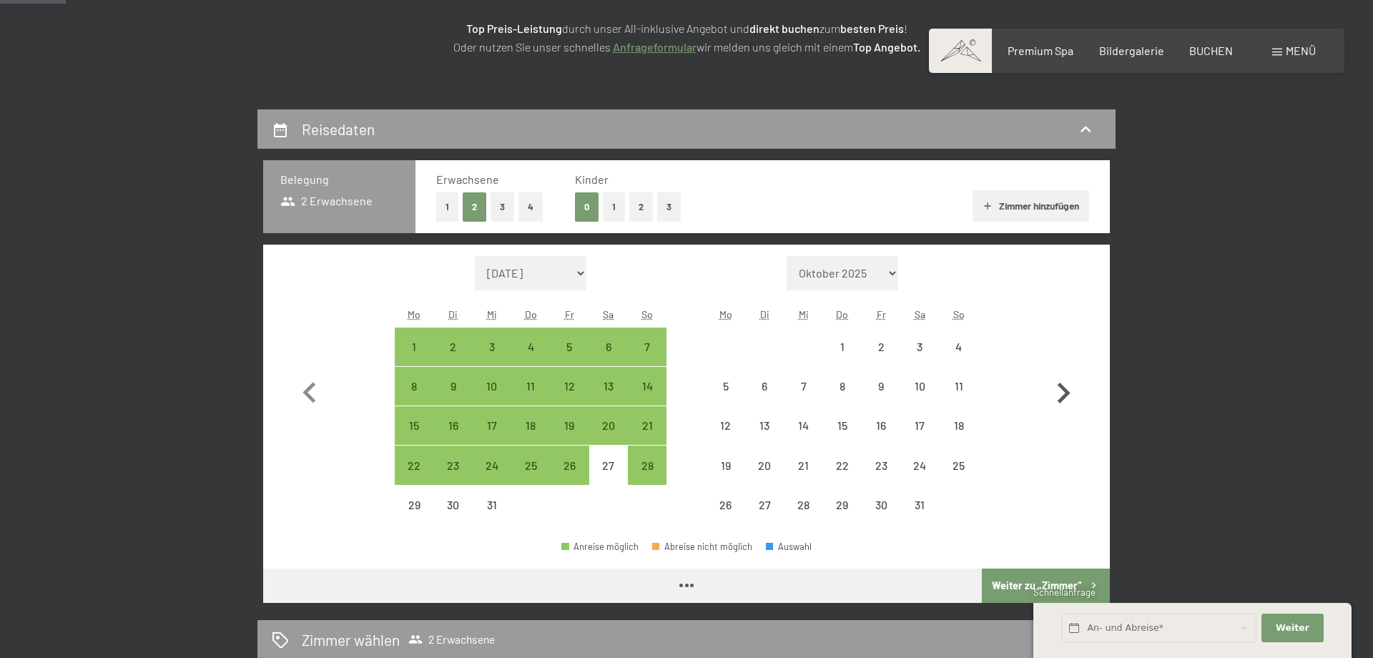
click at [1066, 391] on icon "button" at bounding box center [1064, 393] width 13 height 21
select select "[DATE]"
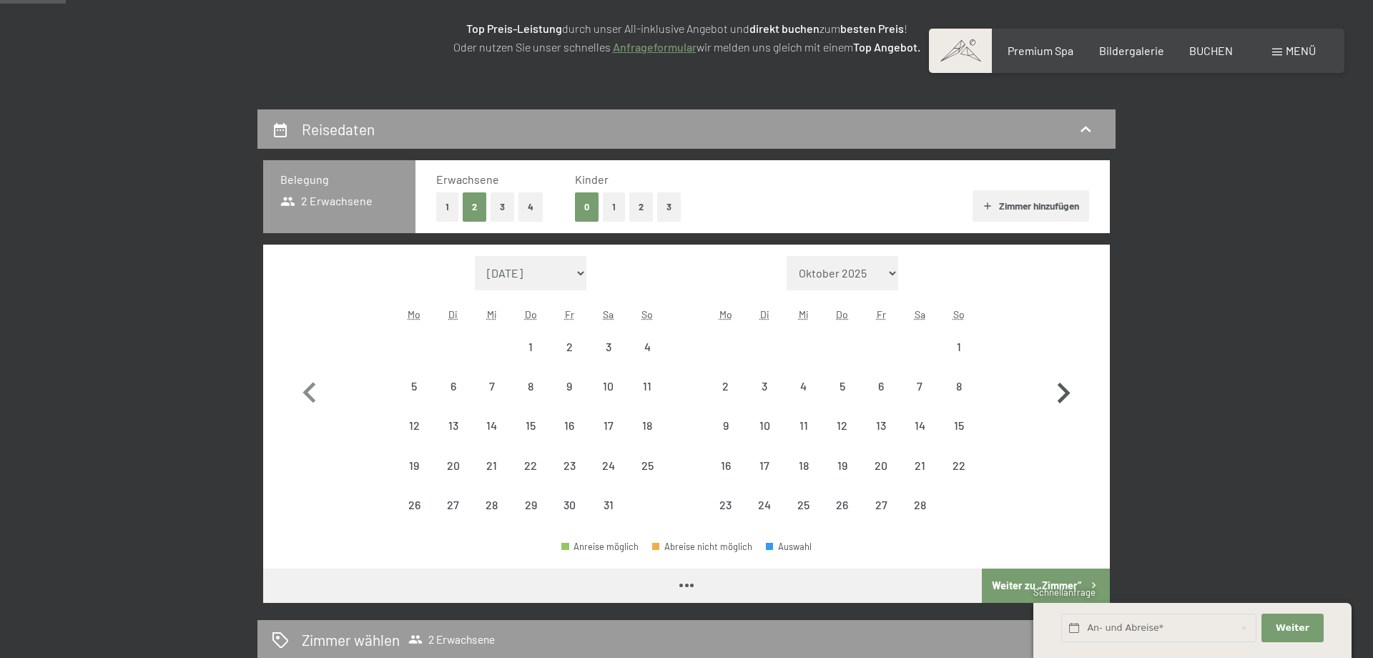
select select "[DATE]"
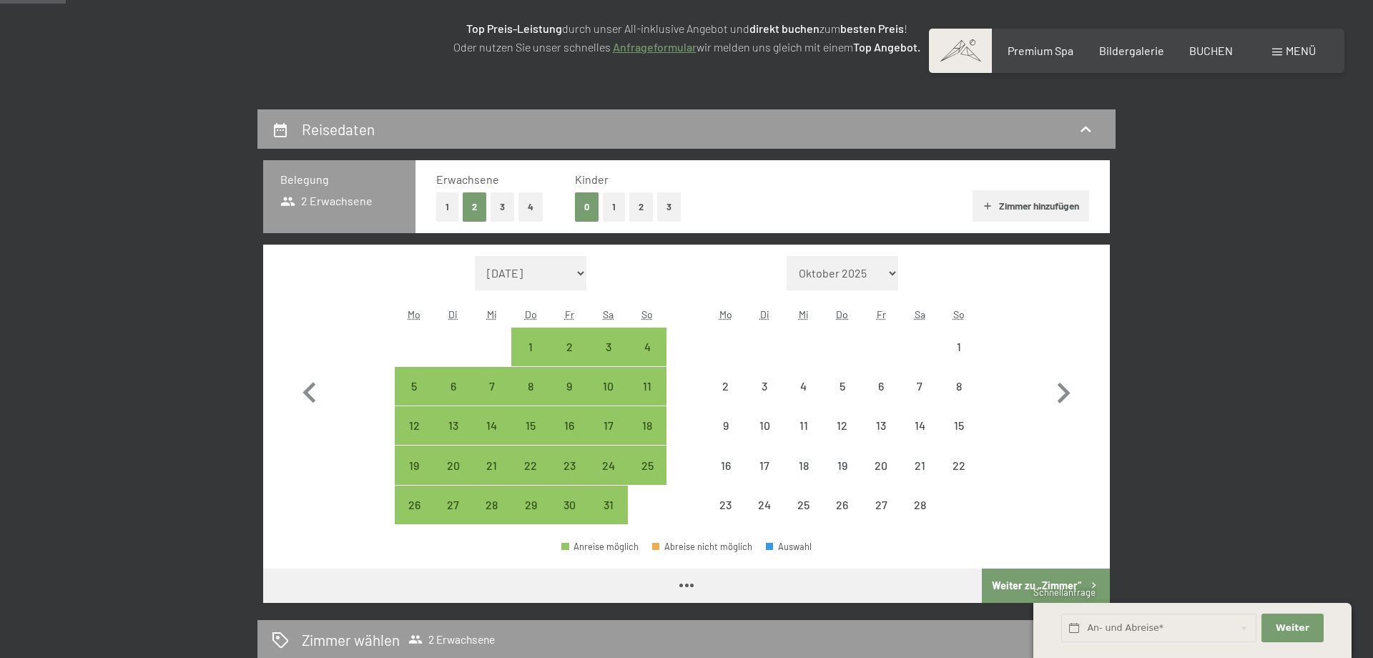
select select "[DATE]"
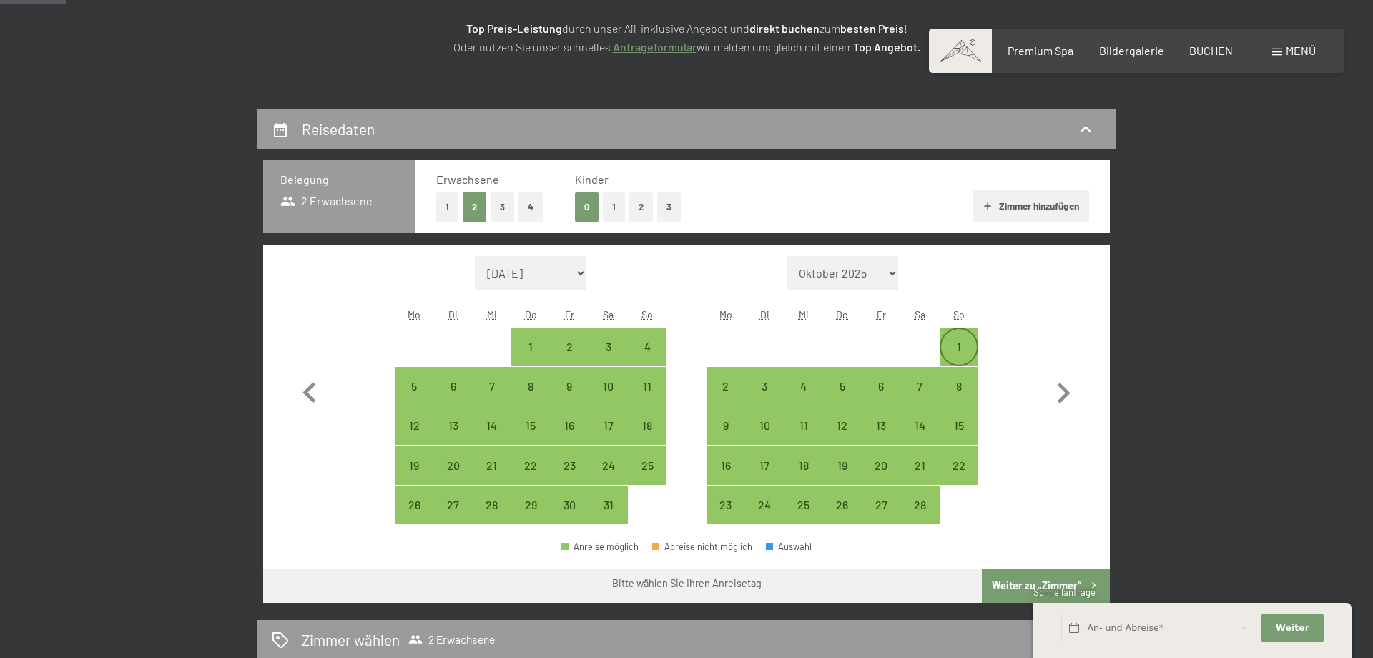
click at [963, 341] on div "1" at bounding box center [959, 359] width 36 height 36
select select "[DATE]"
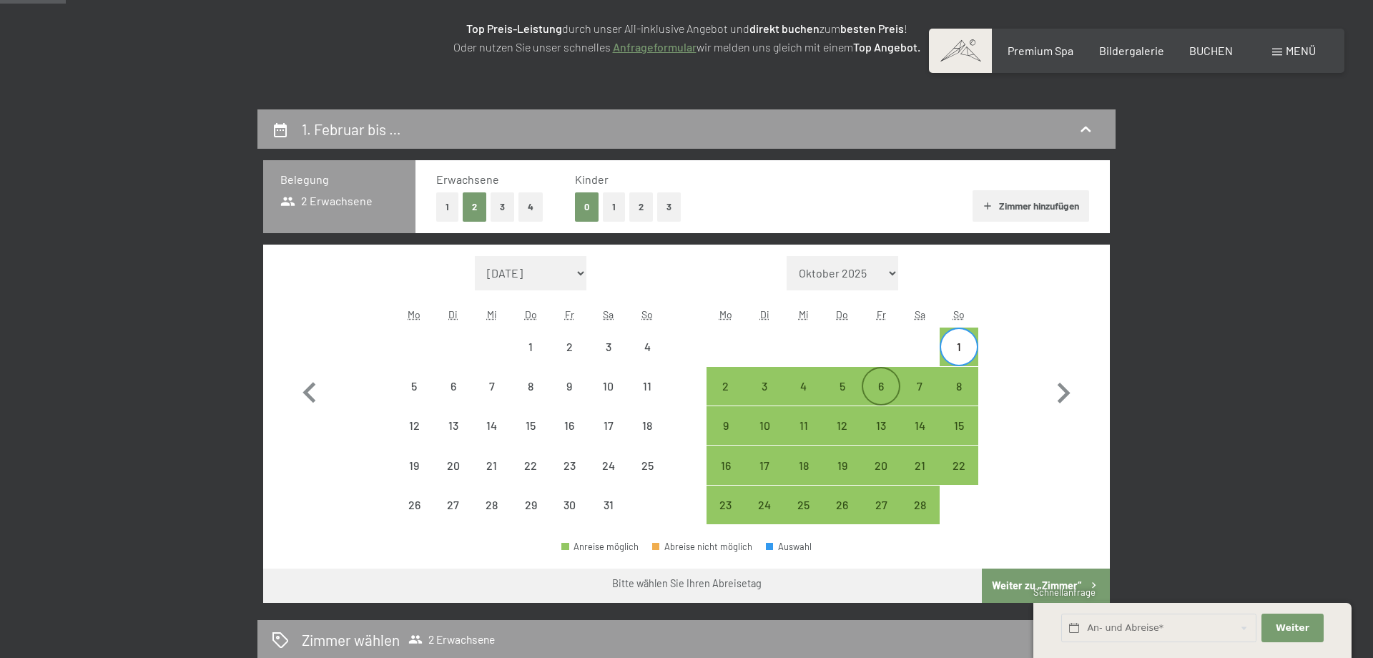
click at [874, 387] on div "6" at bounding box center [881, 398] width 36 height 36
select select "[DATE]"
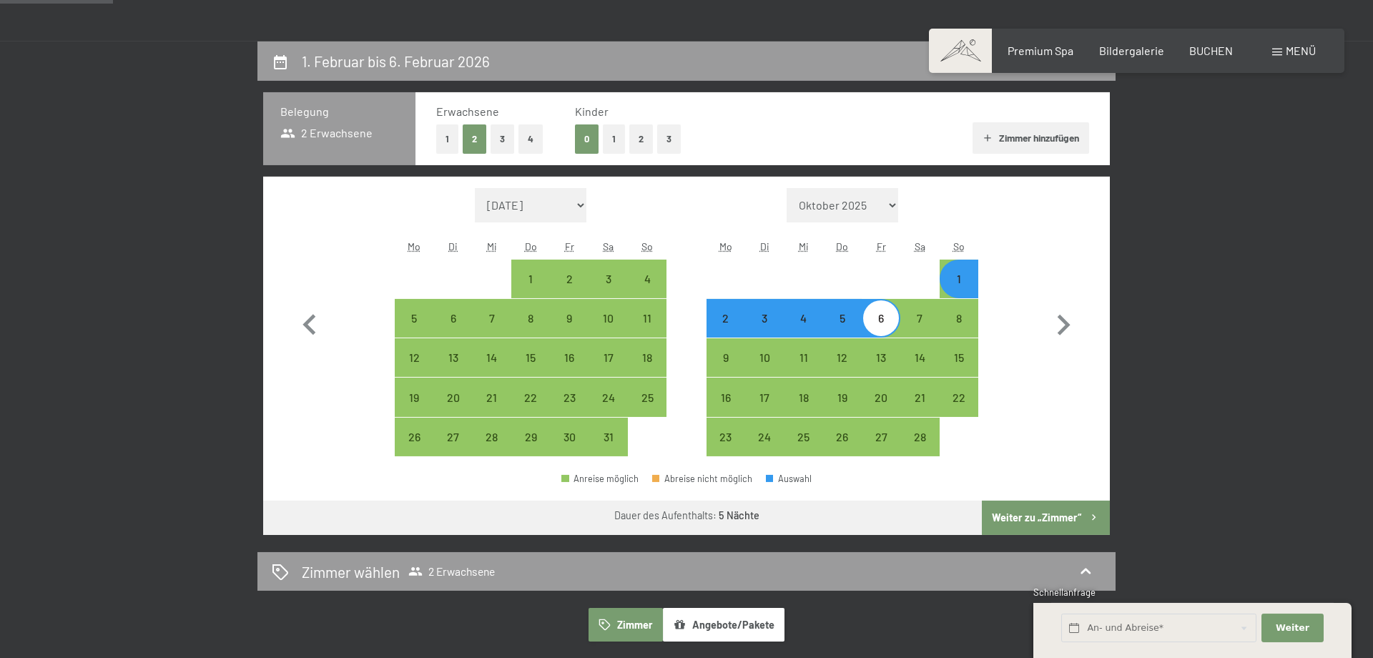
scroll to position [386, 0]
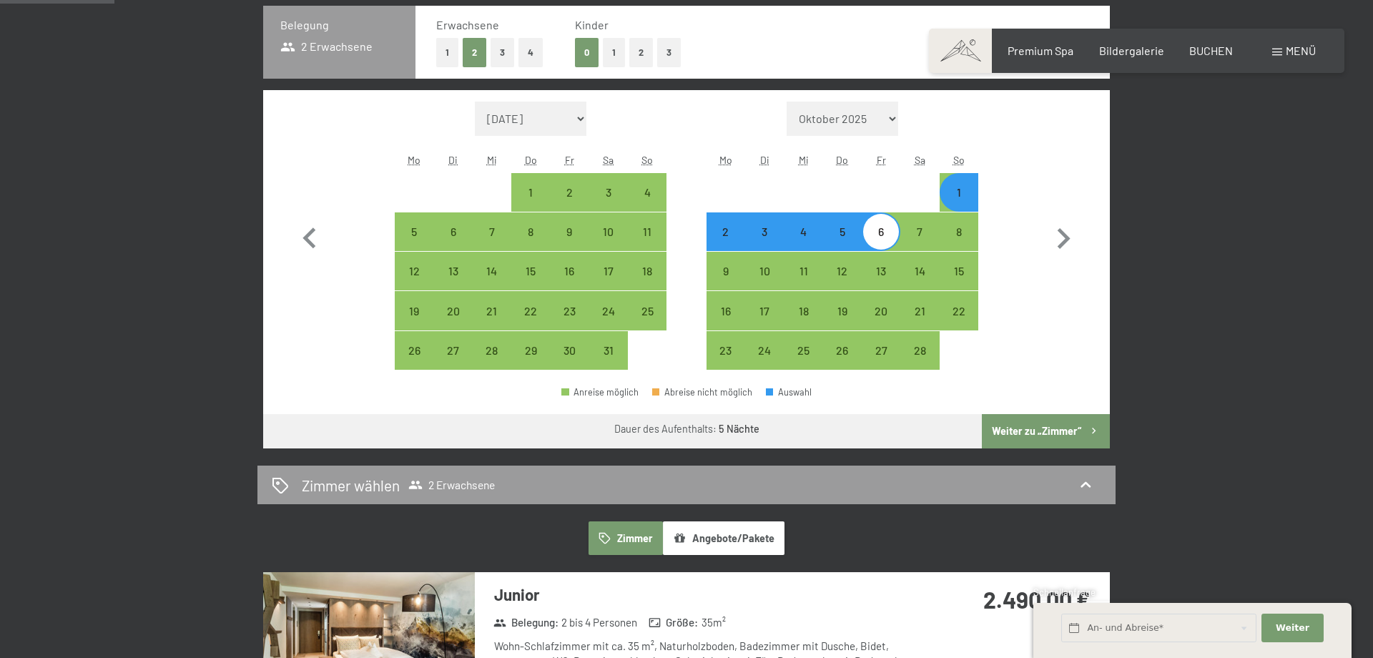
click at [1009, 432] on button "Weiter zu „Zimmer“" at bounding box center [1046, 431] width 128 height 34
select select "[DATE]"
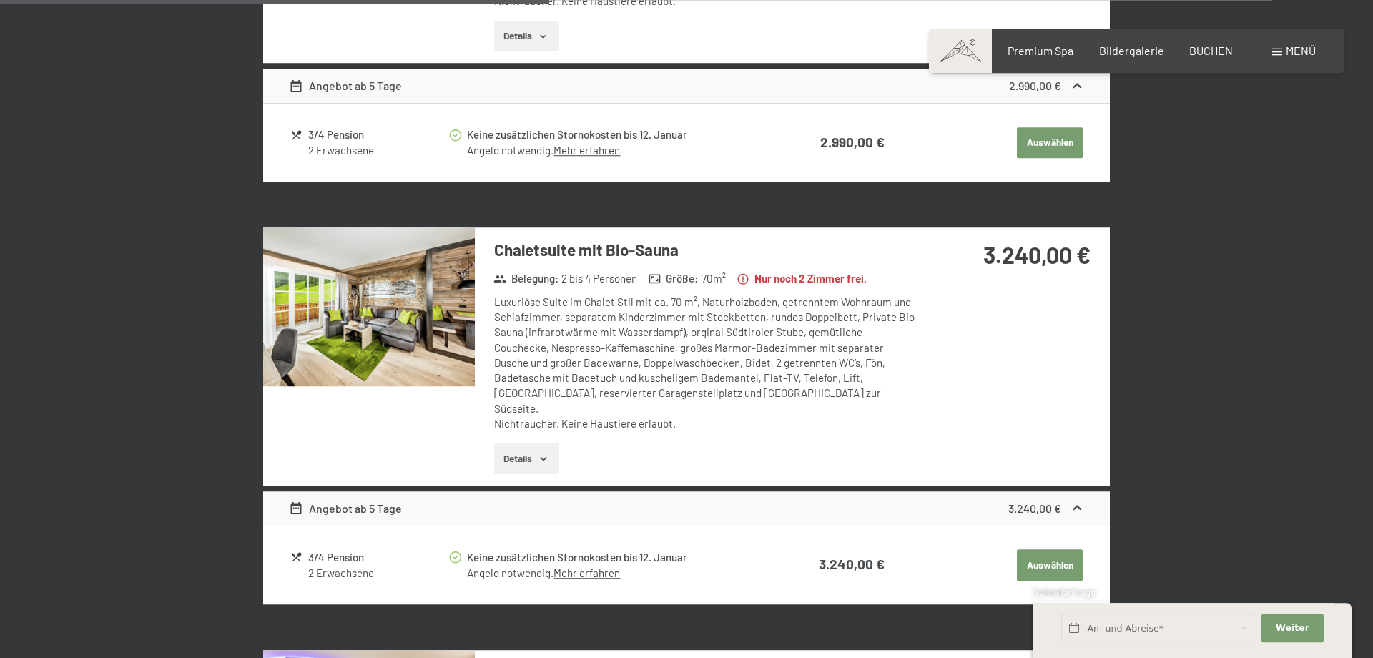
scroll to position [1886, 0]
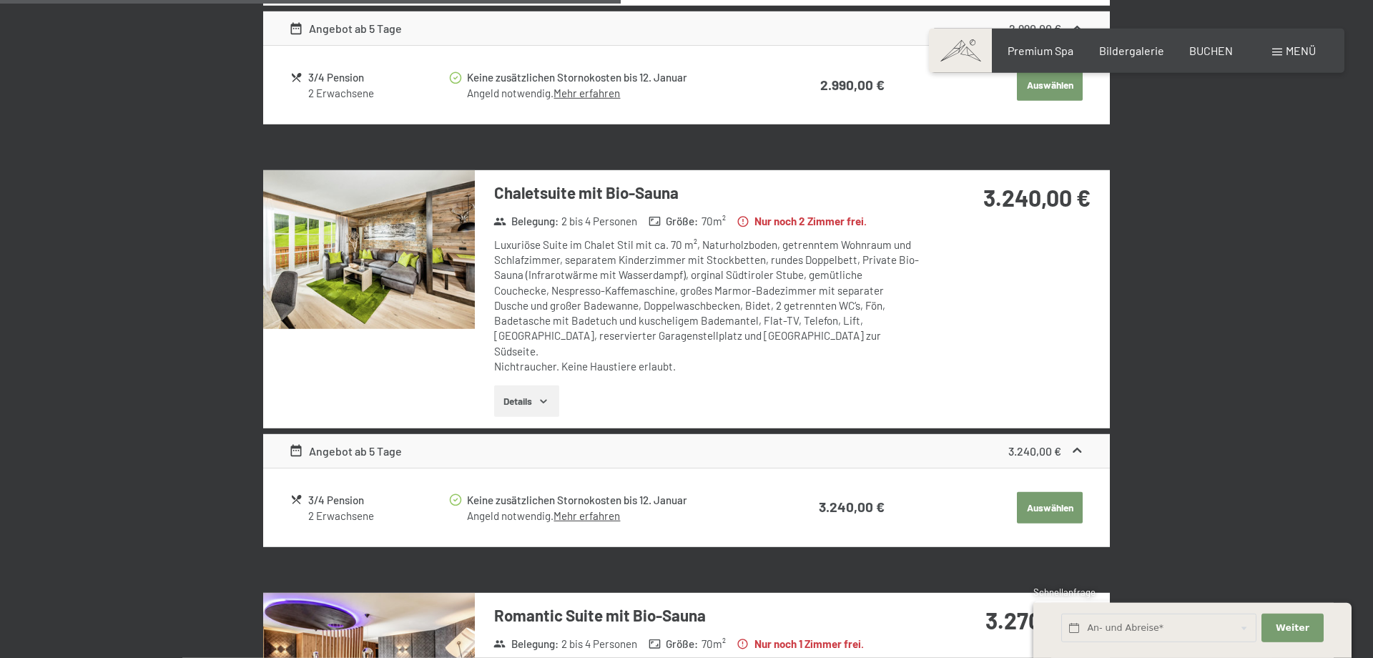
click at [1056, 492] on button "Auswählen" at bounding box center [1050, 507] width 66 height 31
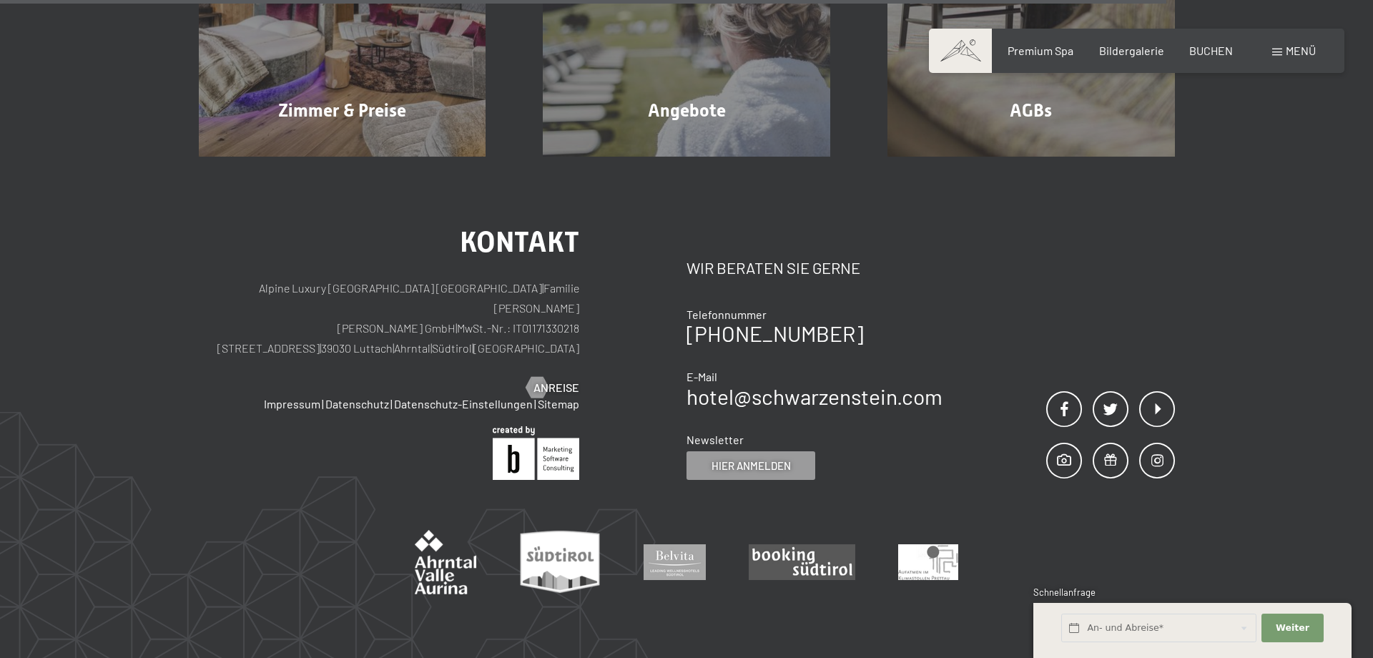
scroll to position [1544, 0]
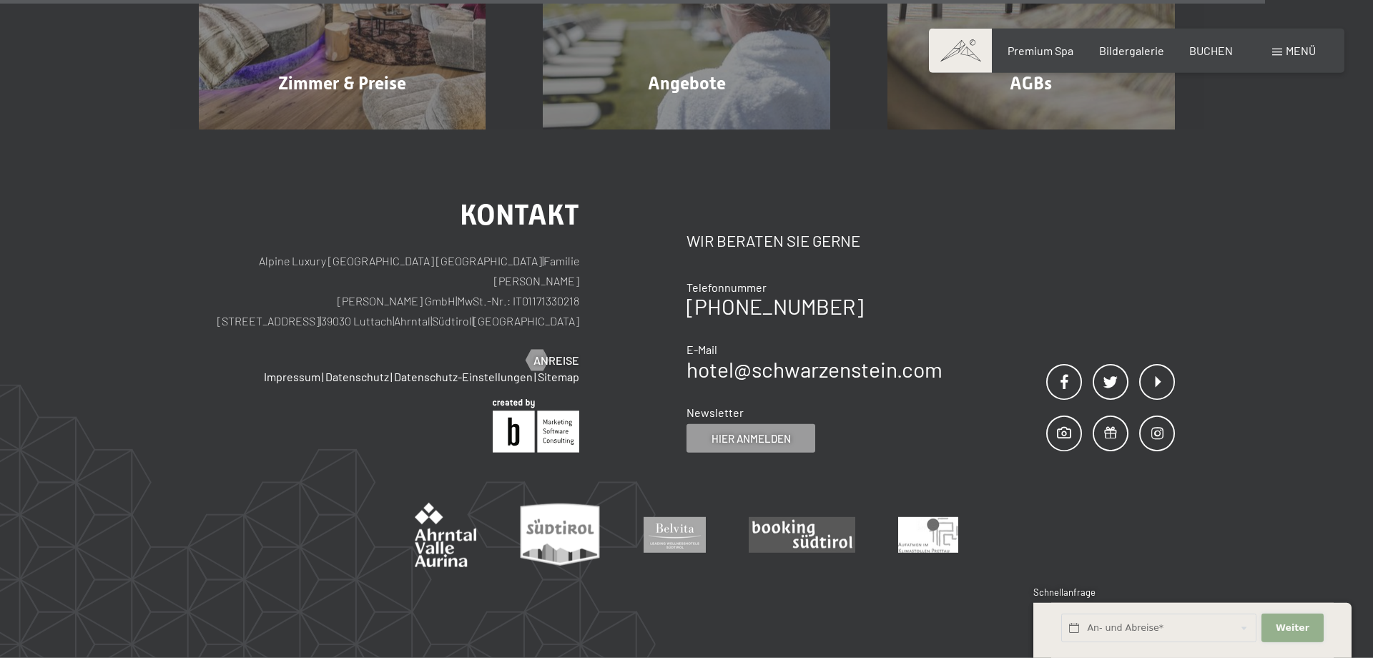
click at [1288, 623] on span "Weiter" at bounding box center [1293, 628] width 34 height 13
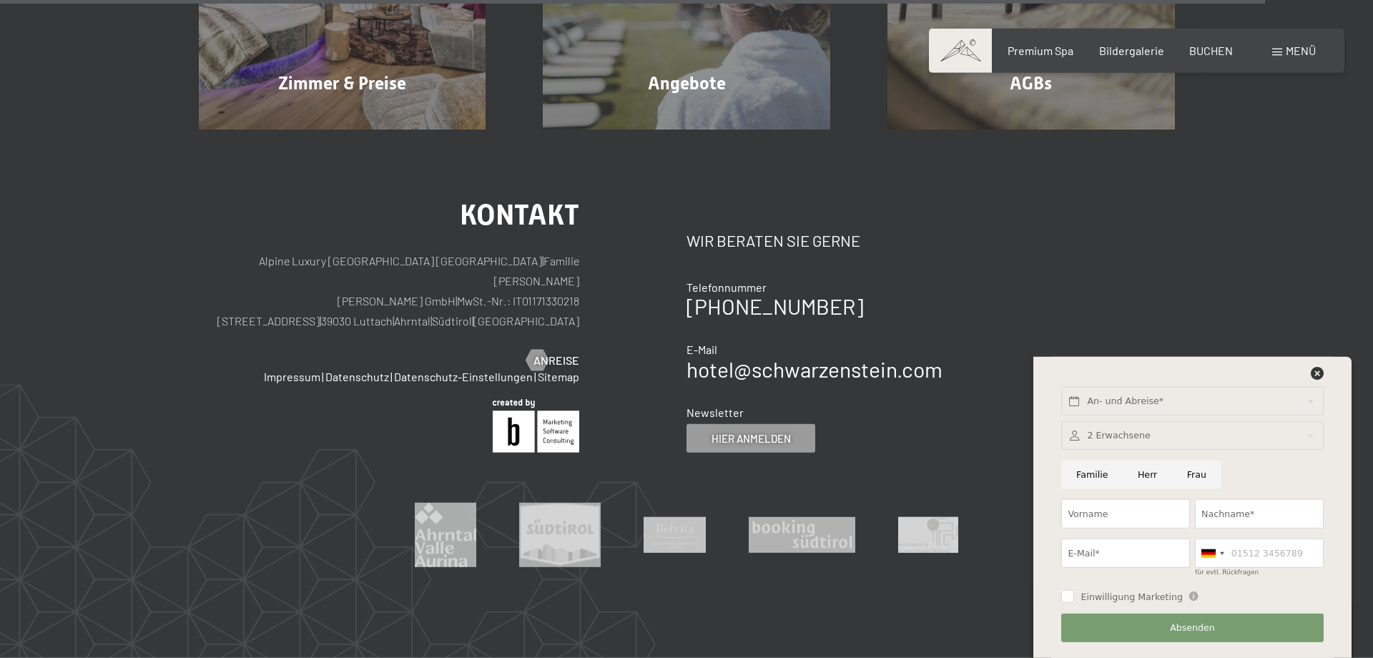
drag, startPoint x: 1209, startPoint y: 374, endPoint x: 1056, endPoint y: 355, distance: 154.2
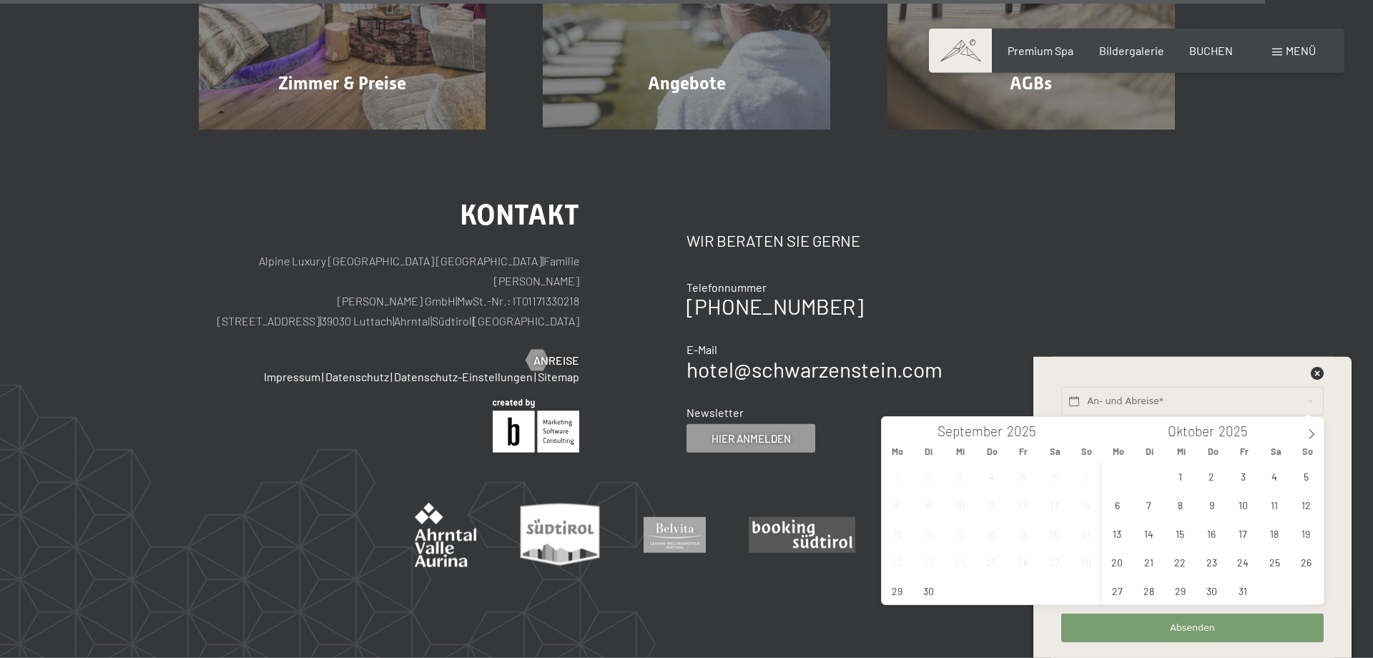
click at [982, 385] on div "Kontakt Wir beraten Sie gerne Telefonnummer [PHONE_NUMBER] E-Mail hotel@ no-spa…" at bounding box center [931, 327] width 488 height 252
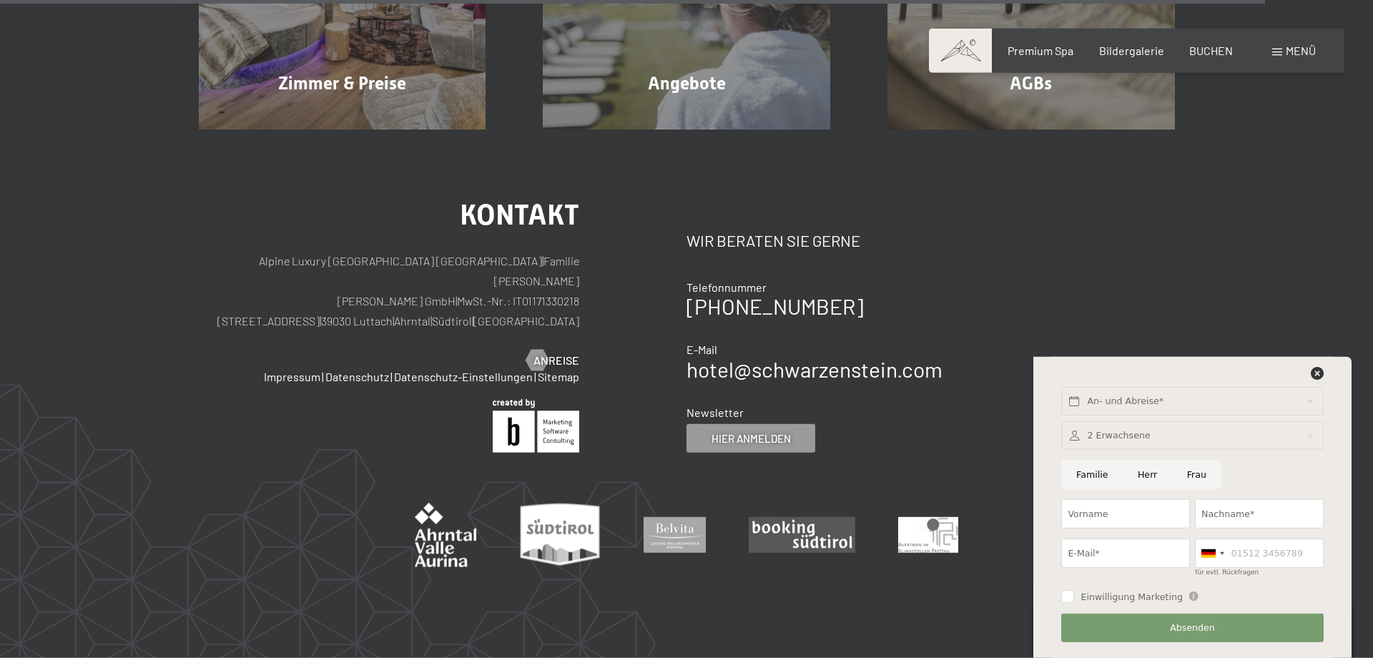
click at [1093, 439] on div at bounding box center [1192, 435] width 262 height 29
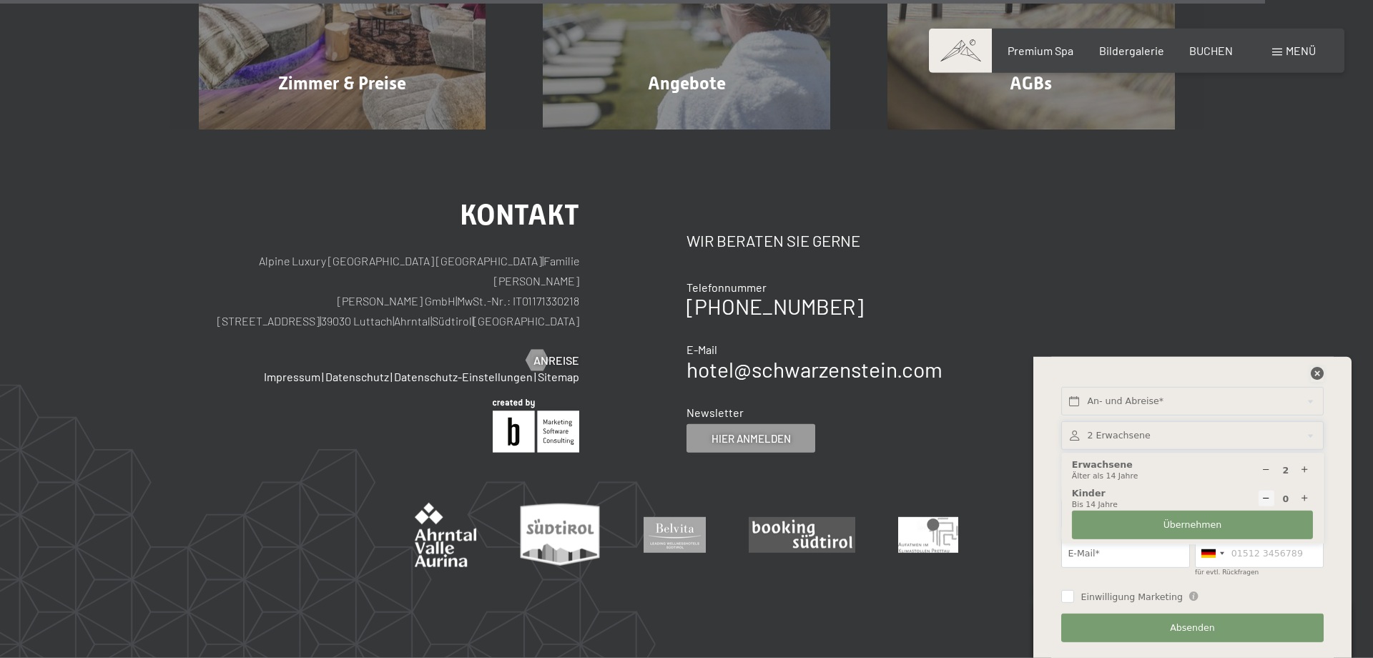
click at [1313, 373] on icon at bounding box center [1317, 373] width 13 height 13
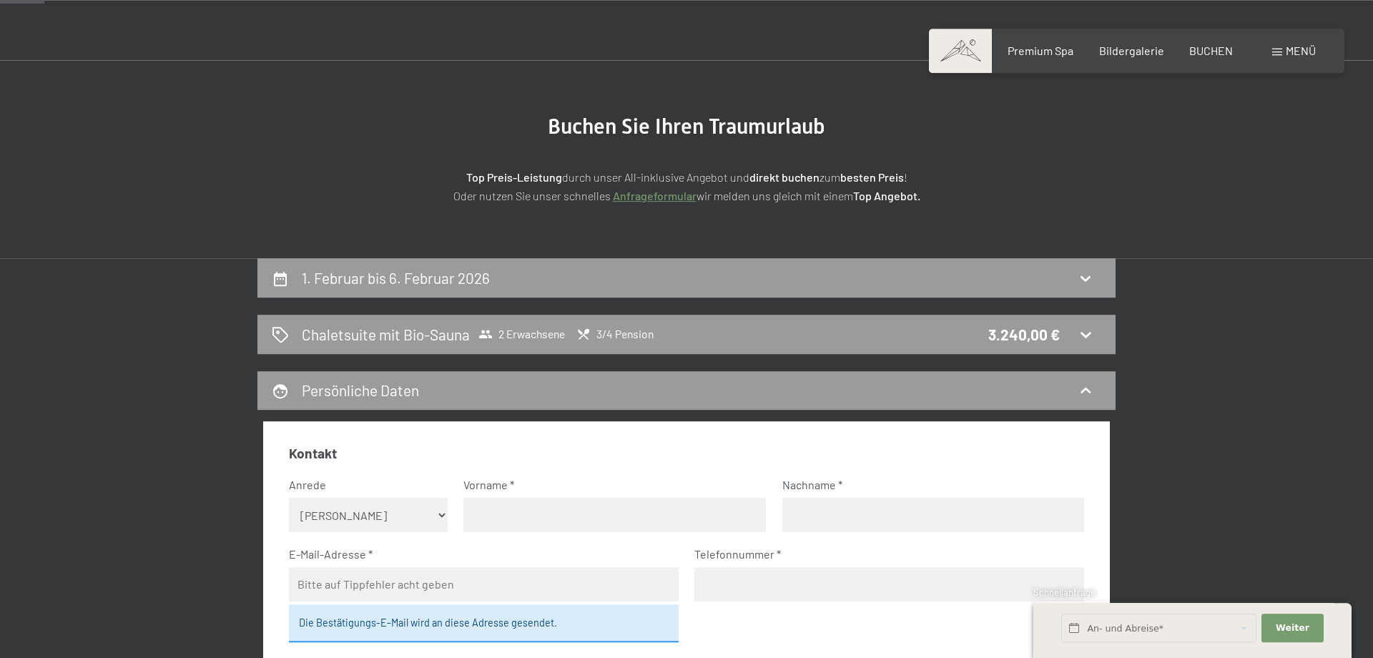
scroll to position [386, 0]
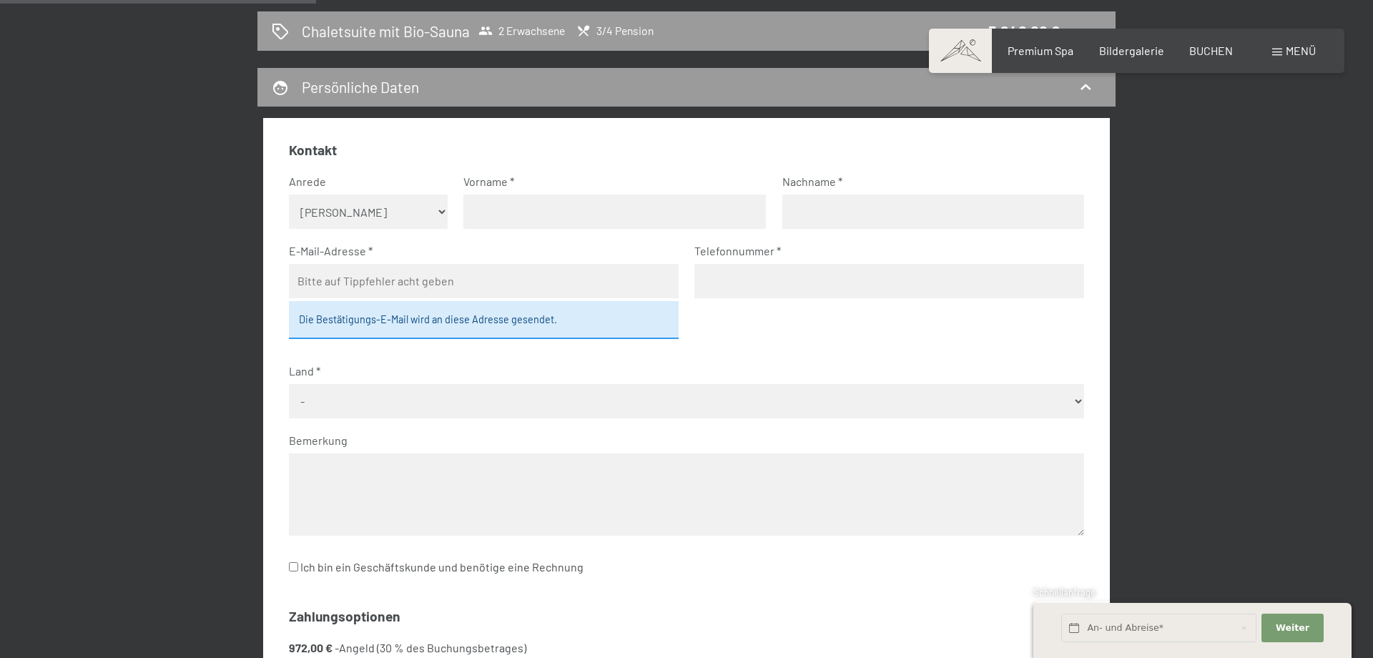
click at [289, 195] on select "Keine Angabe Frau [PERSON_NAME]" at bounding box center [368, 212] width 159 height 34
select select "m"
click option "Herr" at bounding box center [0, 0] width 0 height 0
click at [579, 214] on input "text" at bounding box center [614, 212] width 303 height 34
type input "veit"
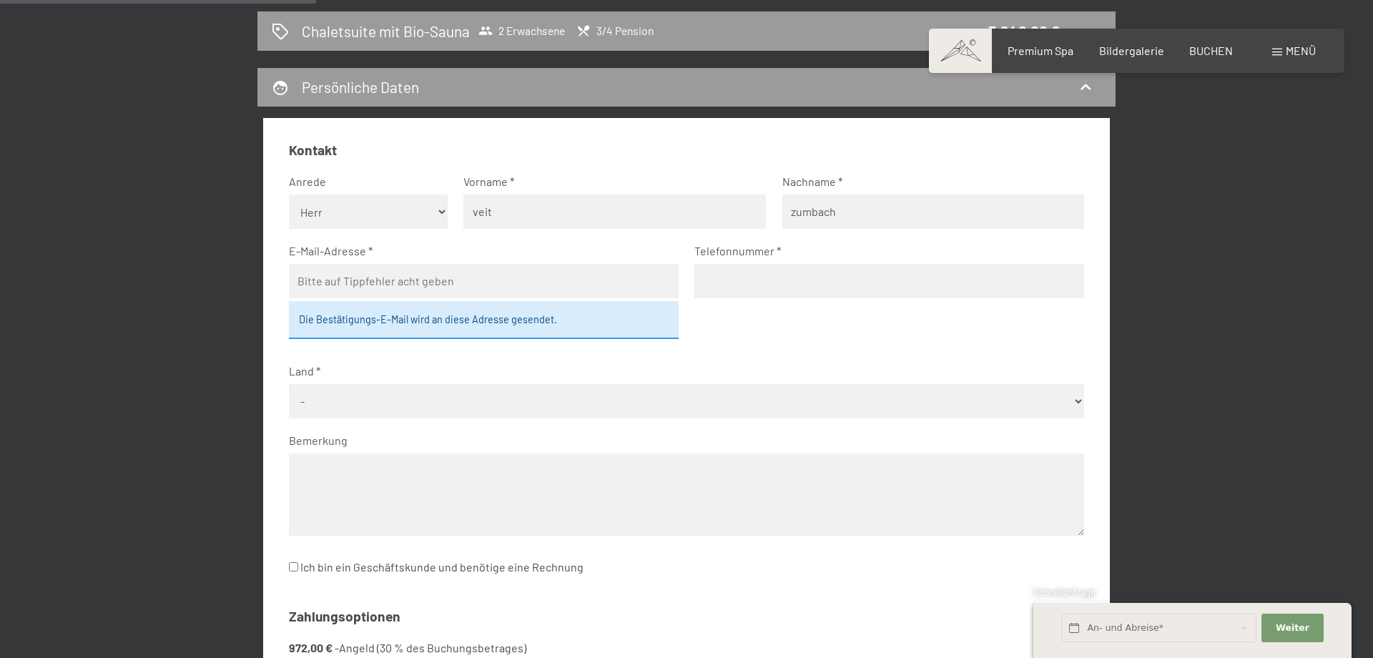
type input "zumbach"
click at [504, 288] on input "email" at bounding box center [484, 281] width 390 height 34
type input "[EMAIL_ADDRESS][DOMAIN_NAME]"
click at [1154, 346] on div "[DATE] bis [DATE] Chaletsuite mit Bio-Sauna 2 Erwachsene 3/4 Pension 3.240,00 €…" at bounding box center [687, 433] width 976 height 956
click at [289, 384] on select "- [GEOGRAPHIC_DATA] [GEOGRAPHIC_DATA] [GEOGRAPHIC_DATA] [GEOGRAPHIC_DATA] [GEOG…" at bounding box center [687, 401] width 796 height 34
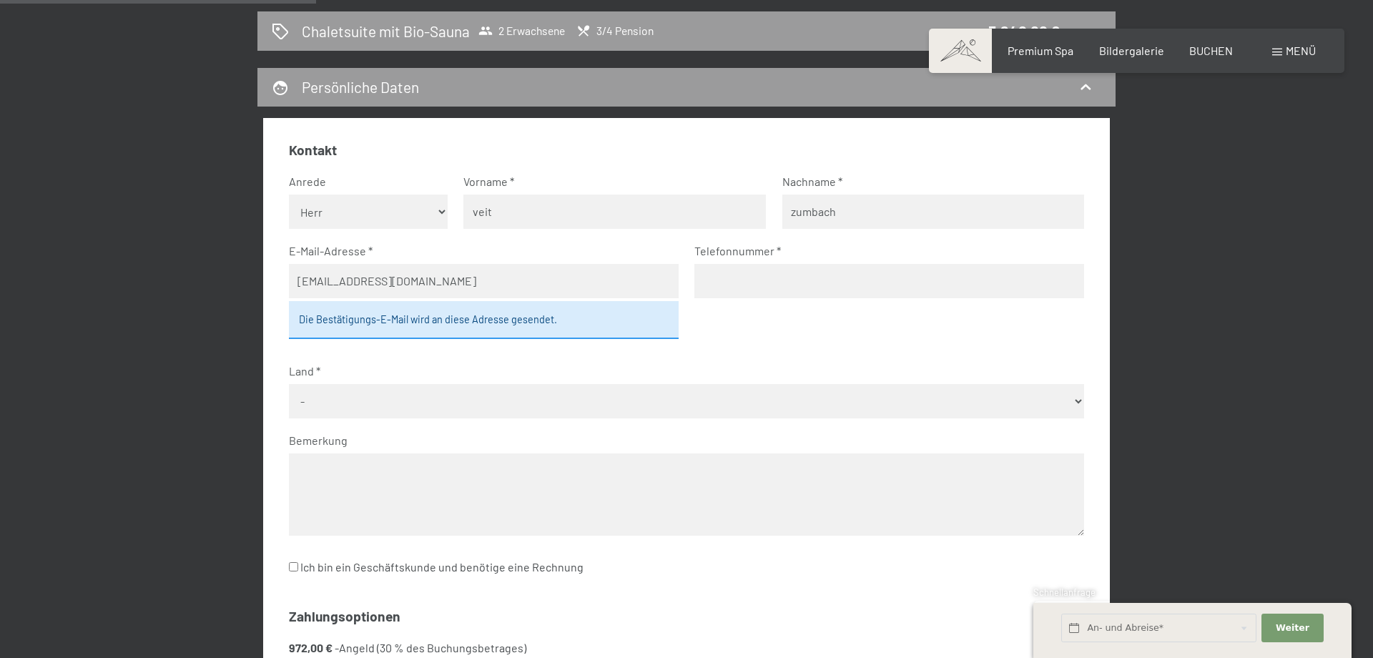
select select "CHE"
click option "[GEOGRAPHIC_DATA]" at bounding box center [0, 0] width 0 height 0
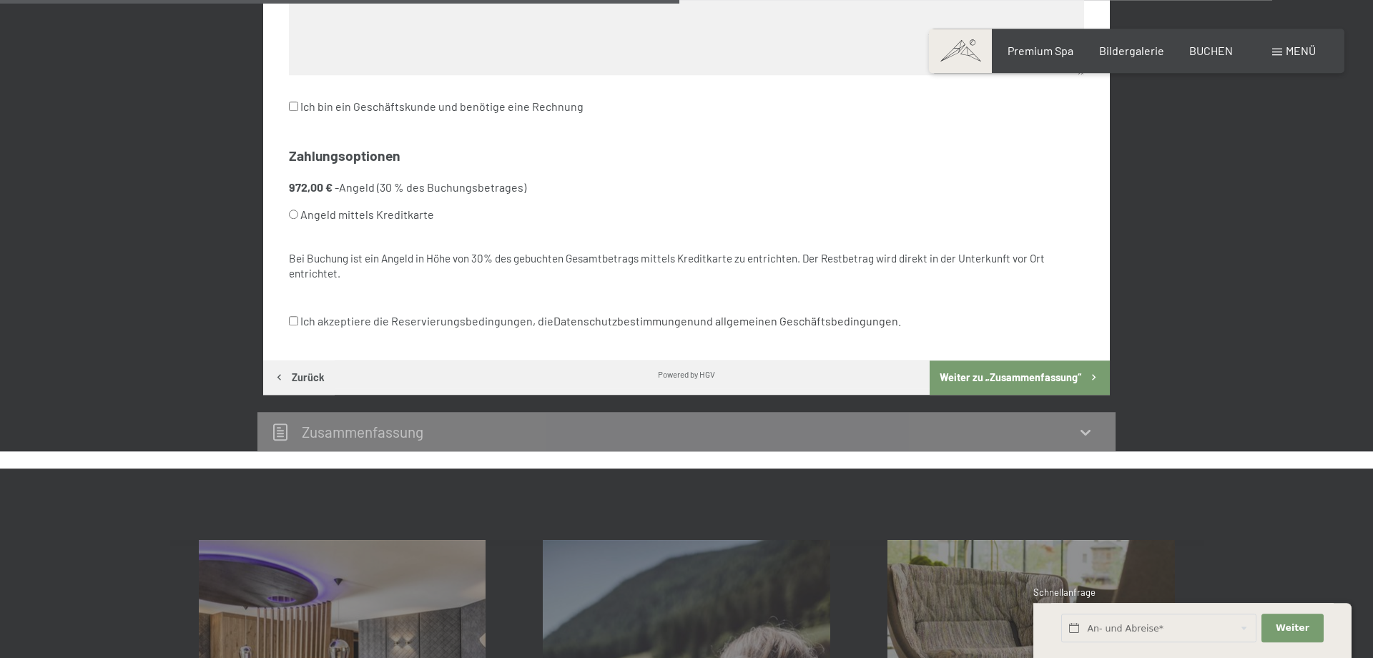
scroll to position [850, 0]
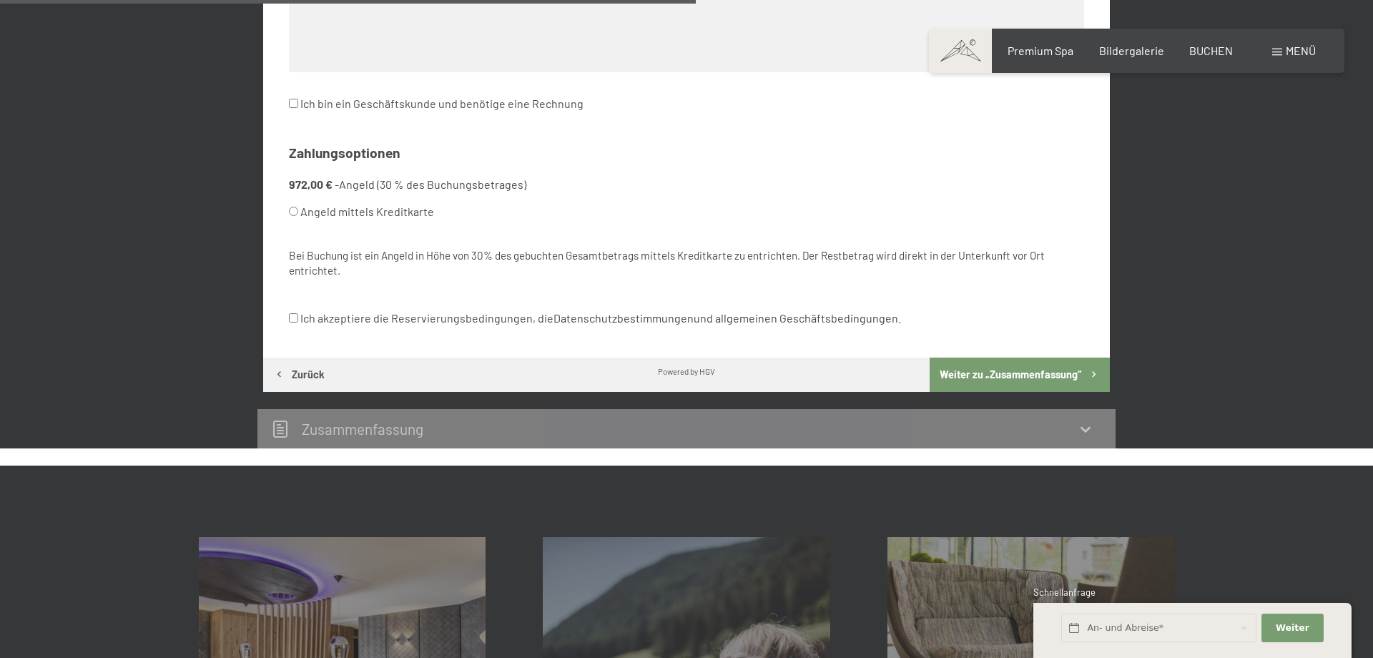
click at [298, 207] on input "Angeld mittels Kreditkarte" at bounding box center [293, 211] width 9 height 9
radio input "true"
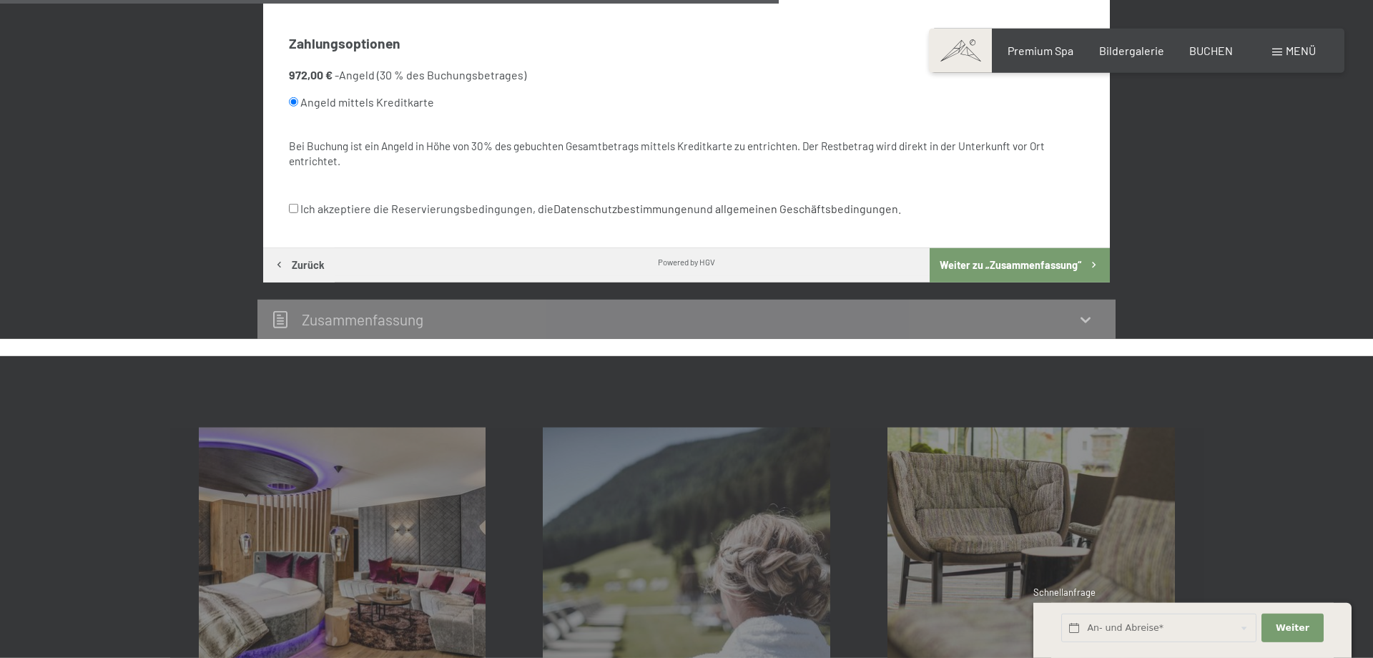
scroll to position [927, 0]
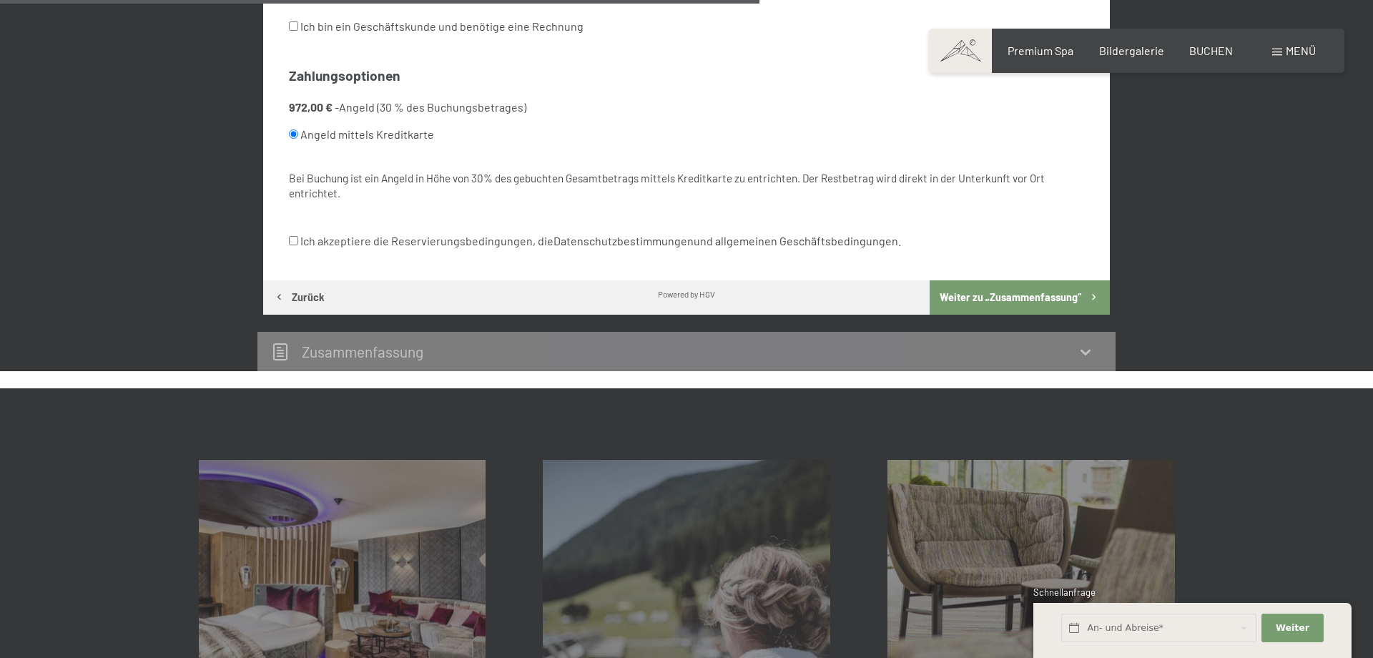
click at [290, 241] on input "Ich akzeptiere die Reservierungsbedingungen, die Datenschutzbestimmungen und al…" at bounding box center [293, 240] width 9 height 9
checkbox input "true"
click at [990, 300] on button "Weiter zu „Zusammen­fassung“" at bounding box center [1020, 297] width 180 height 34
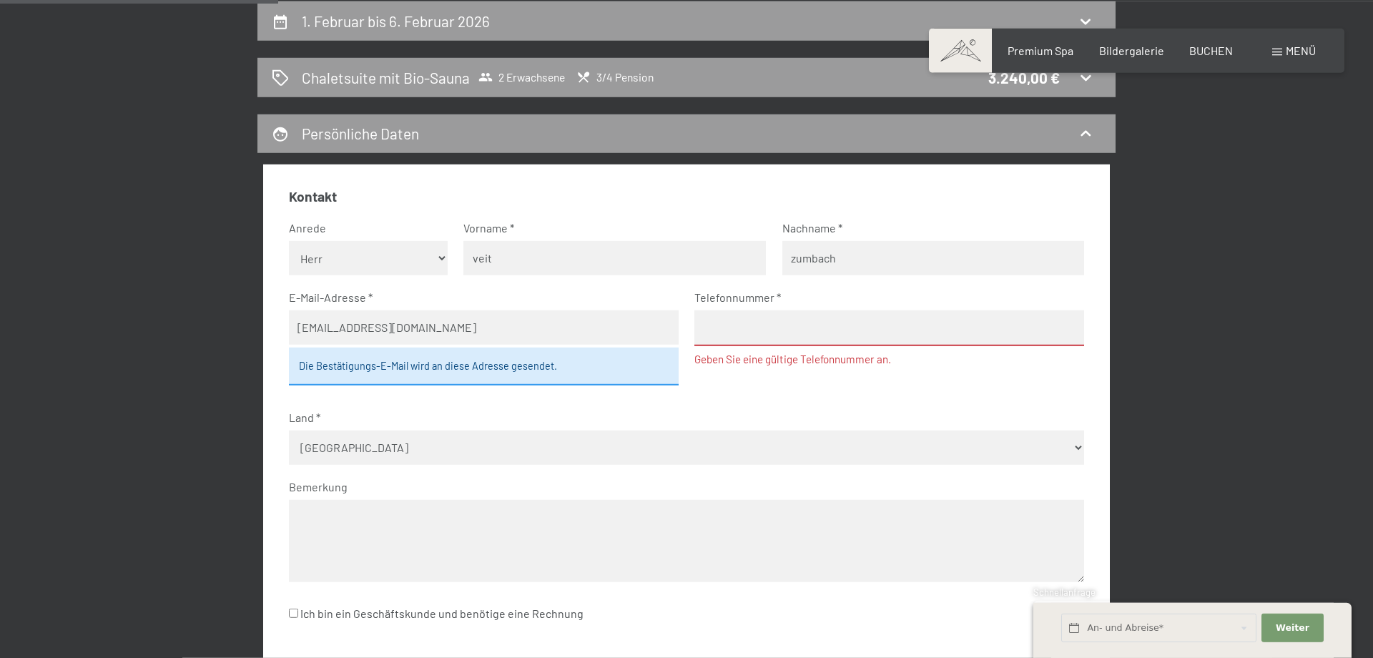
scroll to position [339, 0]
click at [795, 330] on input "tel" at bounding box center [889, 329] width 390 height 36
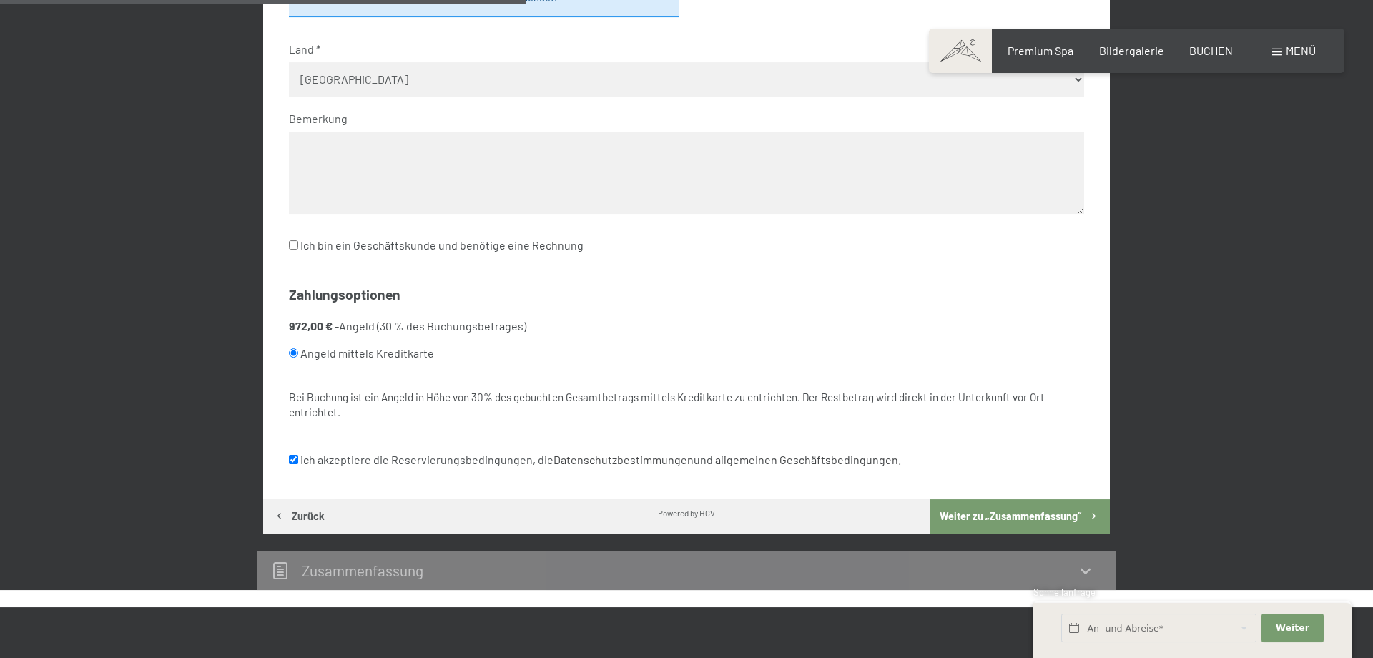
scroll to position [802, 0]
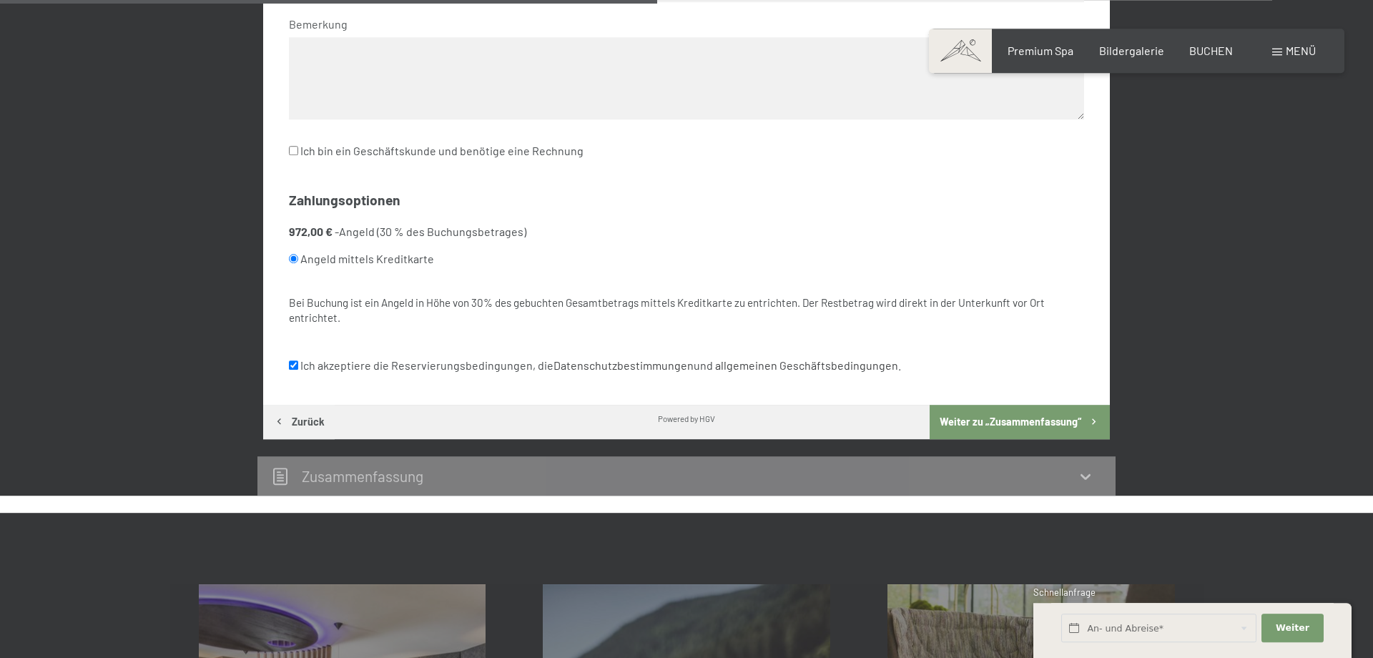
type input "[PHONE_NUMBER]"
click at [1014, 419] on button "Weiter zu „Zusammen­fassung“" at bounding box center [1020, 422] width 180 height 34
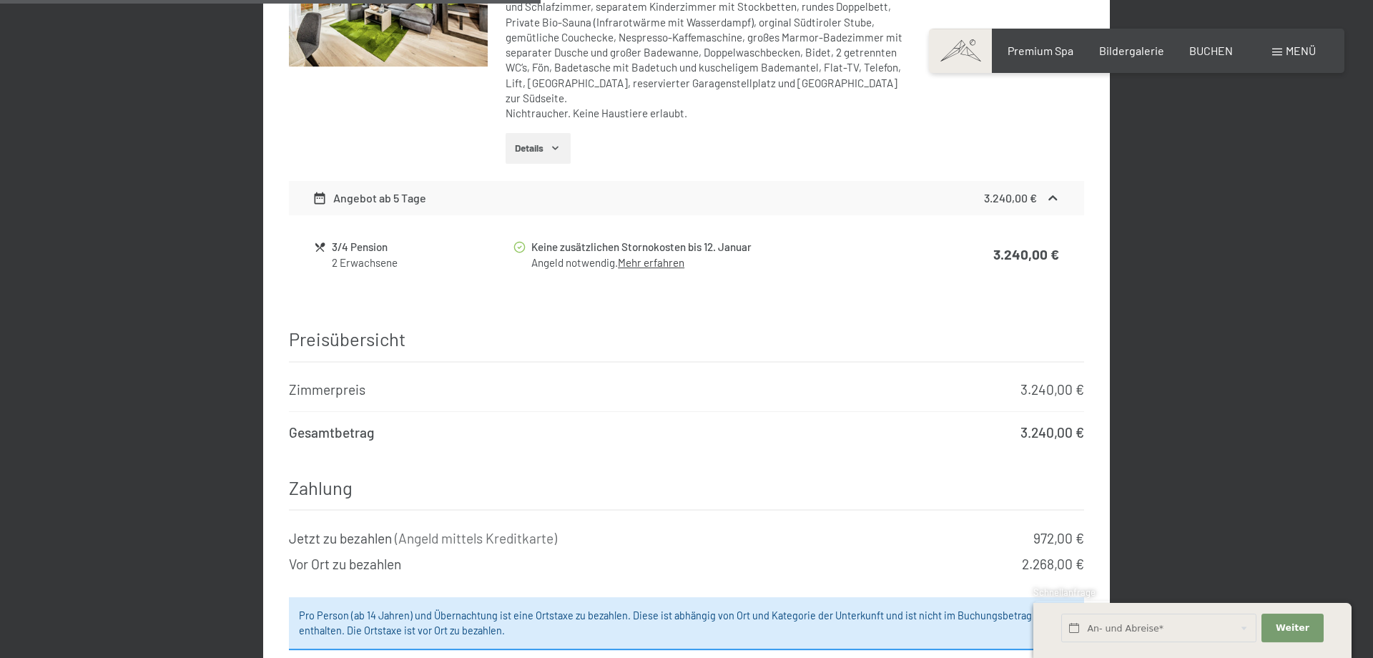
scroll to position [959, 0]
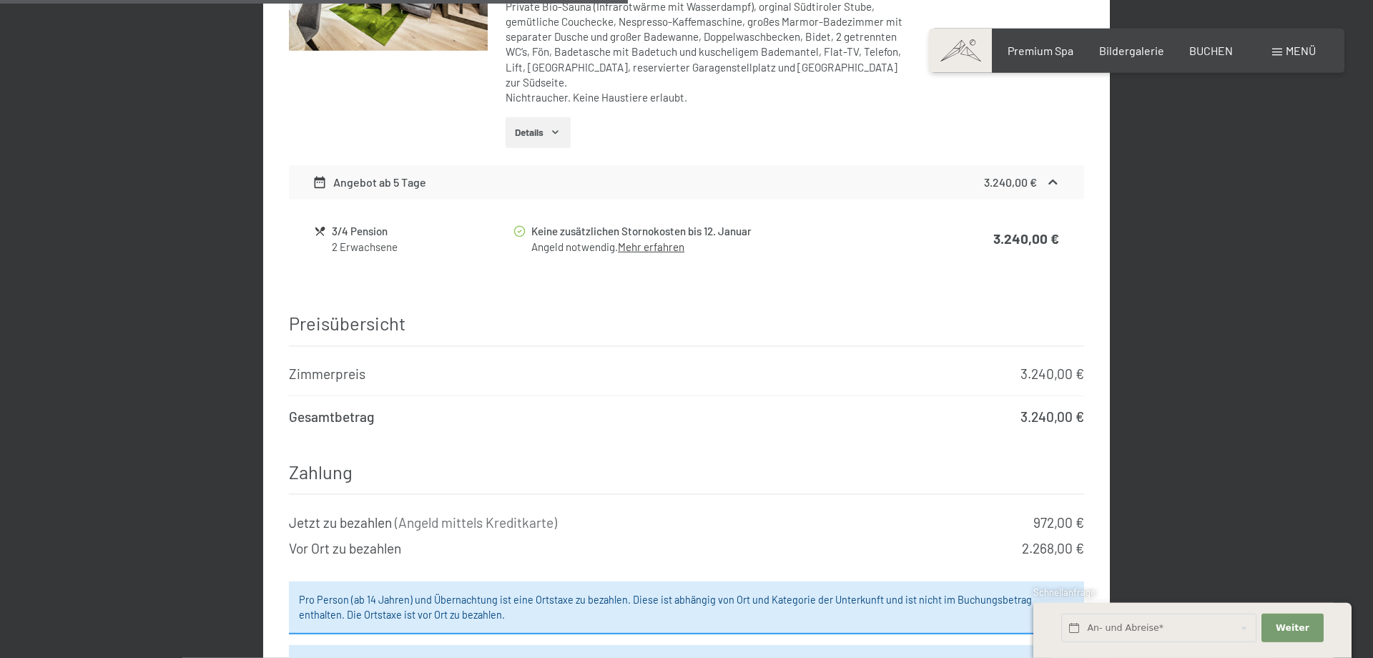
click at [660, 240] on link "Mehr erfahren" at bounding box center [651, 246] width 67 height 13
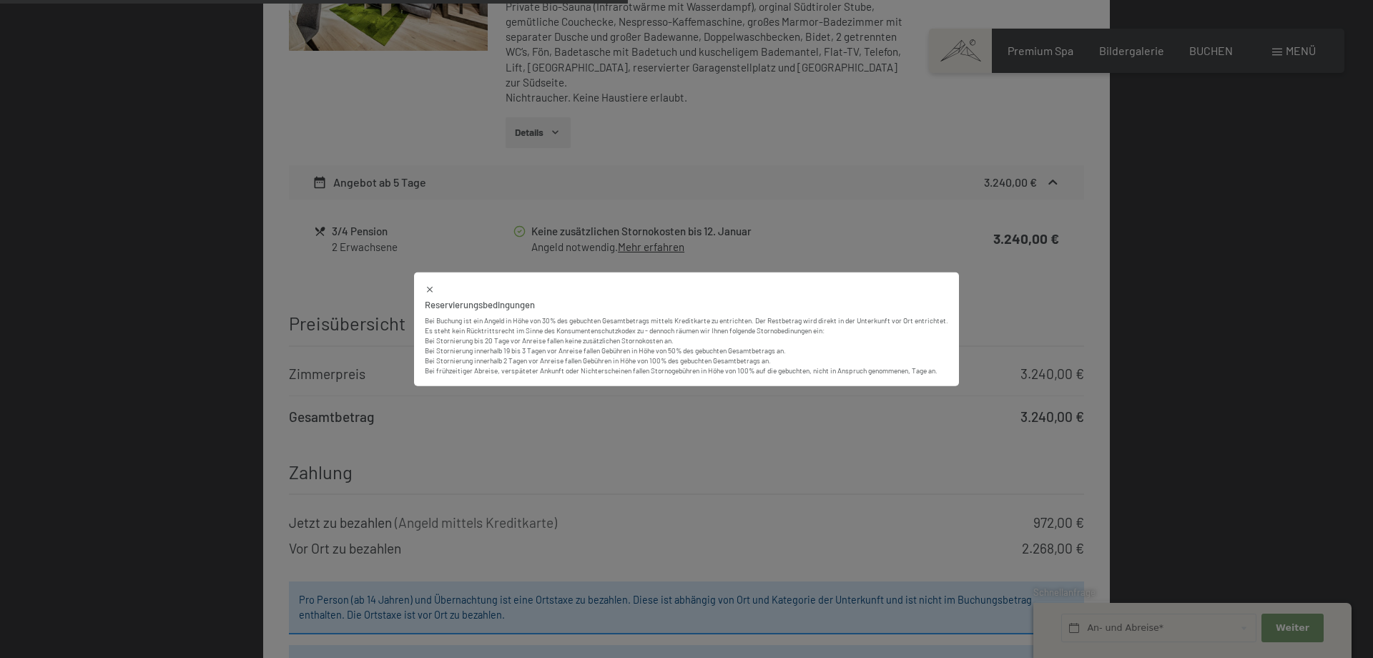
click at [428, 289] on icon at bounding box center [430, 290] width 10 height 10
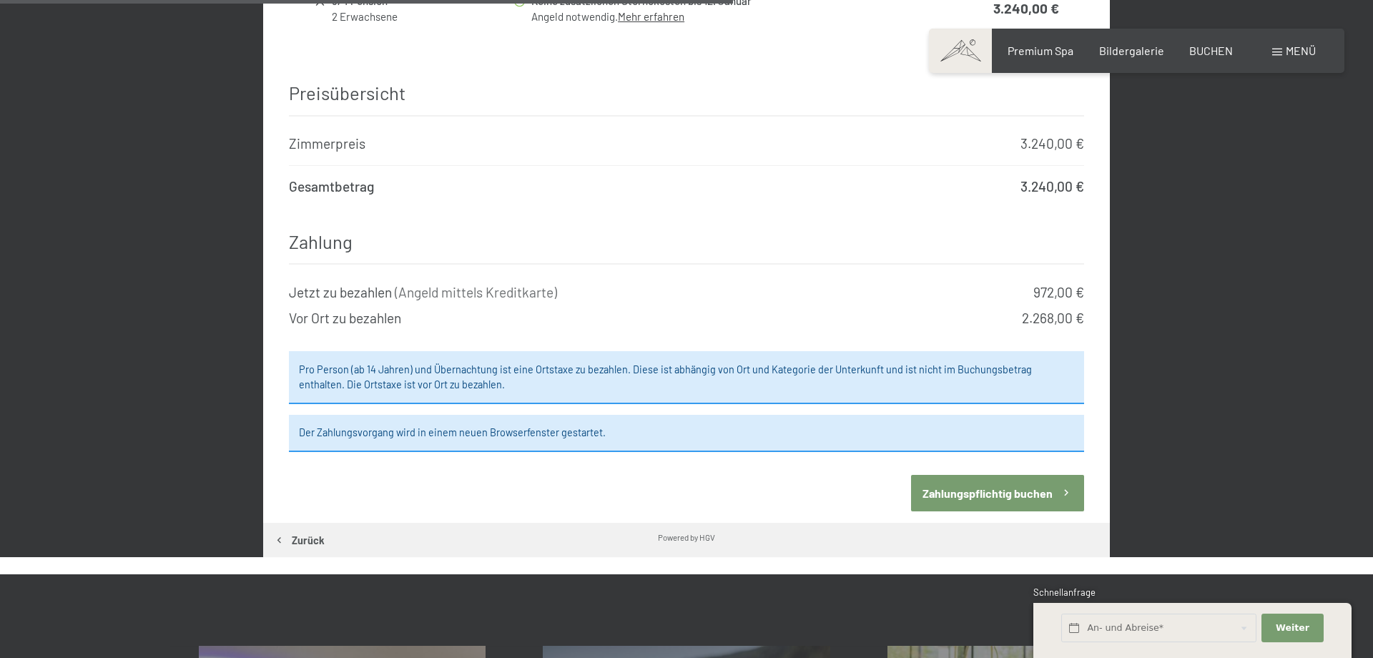
scroll to position [1114, 0]
